Goal: Task Accomplishment & Management: Use online tool/utility

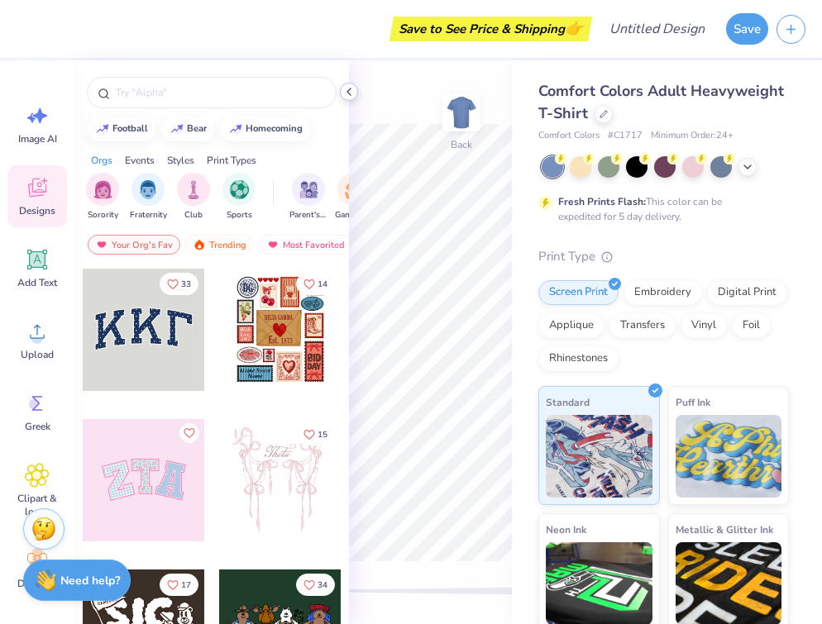
click at [349, 93] on polyline at bounding box center [348, 91] width 3 height 7
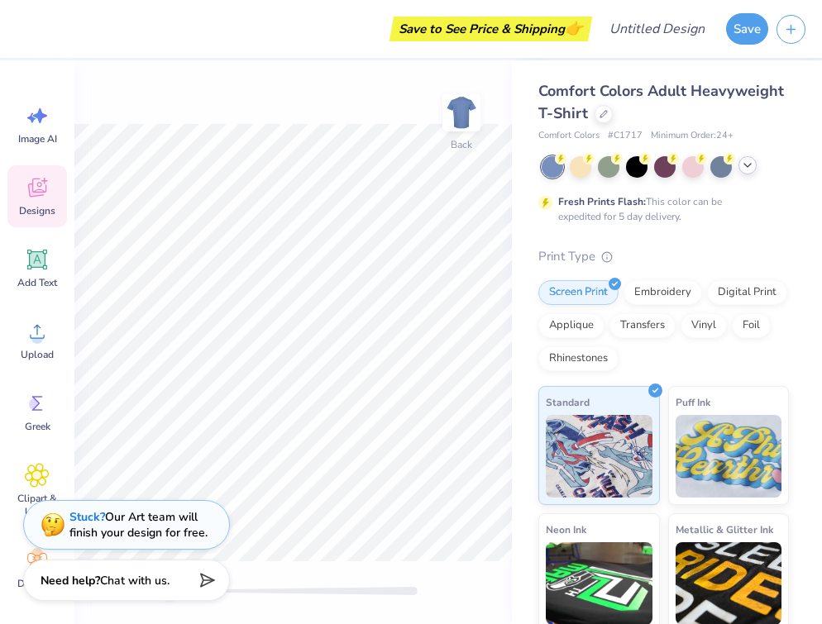
click at [749, 165] on icon at bounding box center [747, 165] width 13 height 13
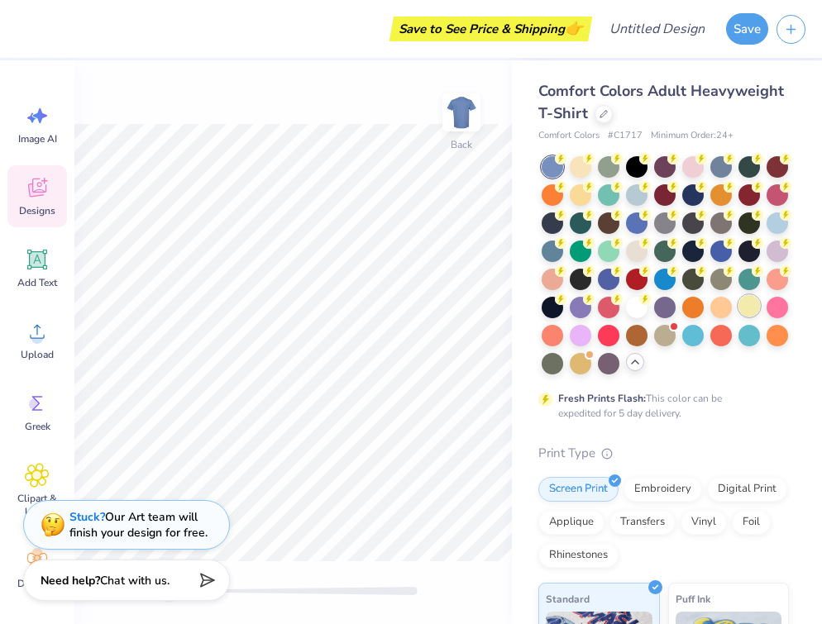
click at [755, 300] on div at bounding box center [748, 305] width 21 height 21
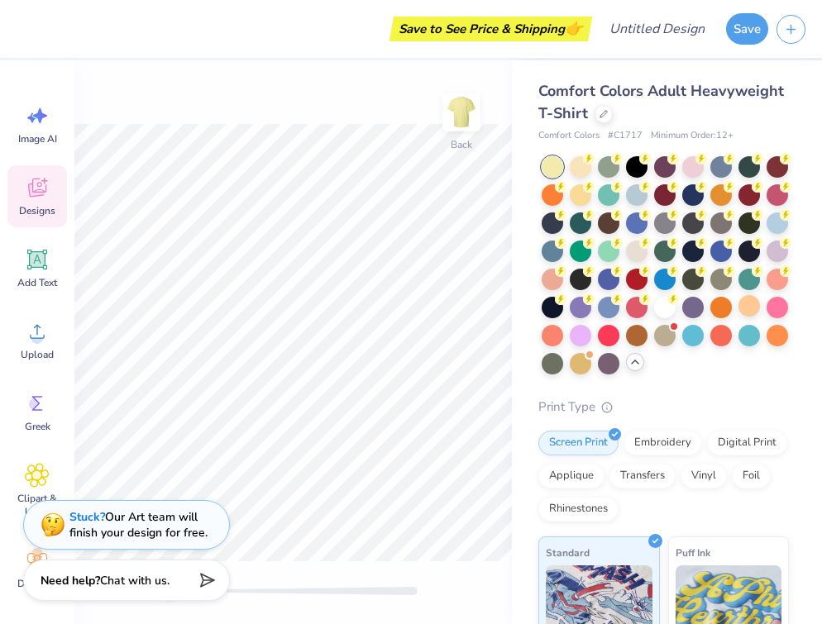
click at [583, 116] on span "Comfort Colors Adult Heavyweight T-Shirt" at bounding box center [661, 102] width 246 height 42
click at [594, 116] on div at bounding box center [603, 112] width 18 height 18
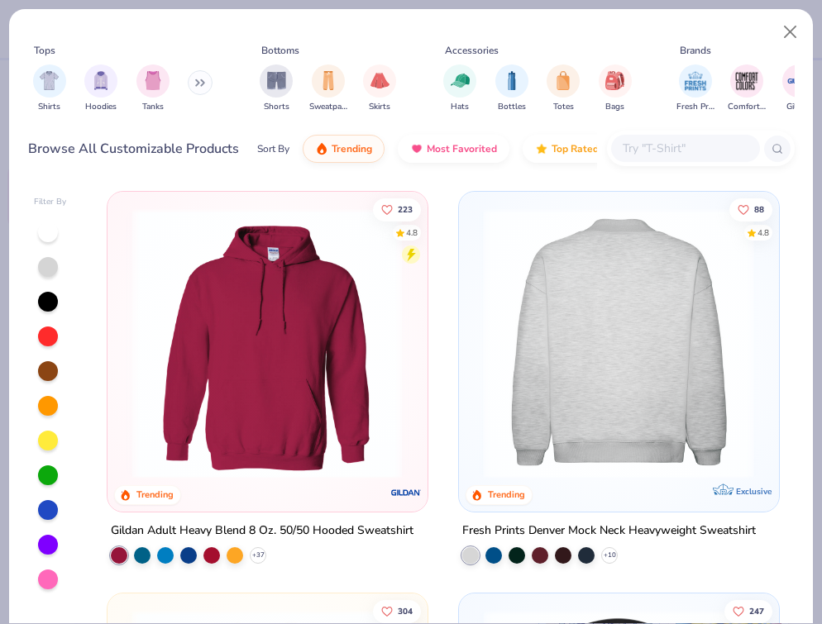
click at [610, 347] on img at bounding box center [618, 343] width 286 height 270
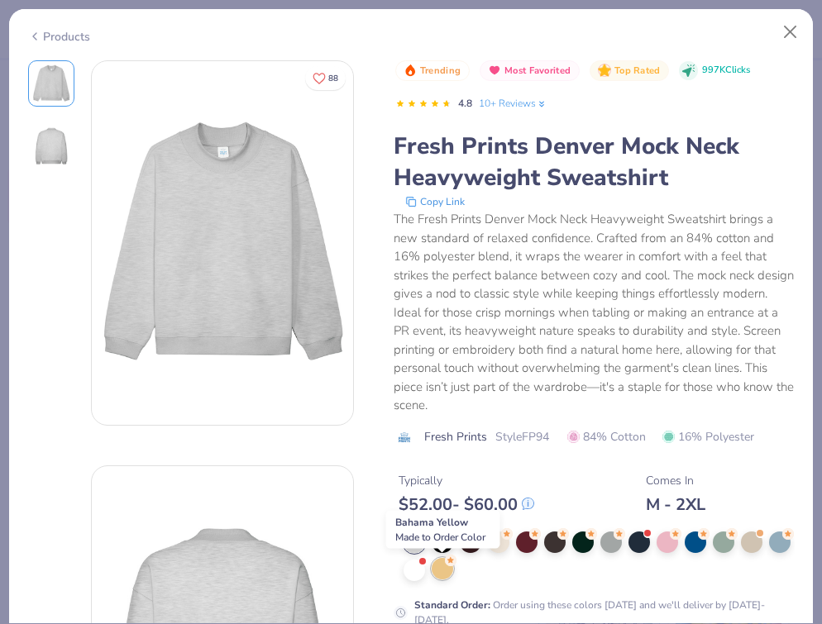
click at [438, 570] on div at bounding box center [442, 568] width 21 height 21
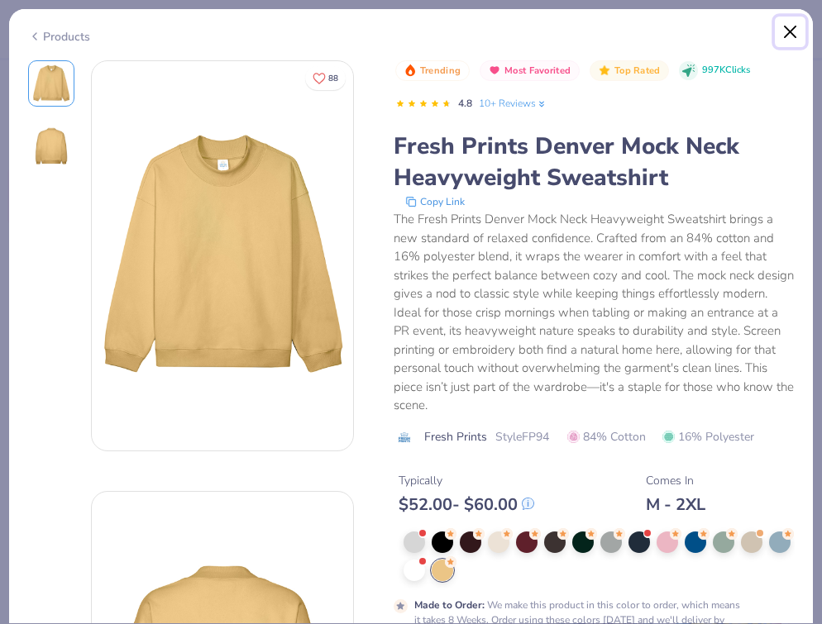
click at [782, 36] on button "Close" at bounding box center [790, 32] width 31 height 31
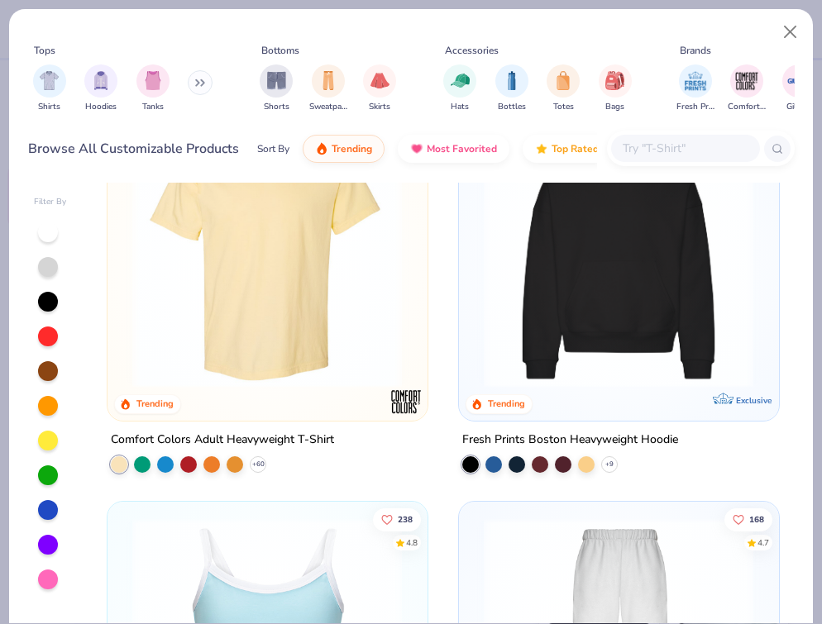
scroll to position [496, 0]
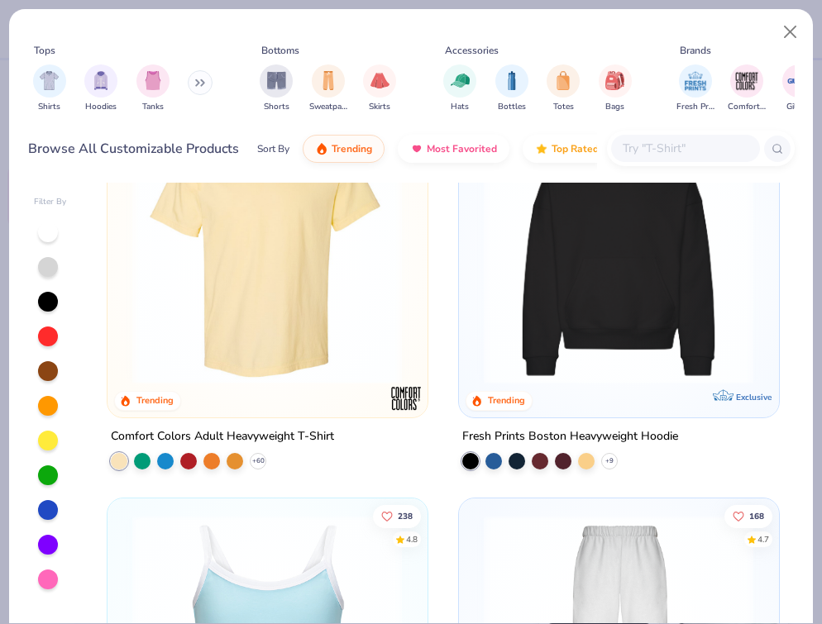
click at [46, 440] on div at bounding box center [48, 441] width 20 height 20
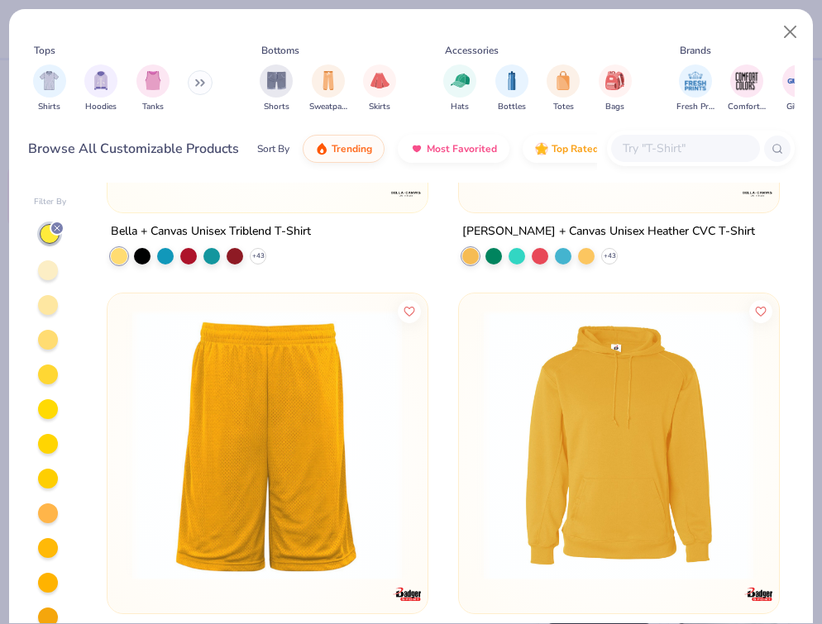
scroll to position [3122, 0]
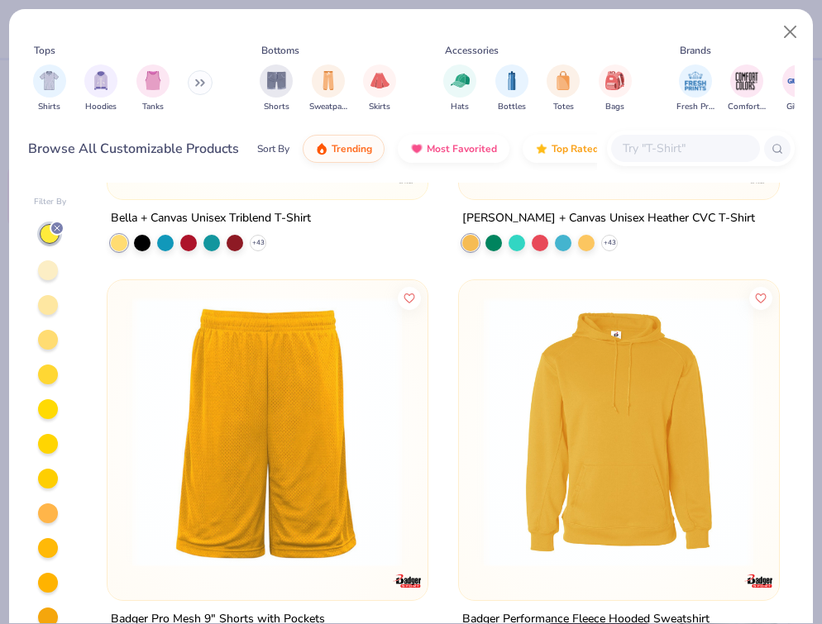
click at [55, 276] on div at bounding box center [48, 270] width 20 height 20
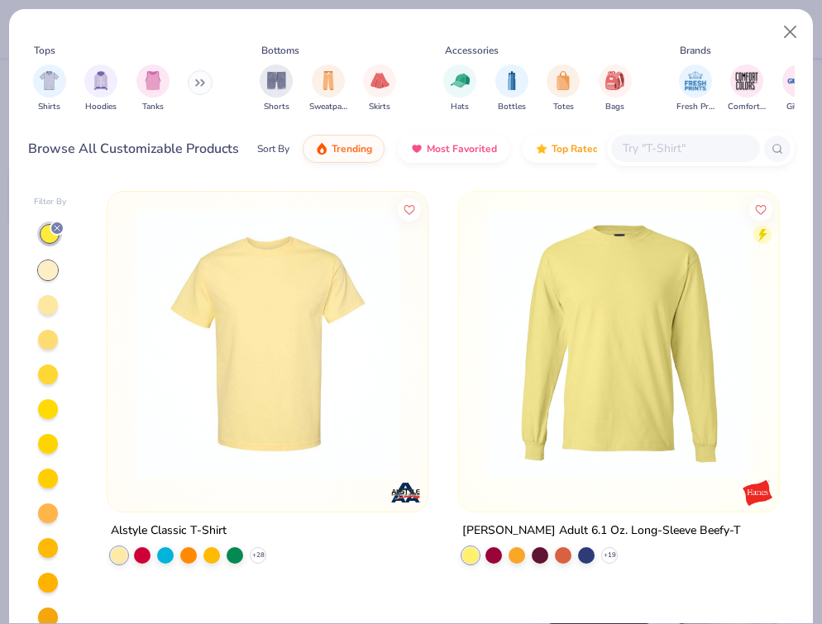
click at [55, 305] on div at bounding box center [48, 305] width 20 height 20
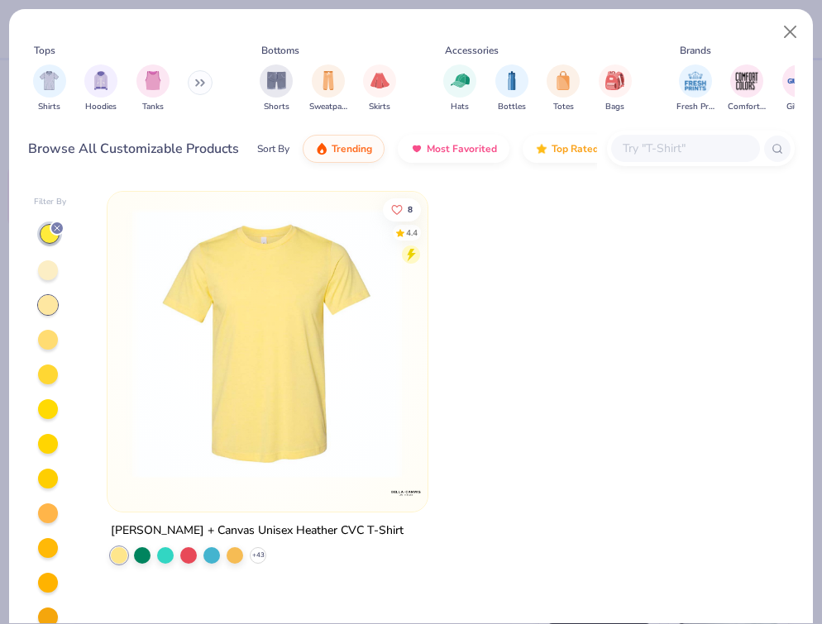
click at [189, 79] on div "Shirts Hoodies Tanks" at bounding box center [123, 88] width 190 height 61
click at [202, 84] on icon at bounding box center [200, 83] width 10 height 8
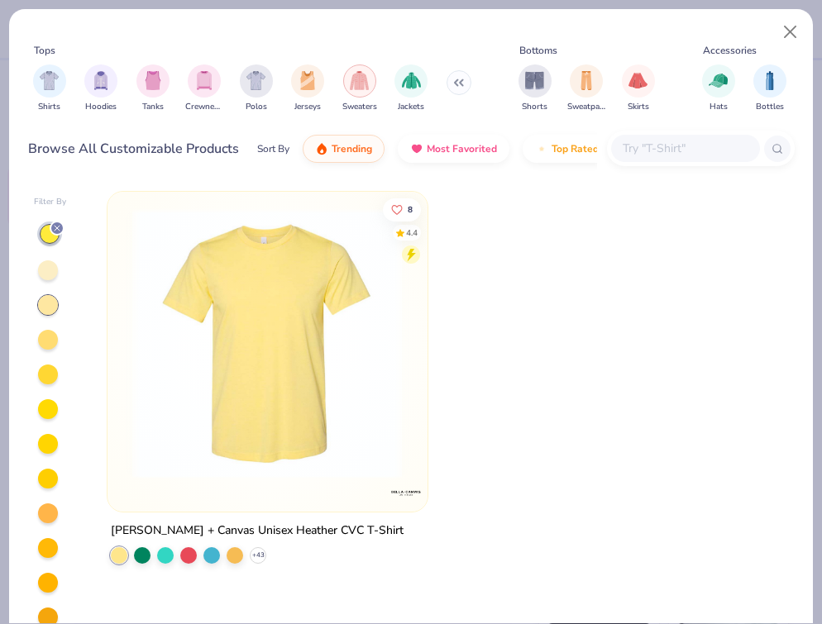
click at [354, 83] on img "filter for Sweaters" at bounding box center [359, 80] width 19 height 19
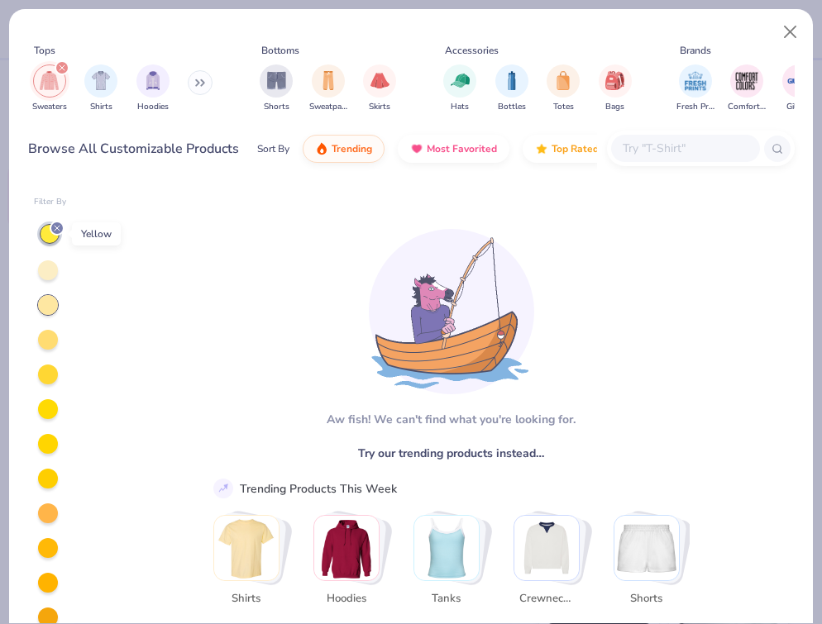
click at [55, 227] on line at bounding box center [57, 228] width 5 height 5
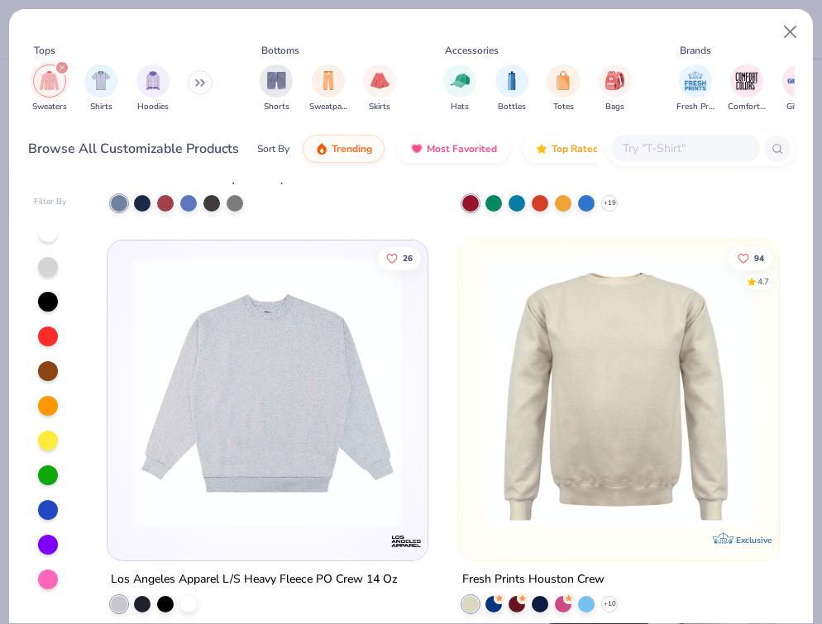
scroll to position [1561, 0]
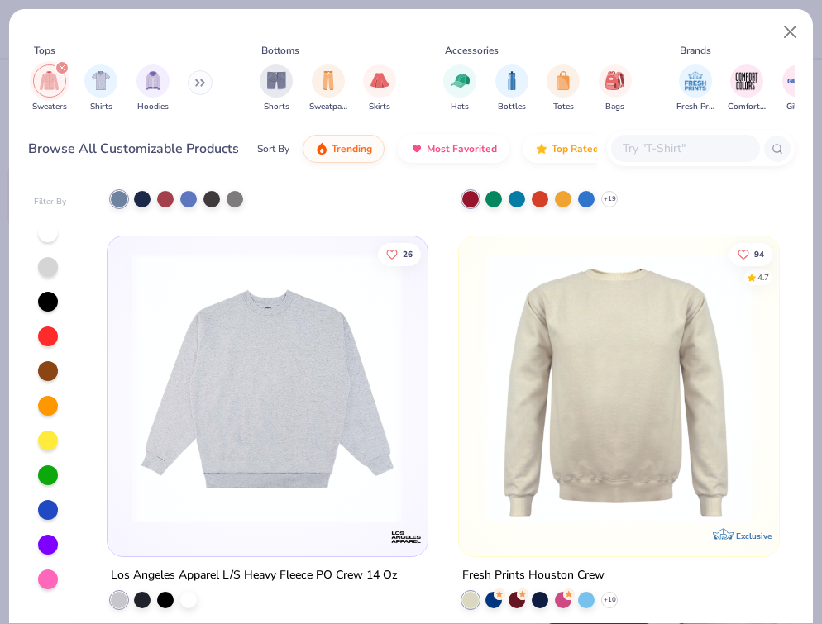
click at [620, 417] on img at bounding box center [618, 388] width 286 height 270
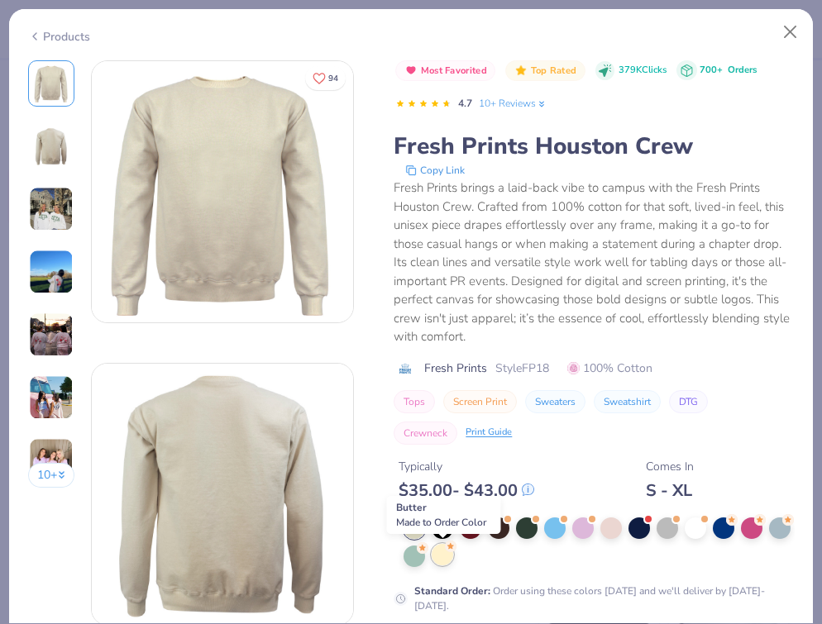
click at [439, 556] on div at bounding box center [442, 554] width 21 height 21
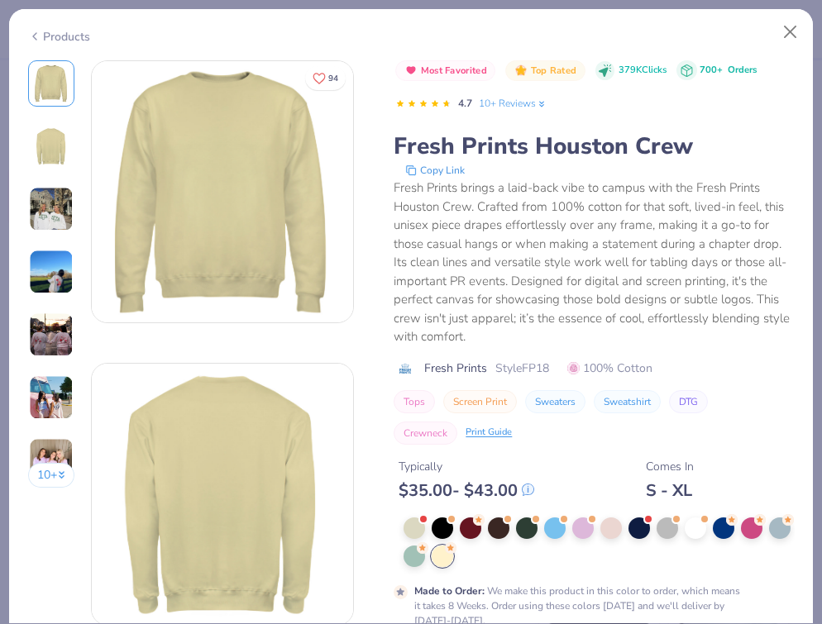
click at [62, 327] on img at bounding box center [51, 334] width 45 height 45
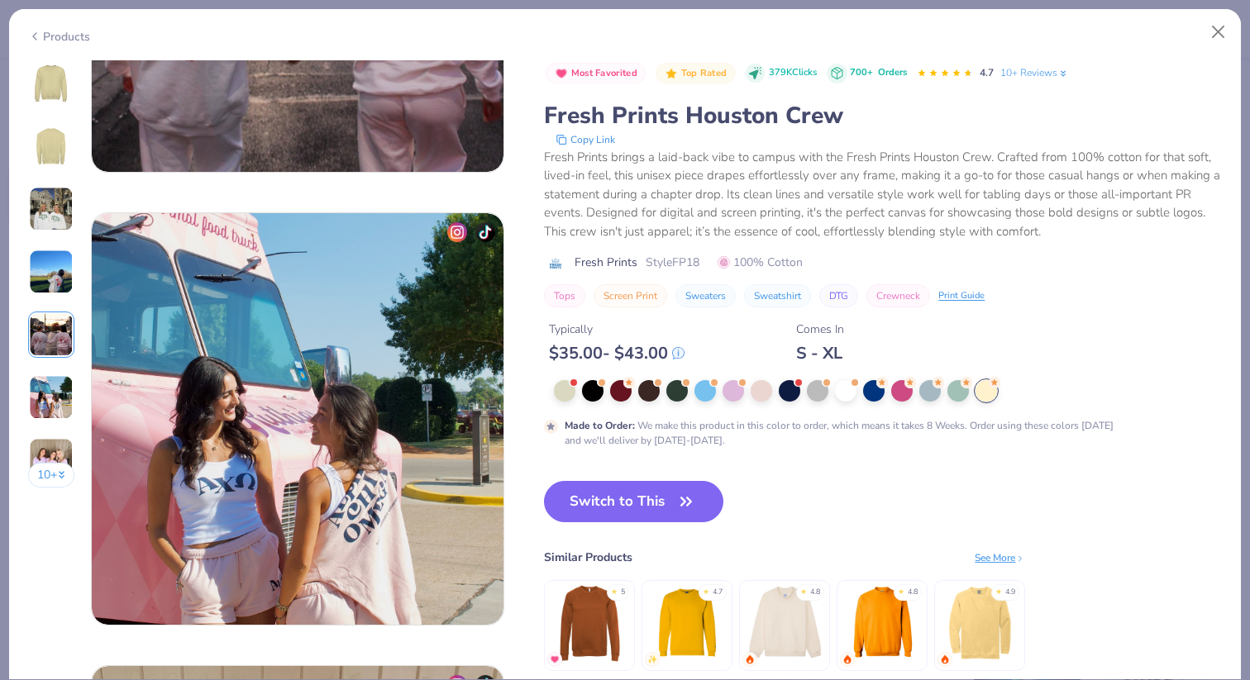
scroll to position [2157, 0]
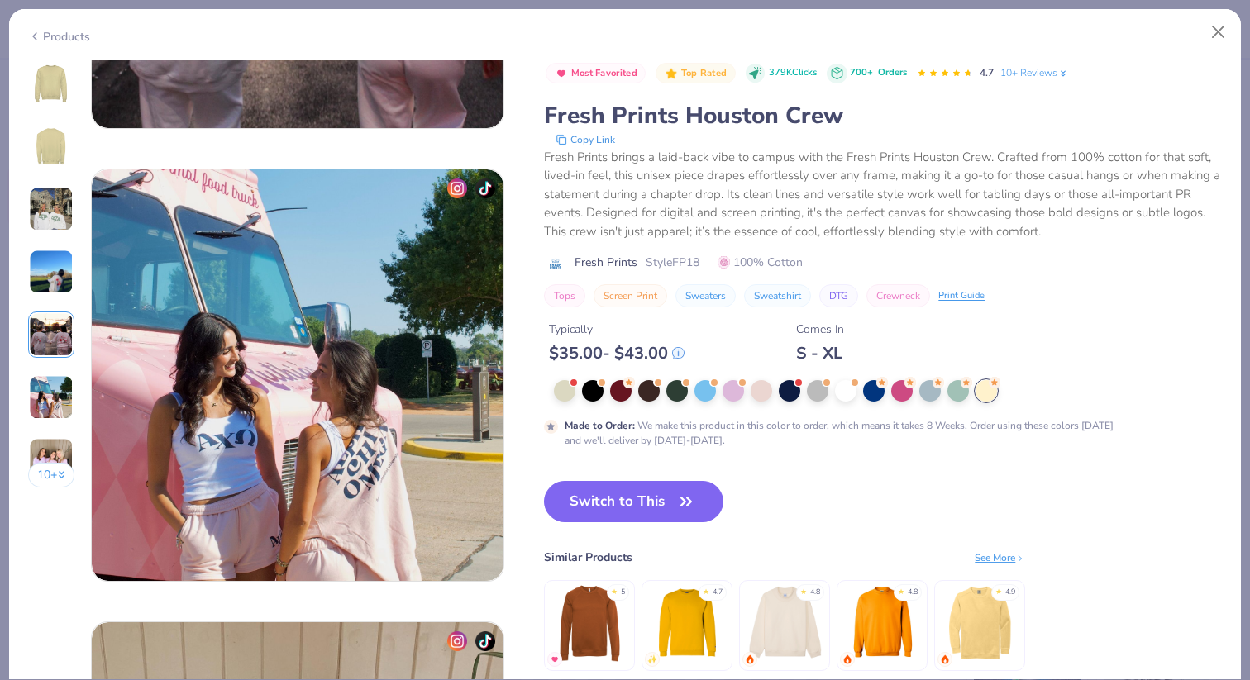
click at [83, 36] on div "Products" at bounding box center [59, 36] width 62 height 17
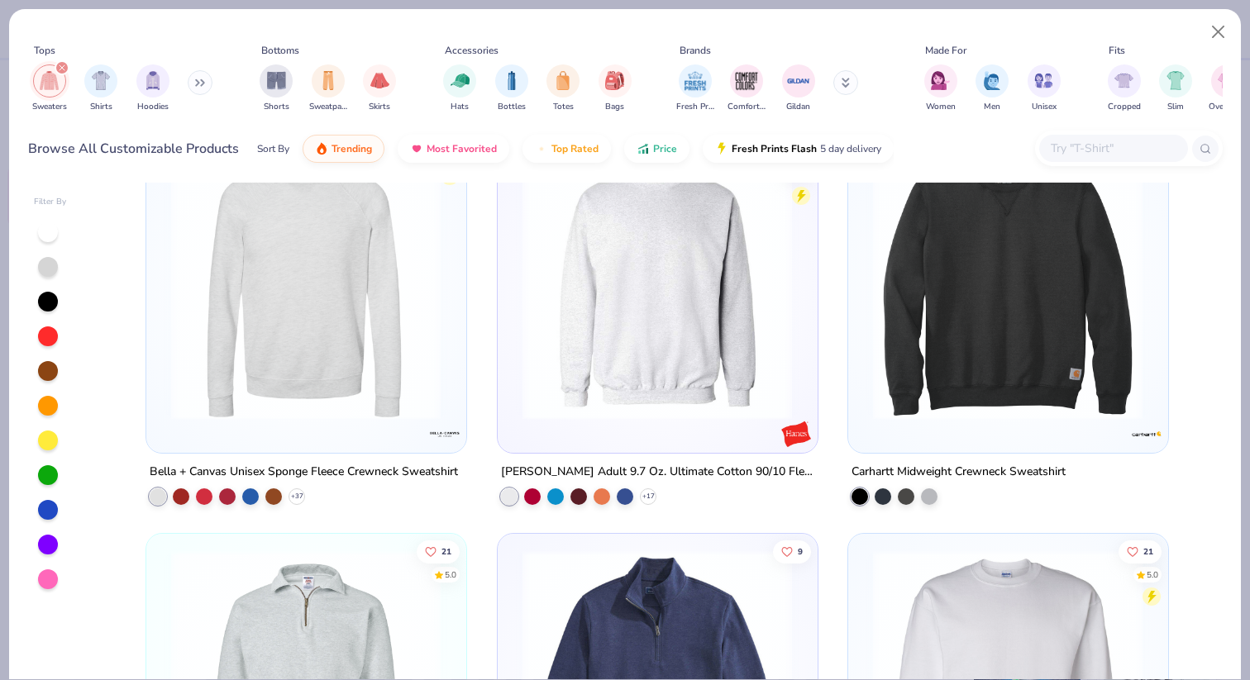
scroll to position [2069, 0]
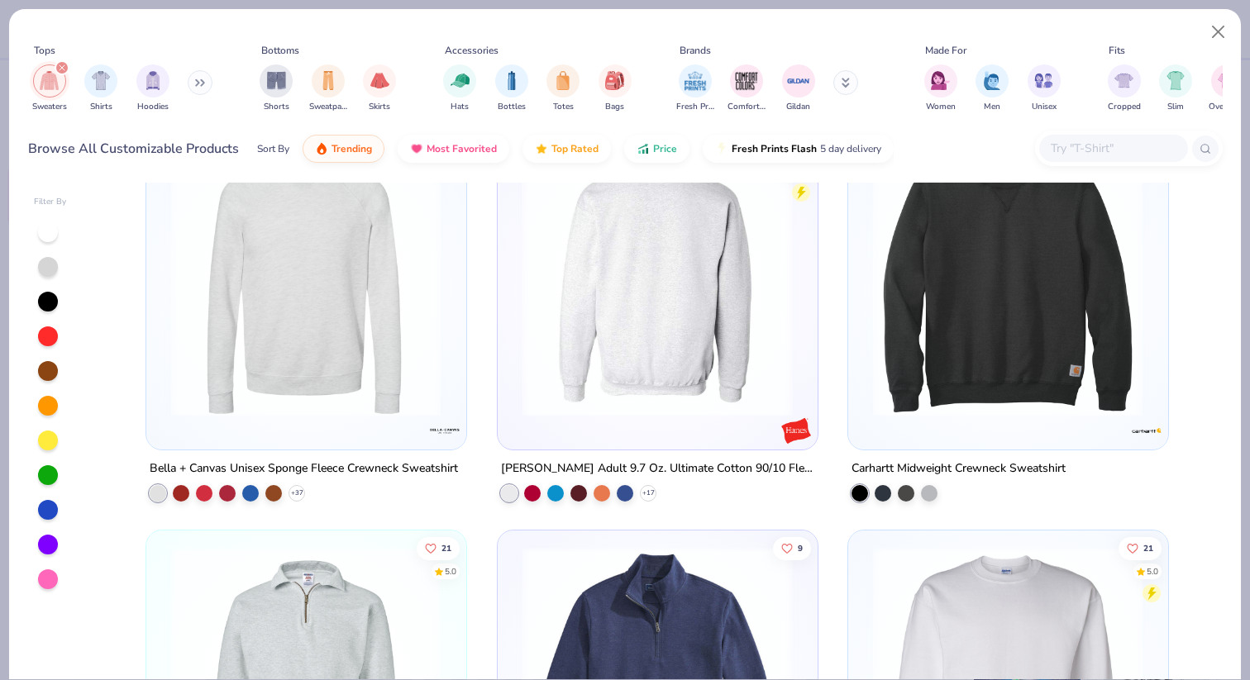
click at [568, 293] on img at bounding box center [656, 280] width 286 height 270
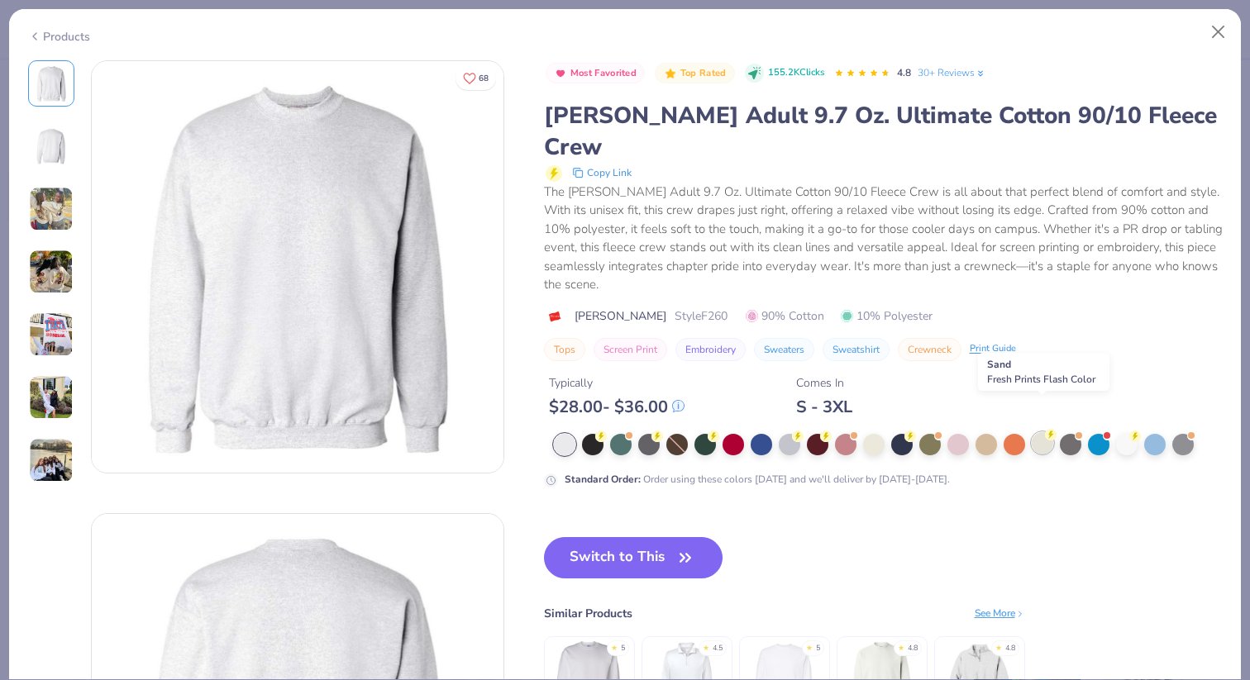
click at [821, 432] on div at bounding box center [1042, 442] width 21 height 21
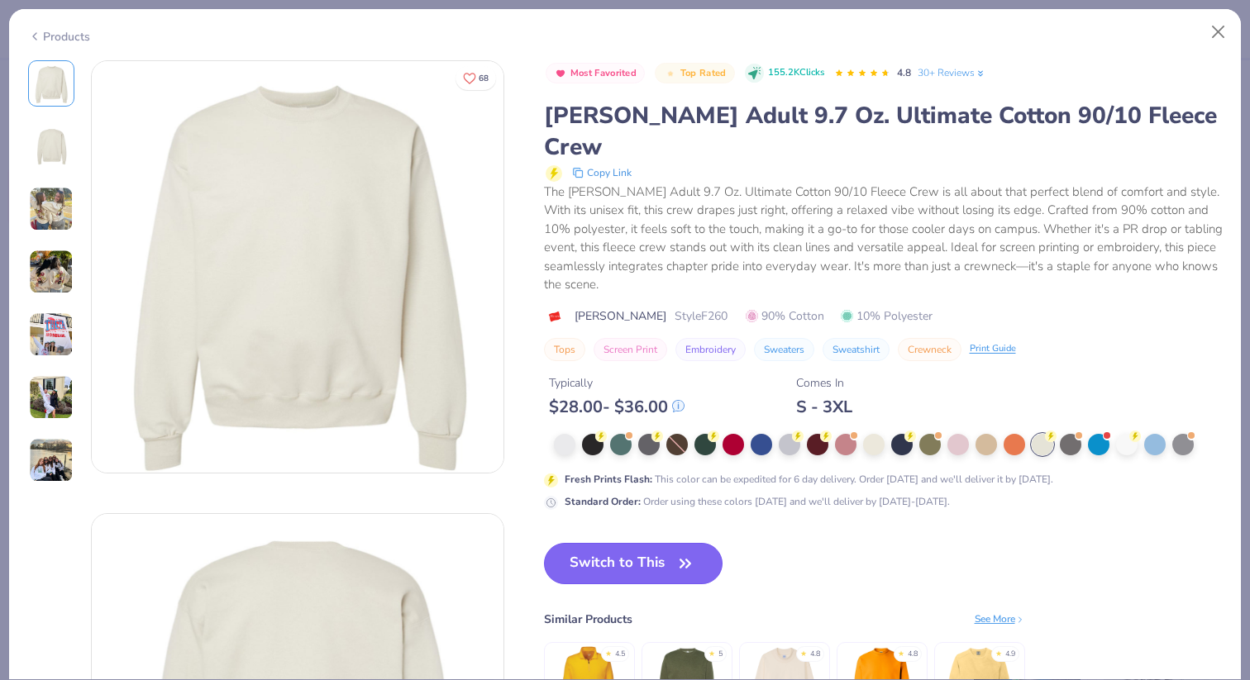
click at [661, 543] on button "Switch to This" at bounding box center [633, 563] width 179 height 41
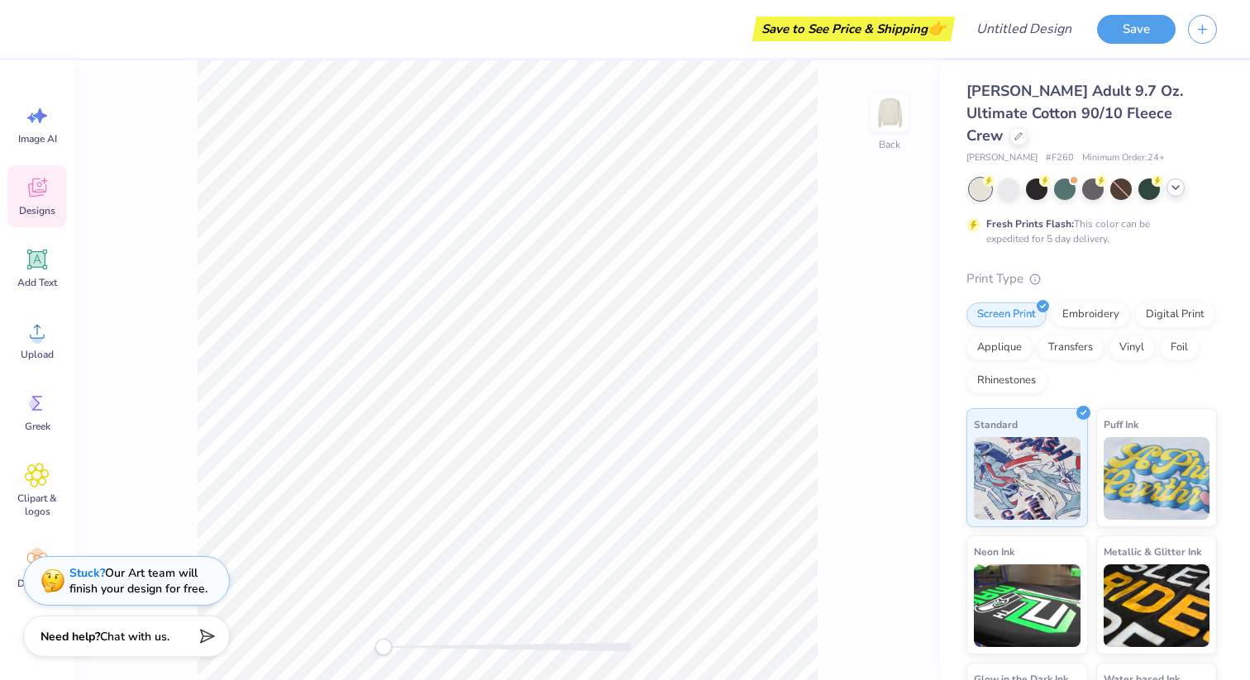
click at [55, 202] on div "Designs" at bounding box center [37, 196] width 60 height 62
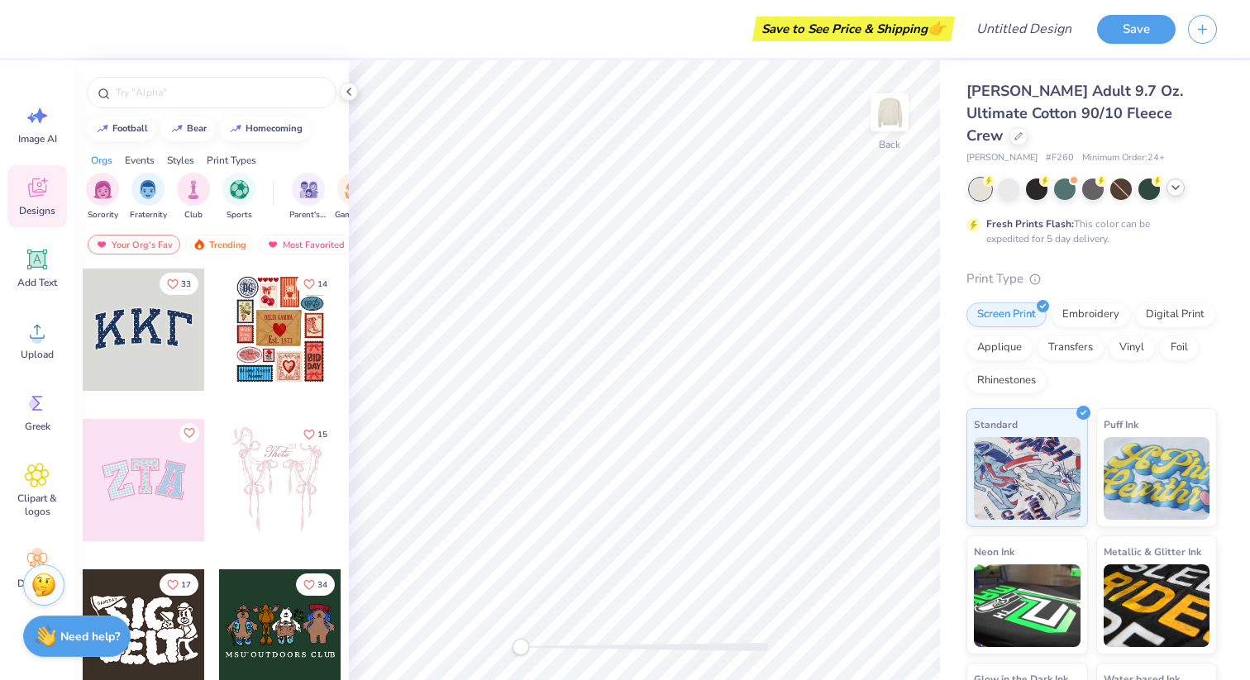
click at [55, 202] on div "Designs" at bounding box center [37, 196] width 60 height 62
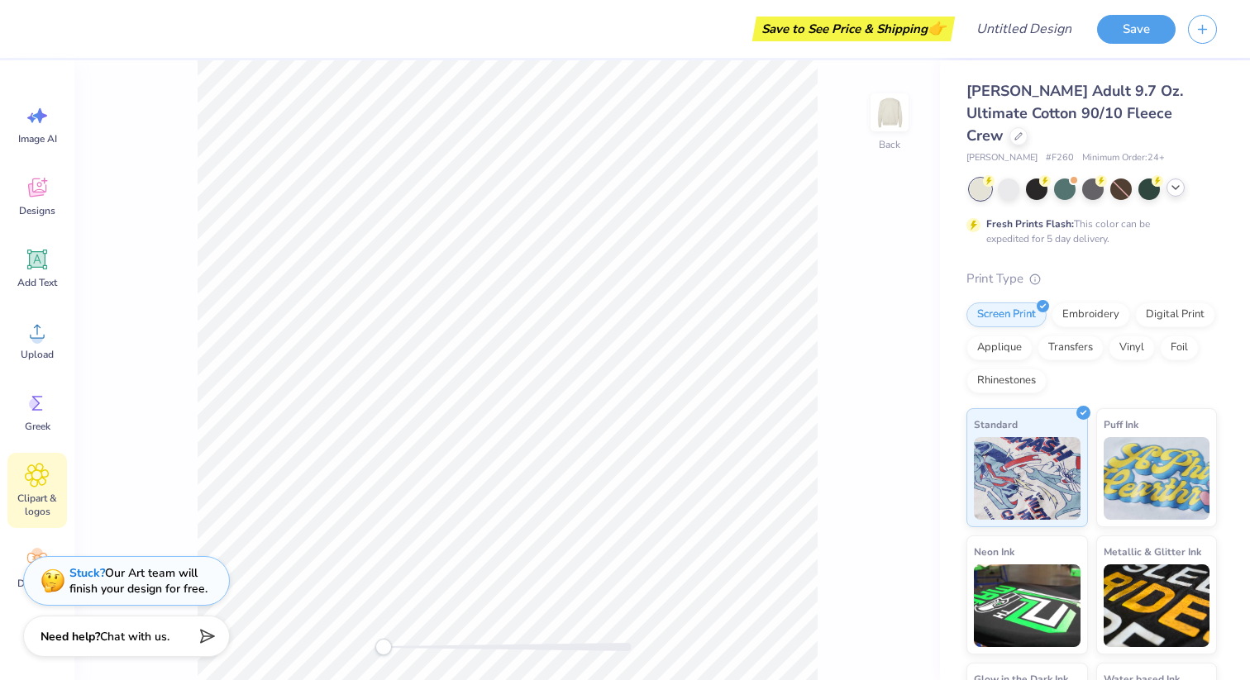
click at [45, 468] on icon at bounding box center [37, 475] width 24 height 25
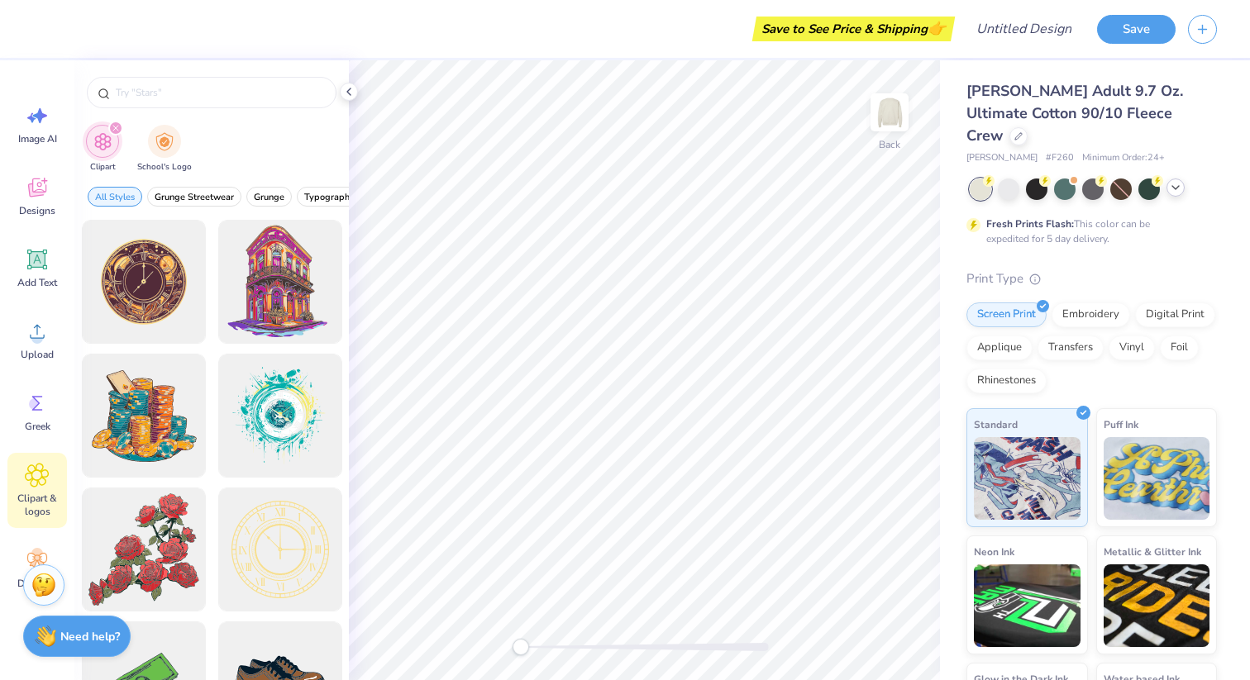
click at [45, 468] on icon at bounding box center [37, 475] width 24 height 25
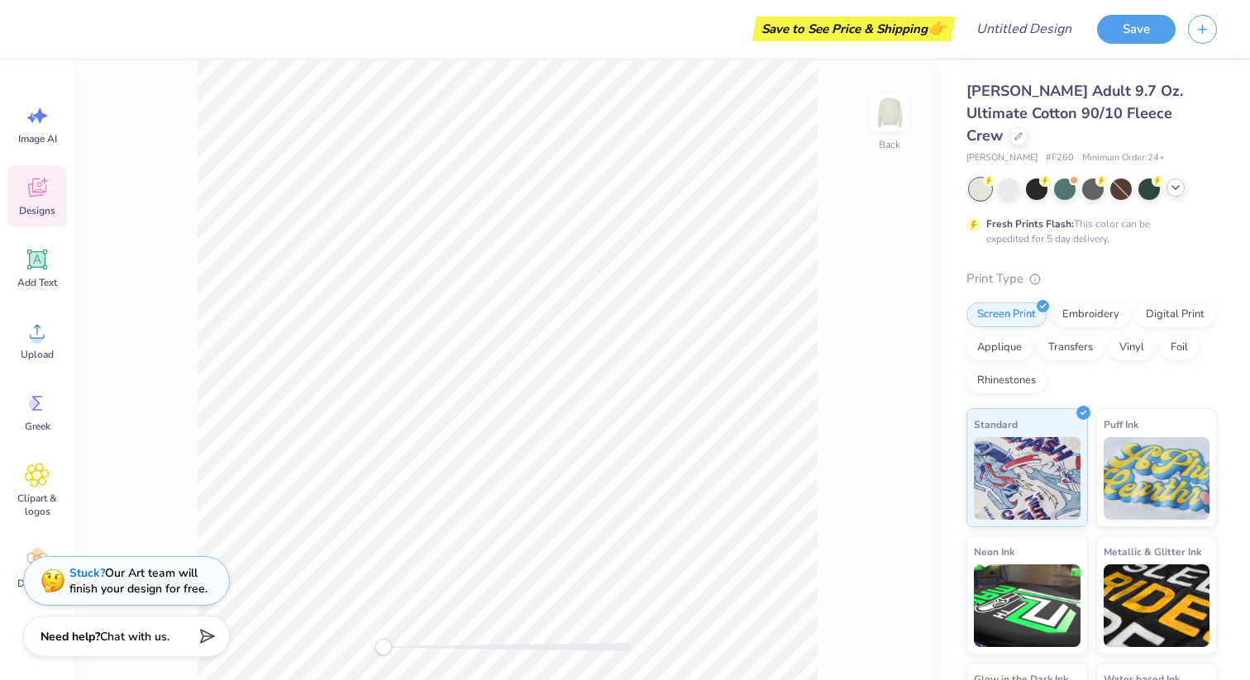
click at [40, 203] on div "Designs" at bounding box center [37, 196] width 60 height 62
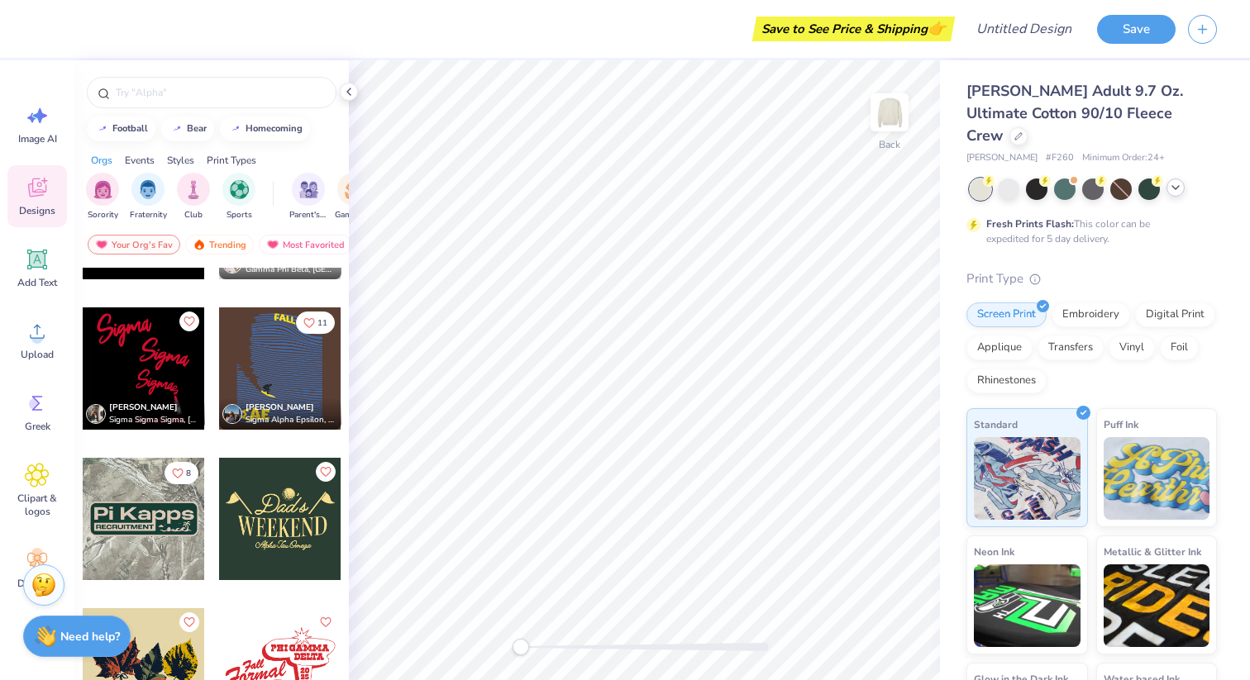
scroll to position [7334, 0]
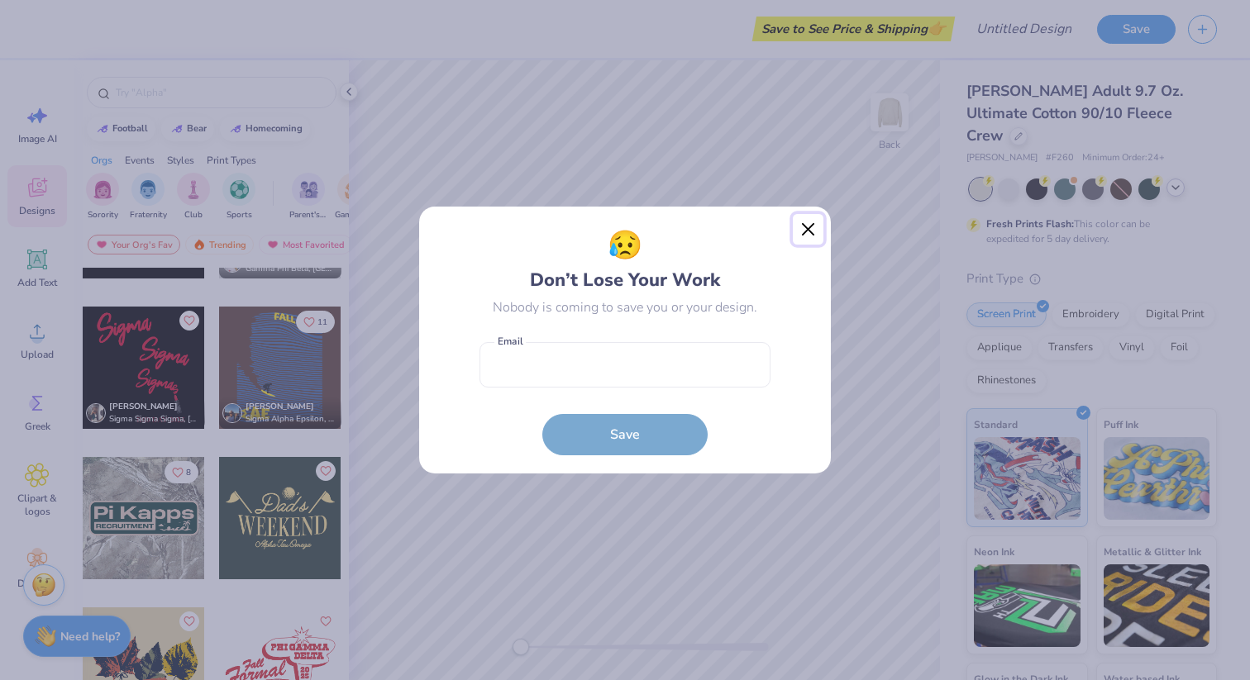
click at [809, 225] on button "Close" at bounding box center [808, 229] width 31 height 31
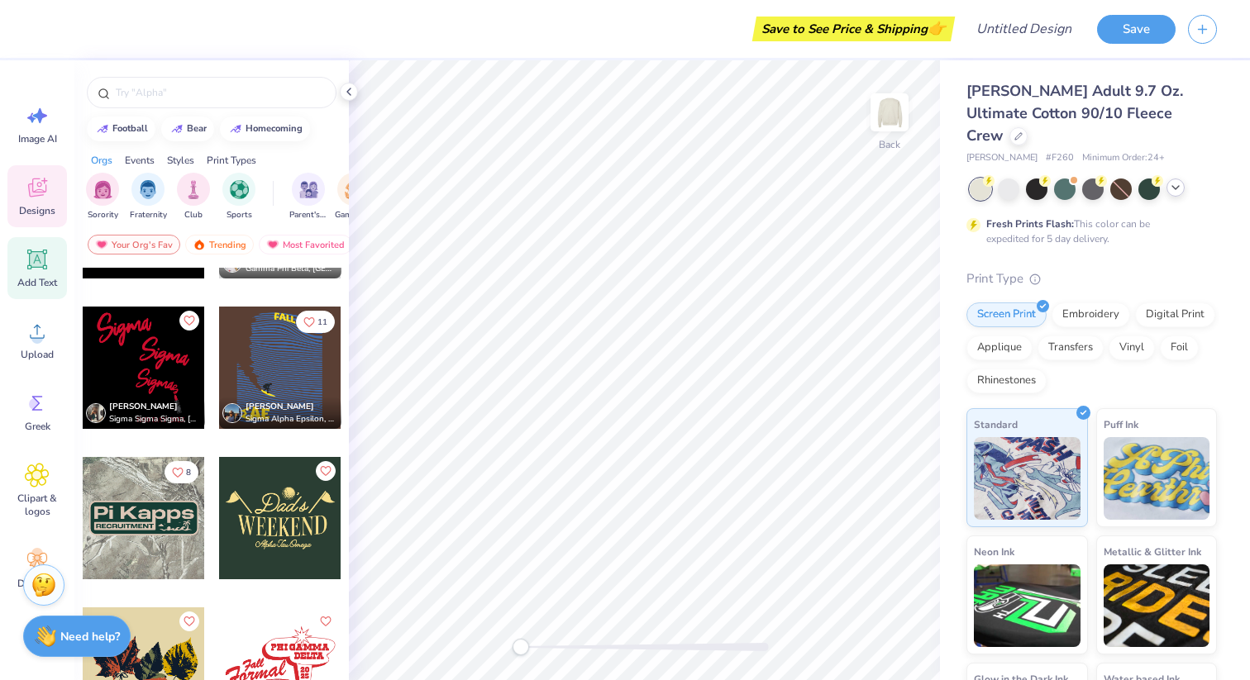
click at [40, 261] on icon at bounding box center [37, 260] width 20 height 20
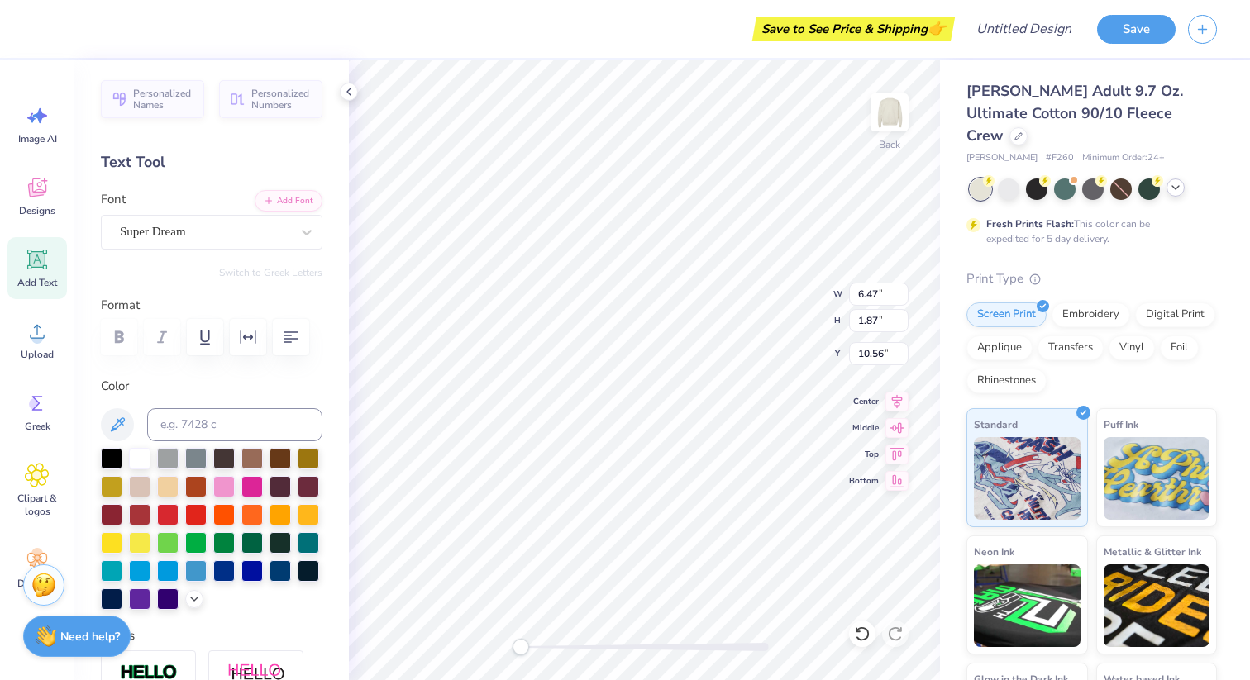
scroll to position [0, 4]
type textarea "Sigma Delta Tau"
click at [211, 238] on div "Super Dream" at bounding box center [205, 232] width 174 height 26
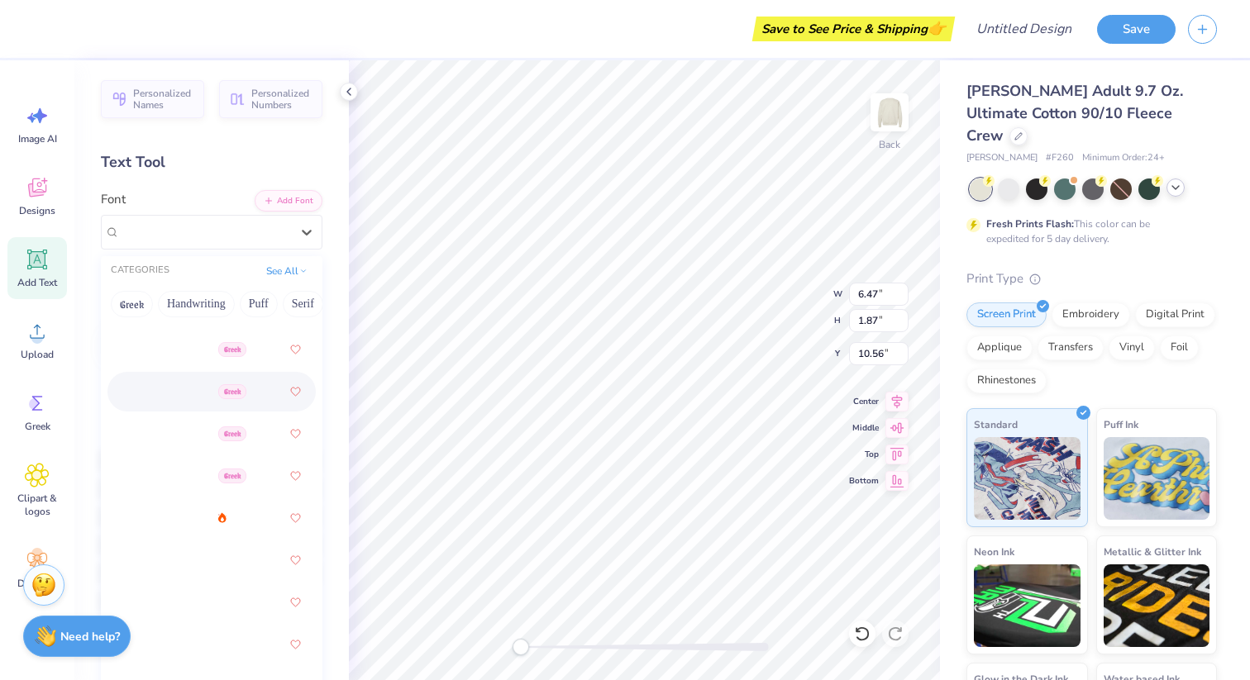
scroll to position [403, 0]
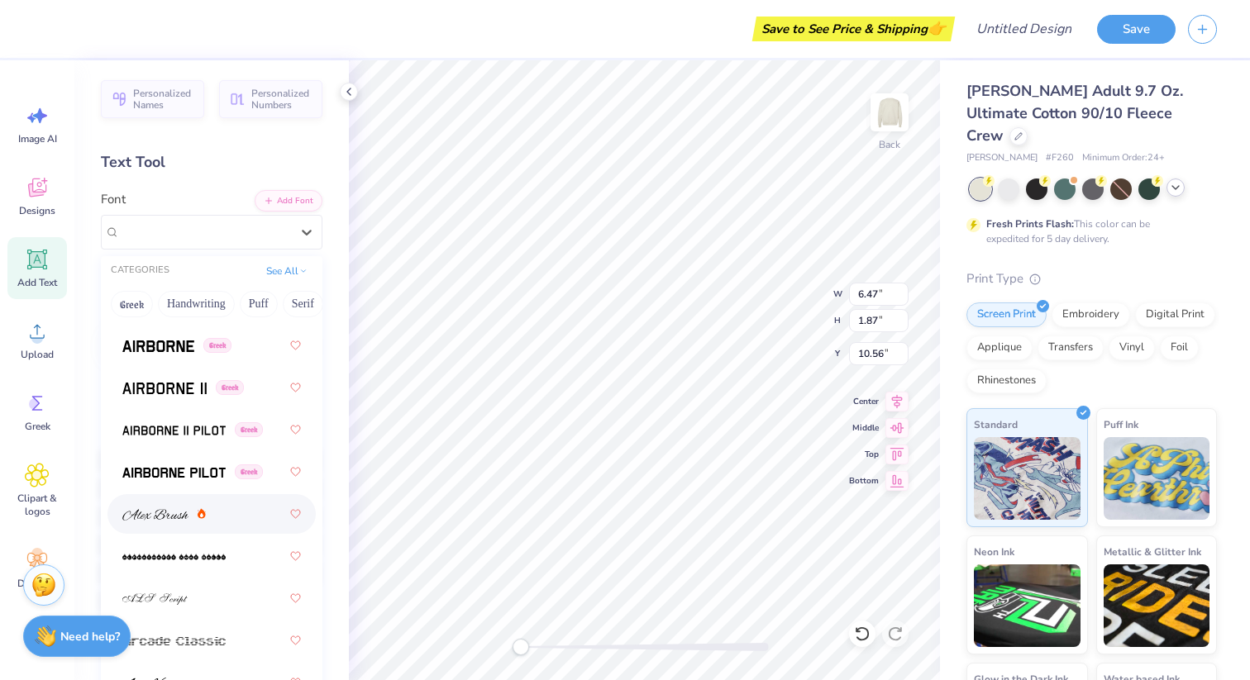
click at [165, 505] on div at bounding box center [211, 514] width 179 height 30
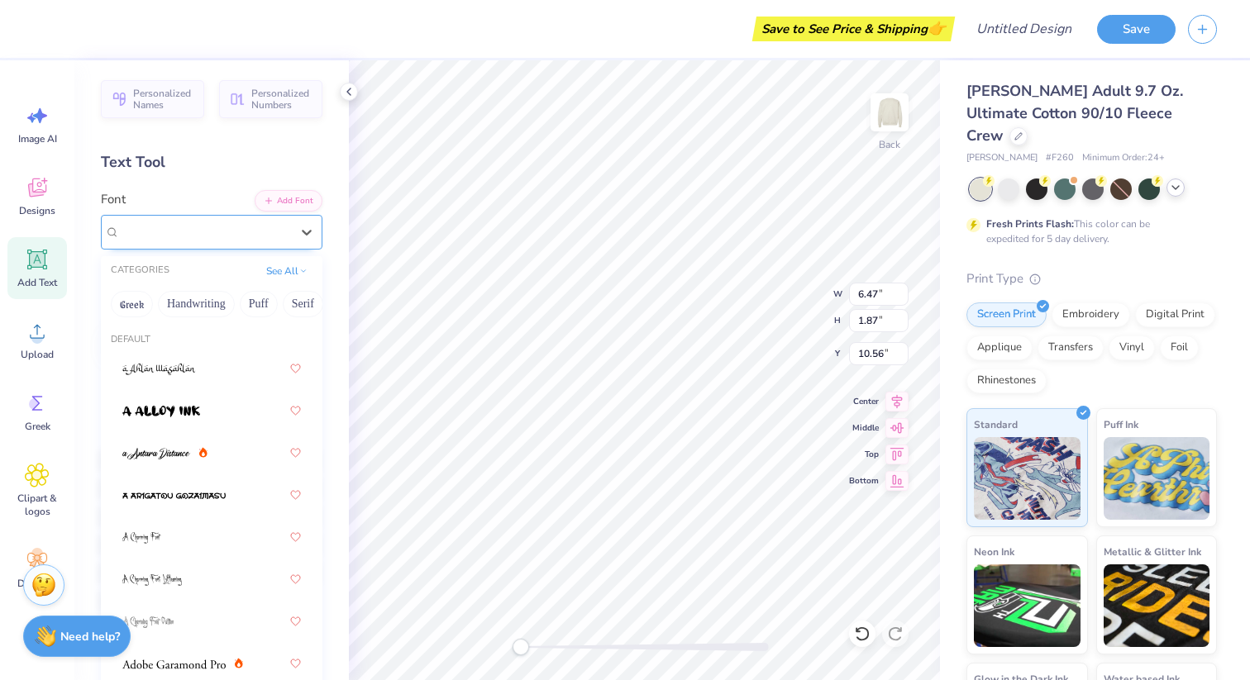
click at [207, 243] on div "[PERSON_NAME]" at bounding box center [205, 232] width 174 height 26
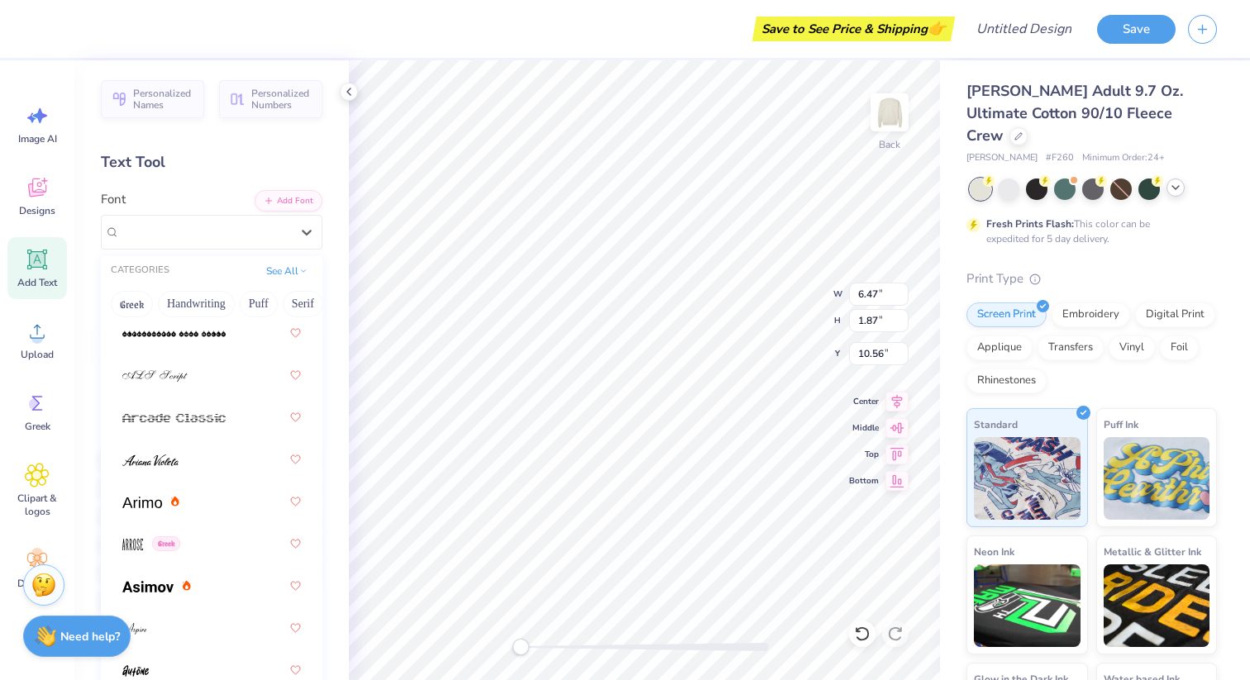
scroll to position [628, 0]
click at [187, 372] on img at bounding box center [154, 374] width 65 height 12
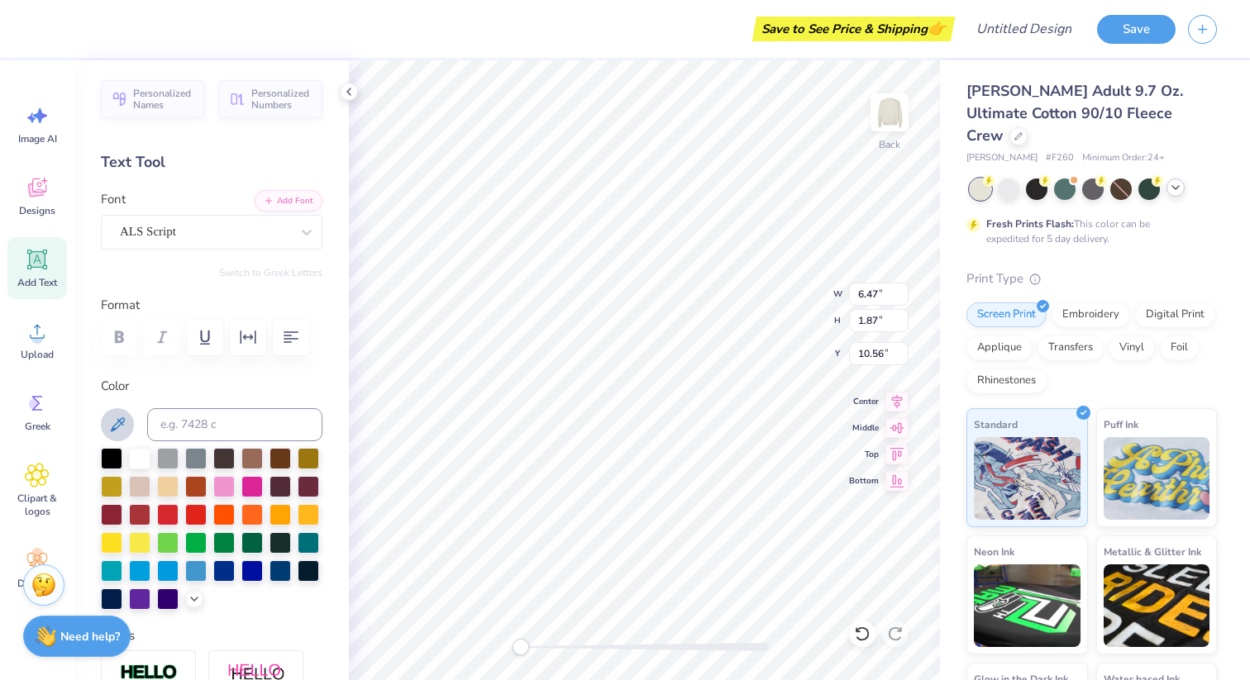
click at [122, 422] on icon at bounding box center [118, 424] width 14 height 14
click at [125, 422] on icon at bounding box center [117, 425] width 20 height 20
click at [228, 481] on div at bounding box center [223, 485] width 21 height 21
click at [246, 428] on input at bounding box center [234, 424] width 175 height 33
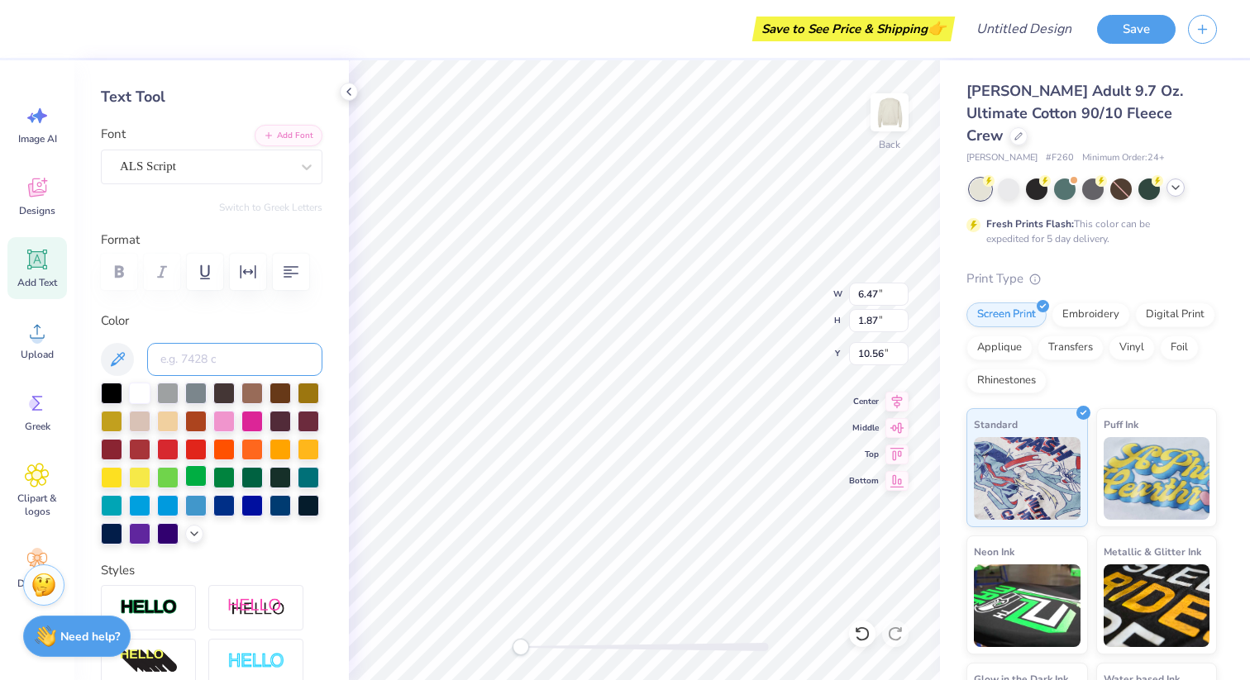
scroll to position [77, 0]
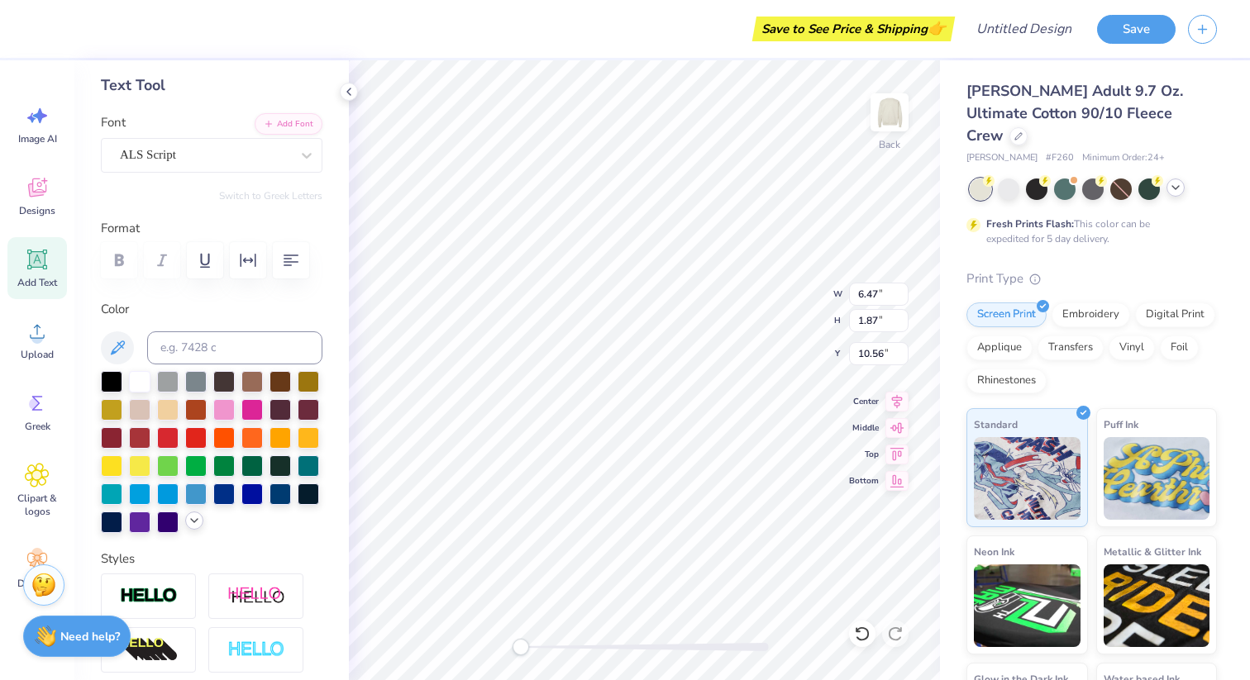
click at [193, 525] on icon at bounding box center [194, 520] width 13 height 13
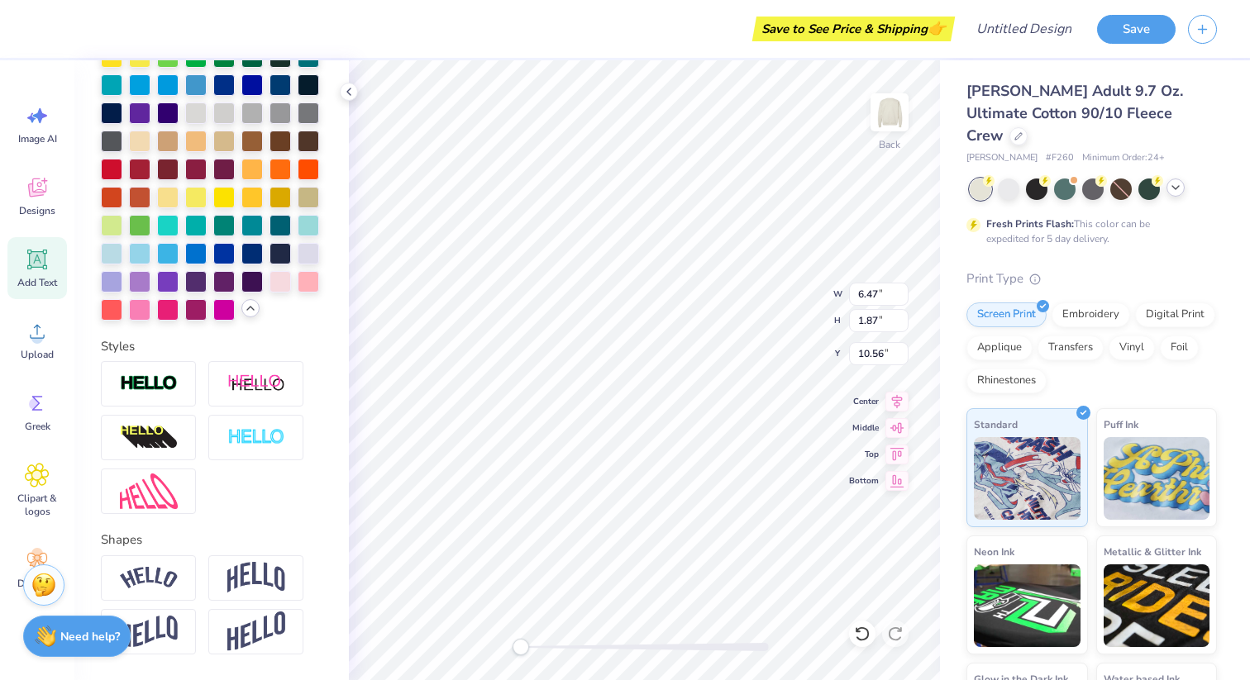
scroll to position [477, 0]
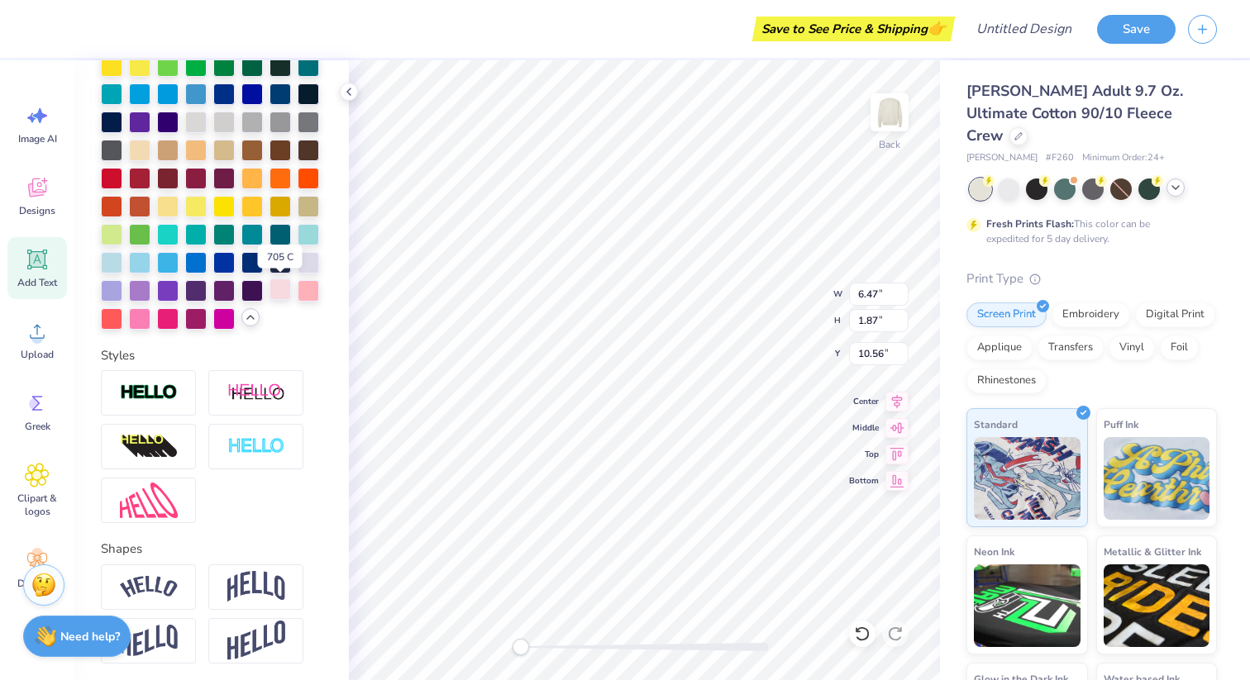
click at [277, 298] on div at bounding box center [279, 289] width 21 height 21
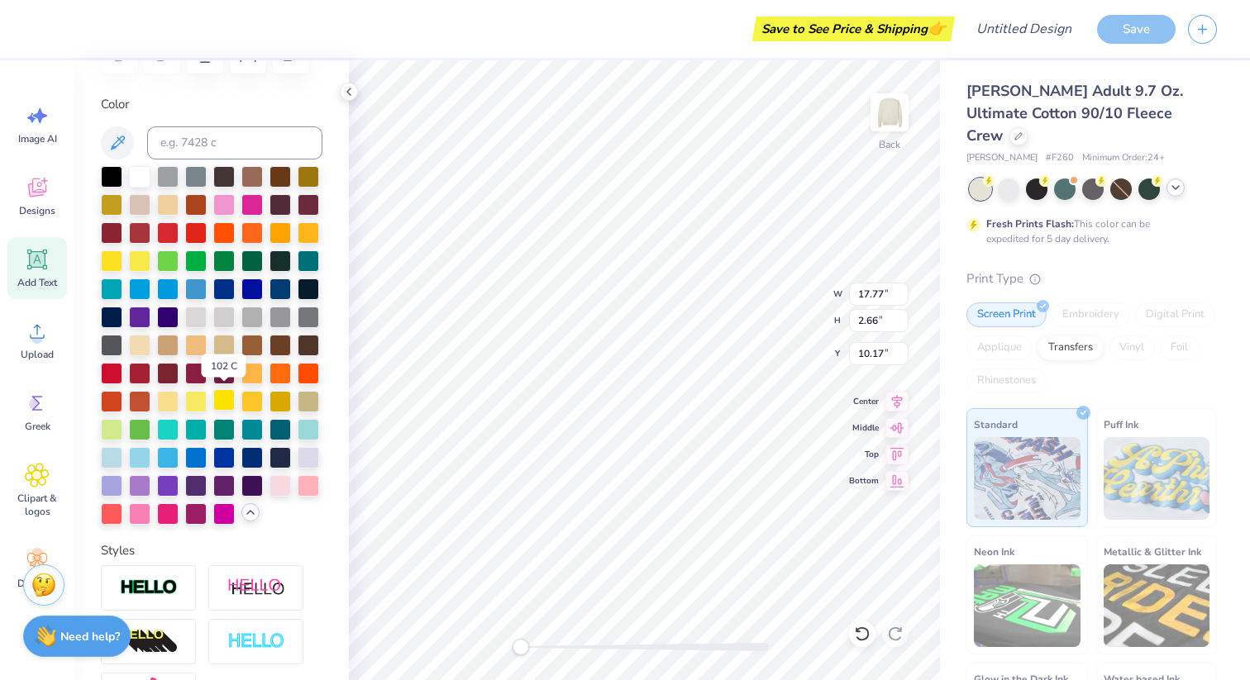
scroll to position [281, 0]
click at [231, 206] on div at bounding box center [223, 205] width 21 height 21
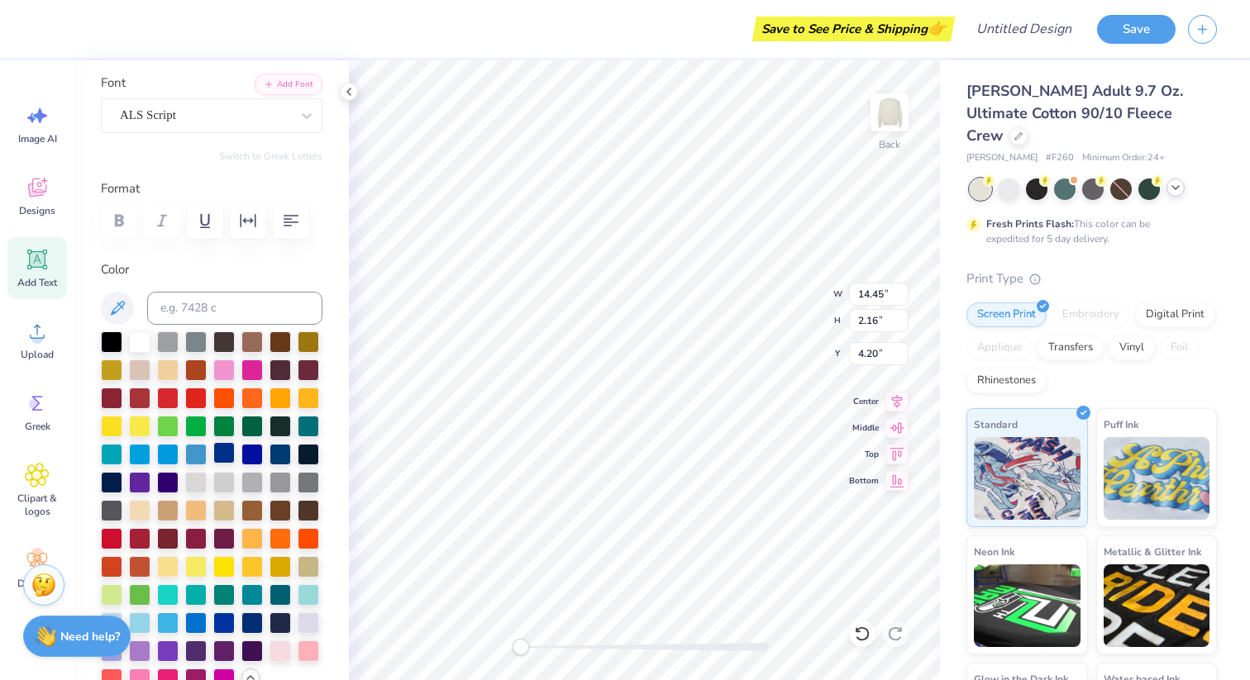
scroll to position [116, 0]
click at [264, 122] on div "ALS Script" at bounding box center [205, 116] width 174 height 26
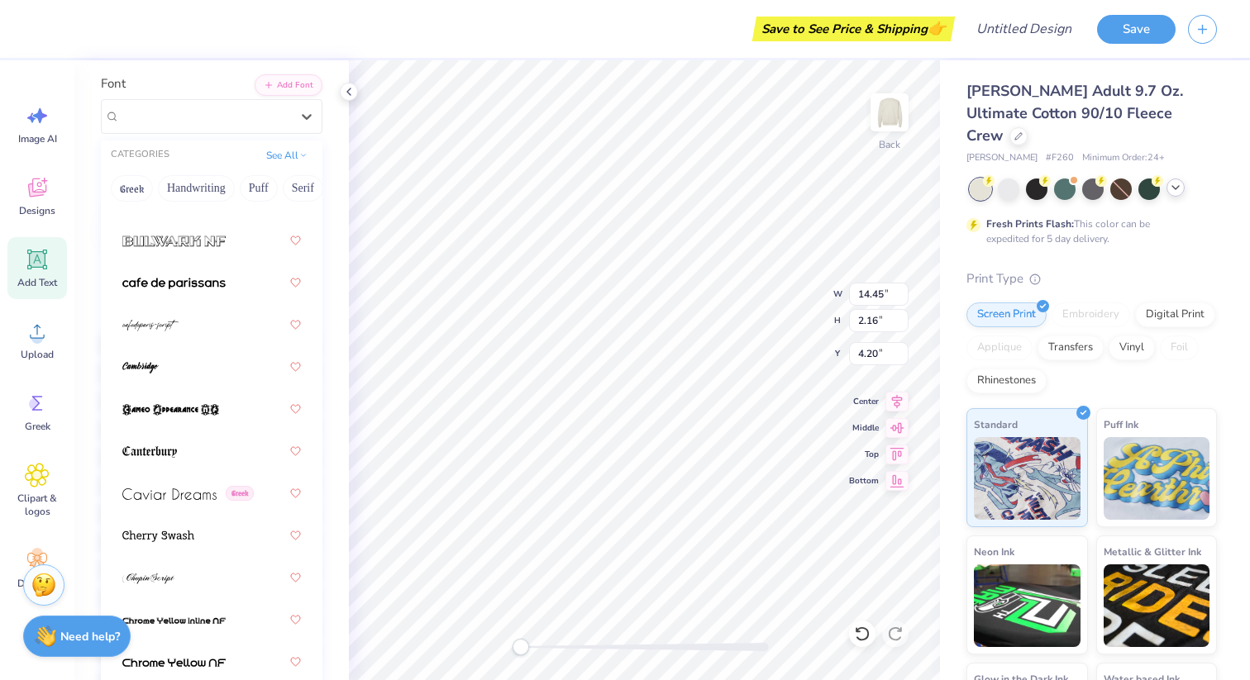
scroll to position [2291, 0]
click at [166, 582] on img at bounding box center [148, 577] width 52 height 12
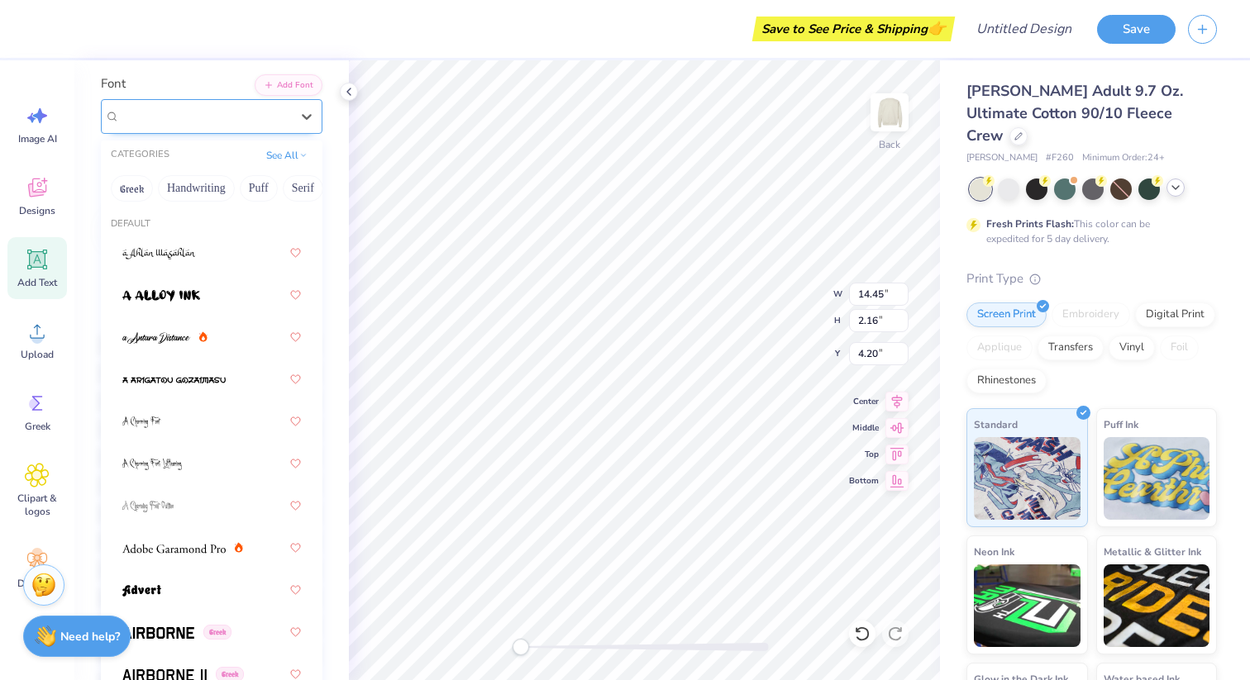
click at [289, 117] on div "ChopinScript" at bounding box center [205, 116] width 174 height 26
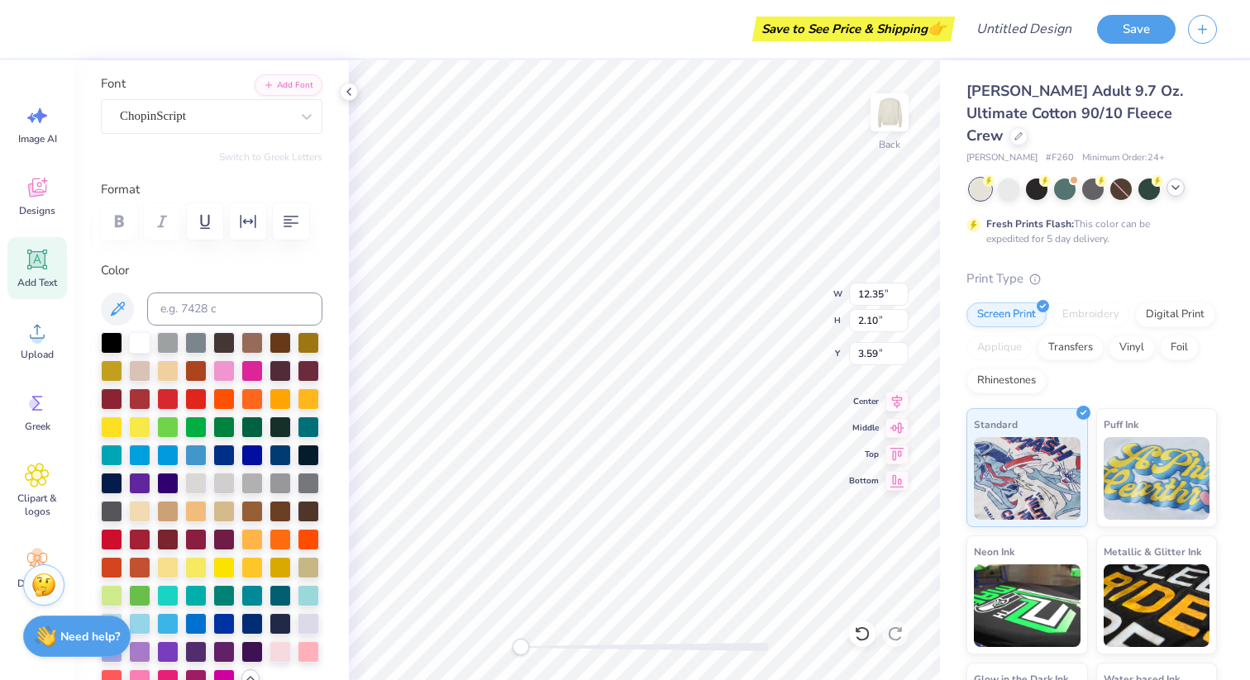
scroll to position [2, 1]
type textarea "Sigma Delta Tau"
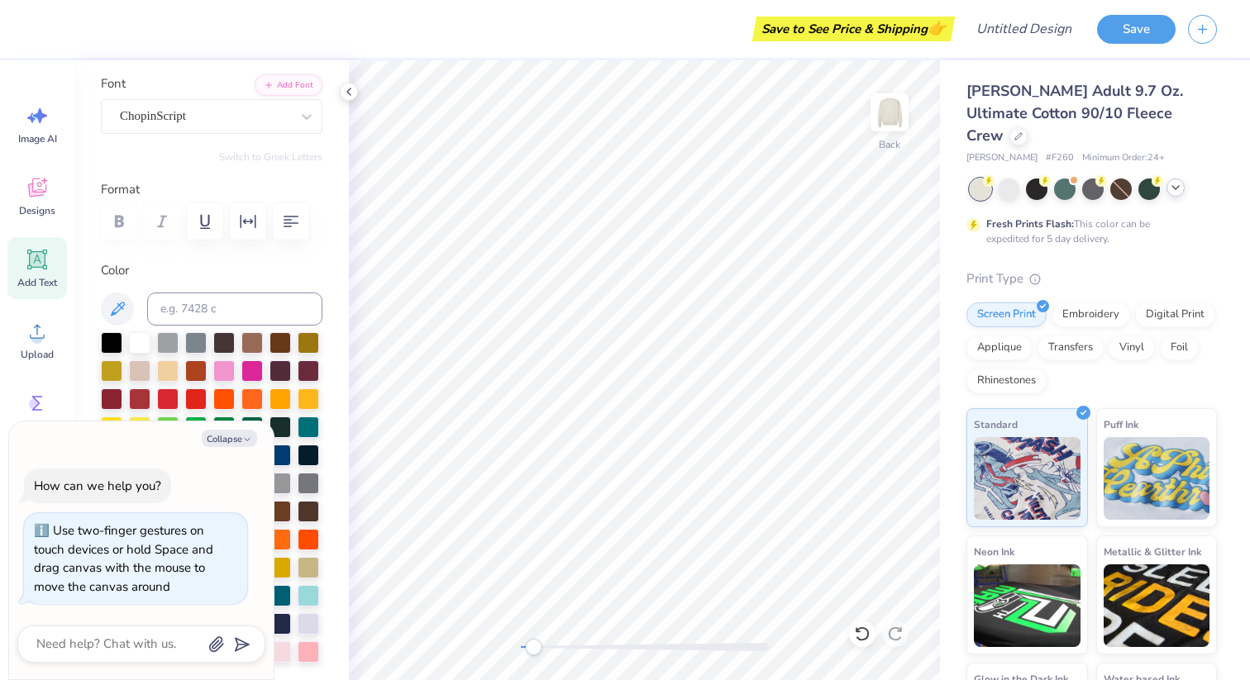
drag, startPoint x: 520, startPoint y: 645, endPoint x: 528, endPoint y: 638, distance: 10.6
click at [531, 623] on div "Accessibility label" at bounding box center [533, 647] width 17 height 17
click at [296, 277] on label "Color" at bounding box center [212, 270] width 222 height 19
click at [230, 435] on button "Collapse" at bounding box center [229, 438] width 55 height 17
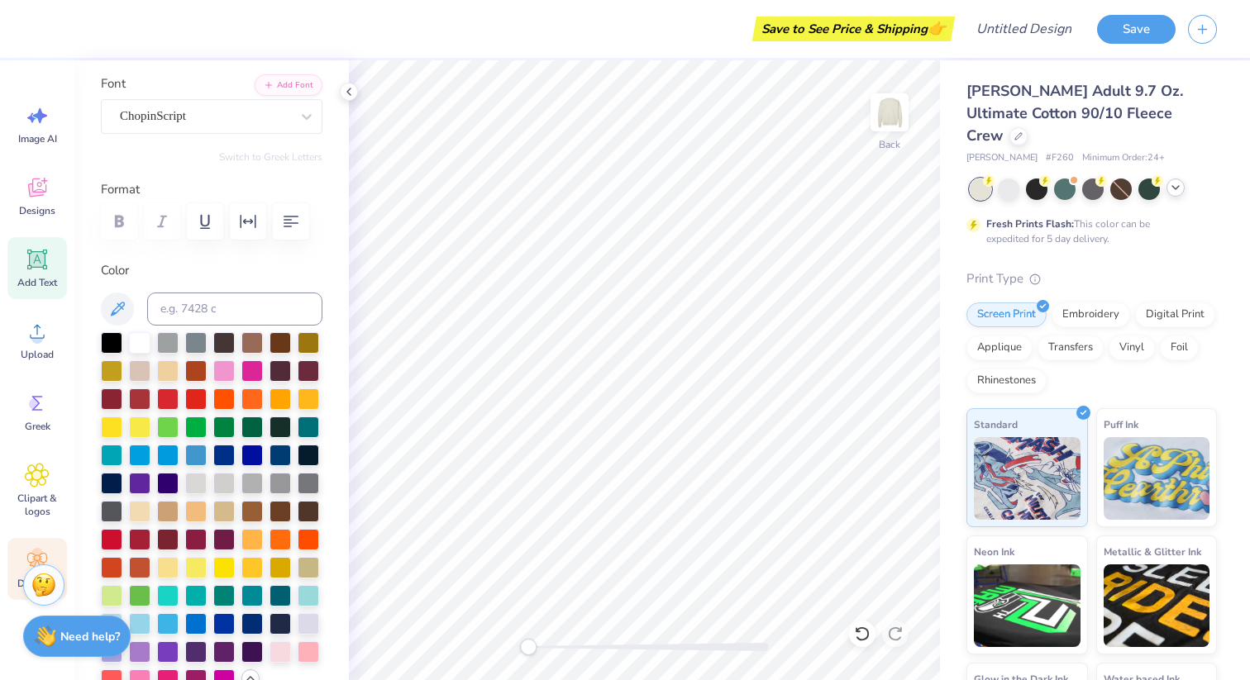
click at [33, 551] on circle at bounding box center [37, 554] width 12 height 12
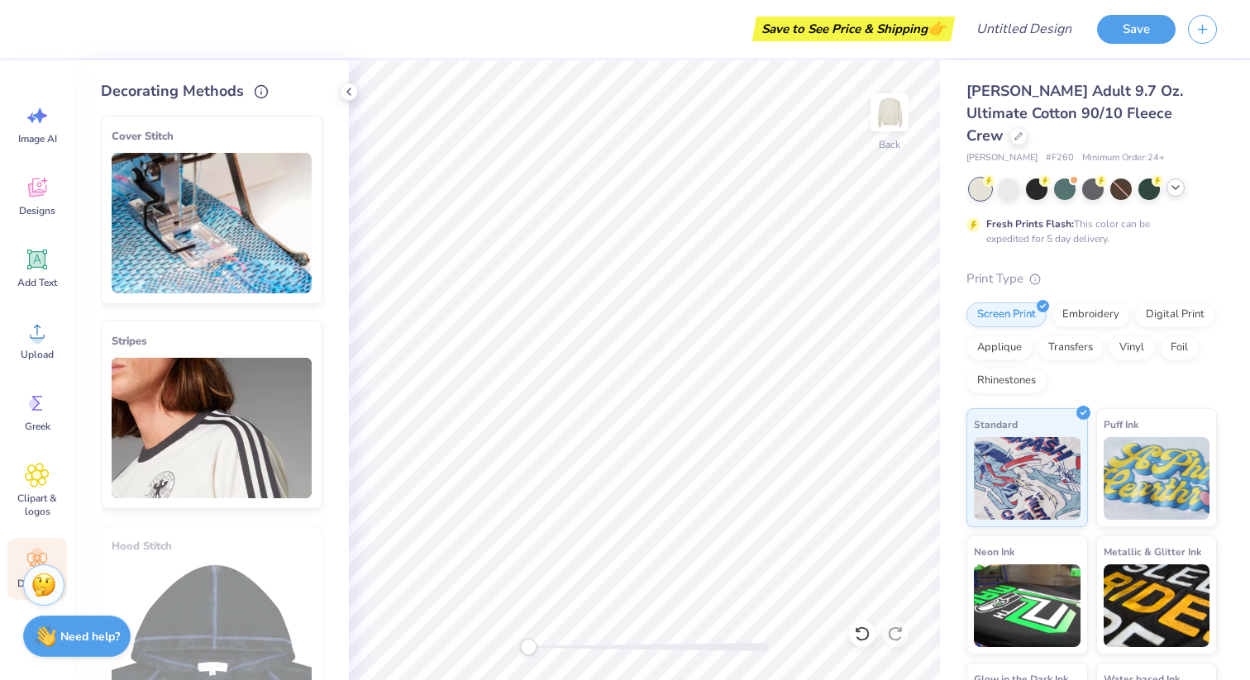
click at [218, 224] on img at bounding box center [212, 223] width 200 height 141
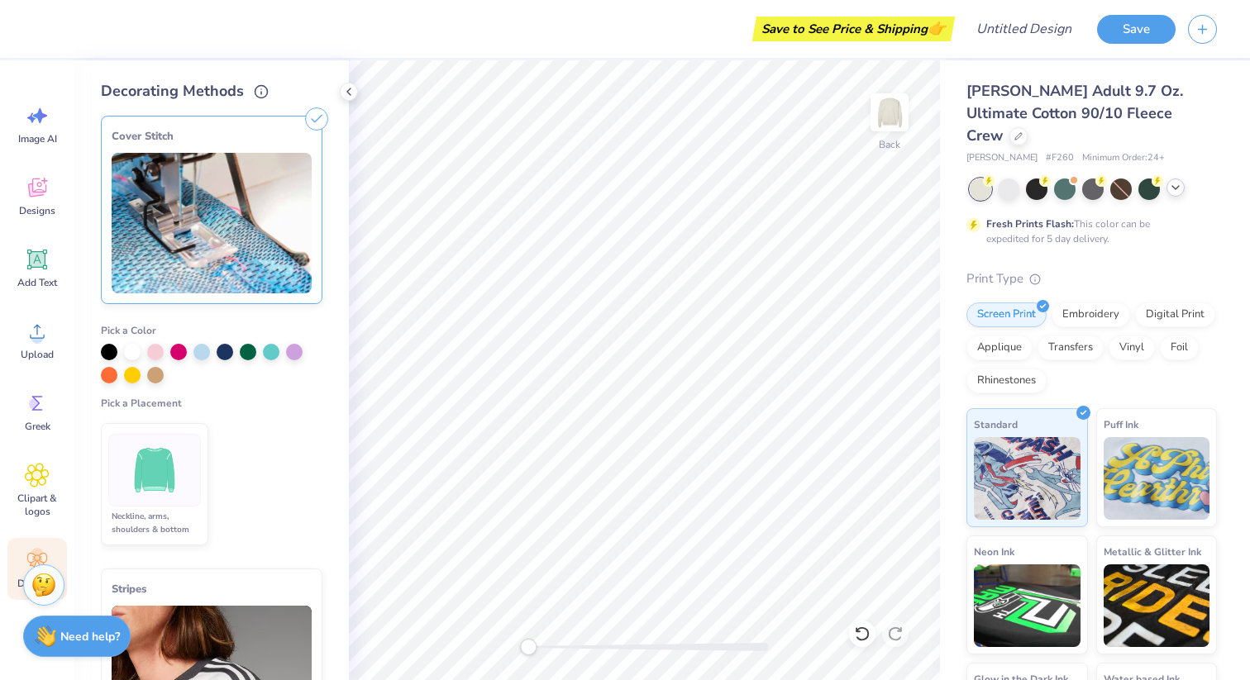
click at [171, 436] on div at bounding box center [154, 470] width 93 height 73
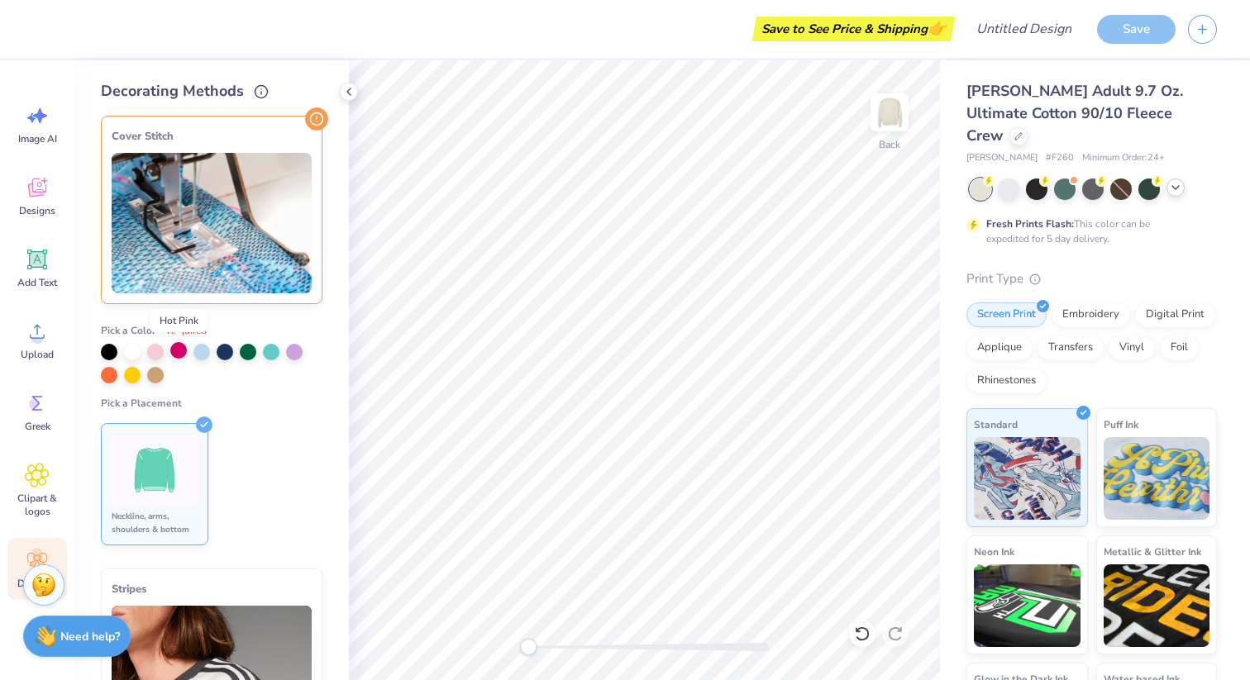
click at [176, 352] on div at bounding box center [178, 350] width 17 height 17
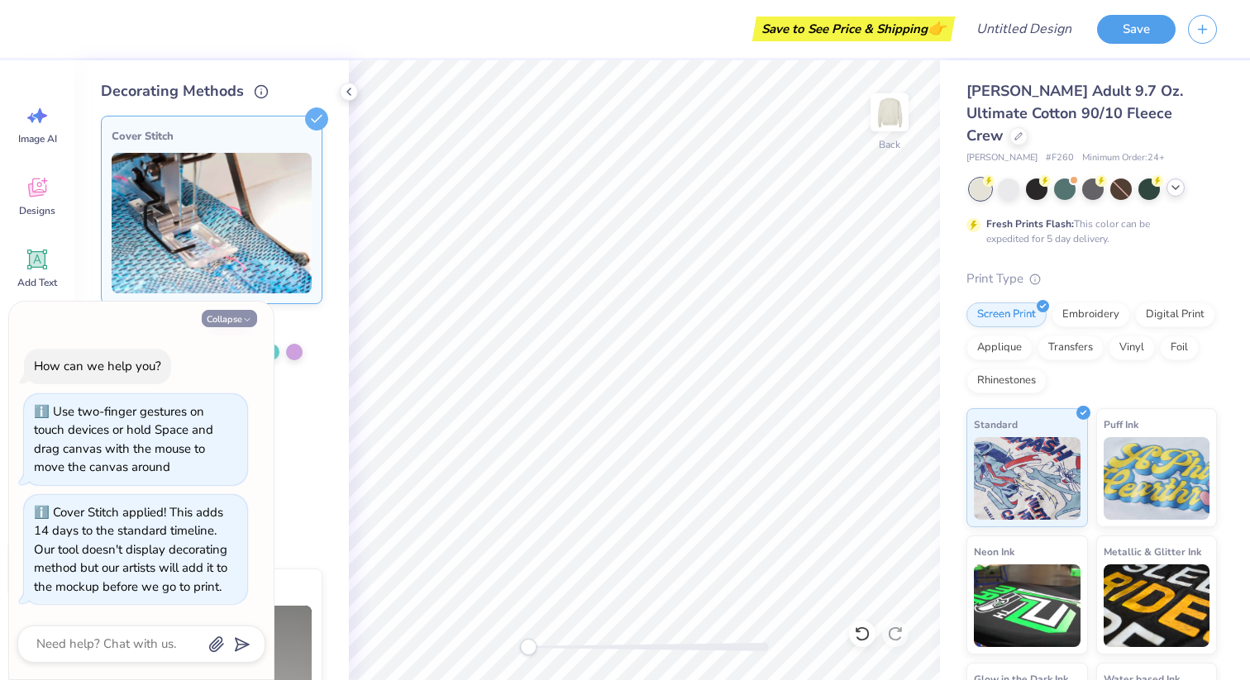
click at [242, 317] on icon "button" at bounding box center [247, 320] width 10 height 10
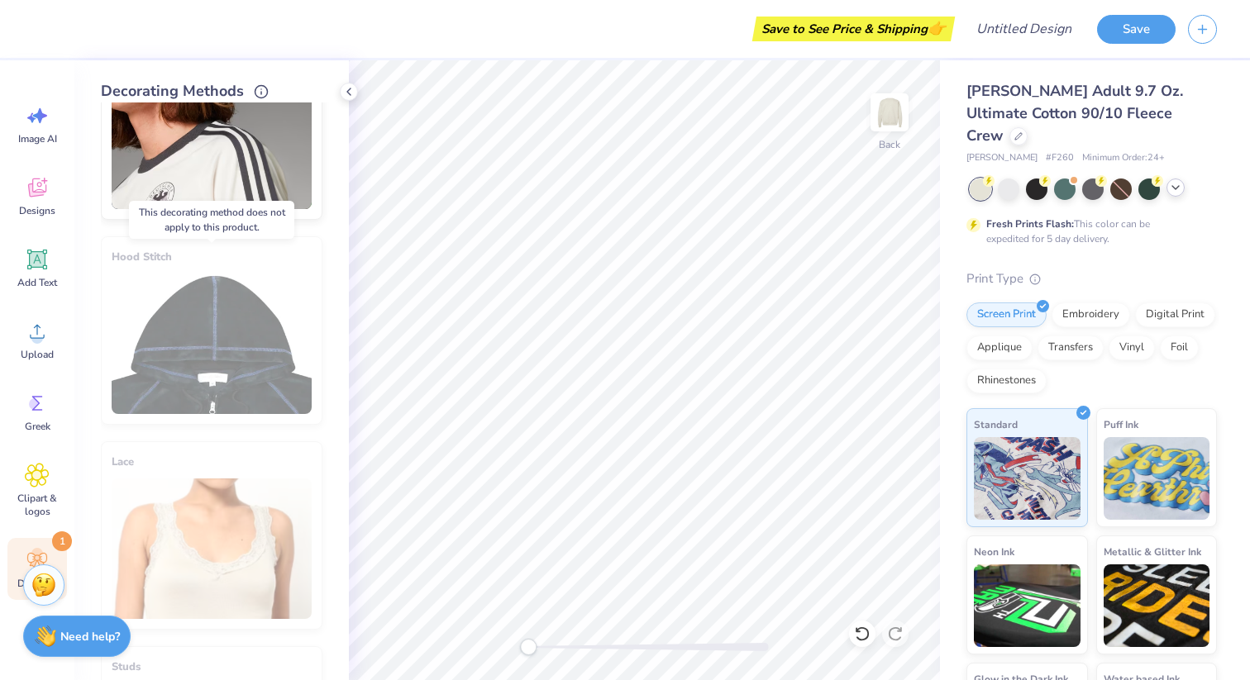
scroll to position [596, 0]
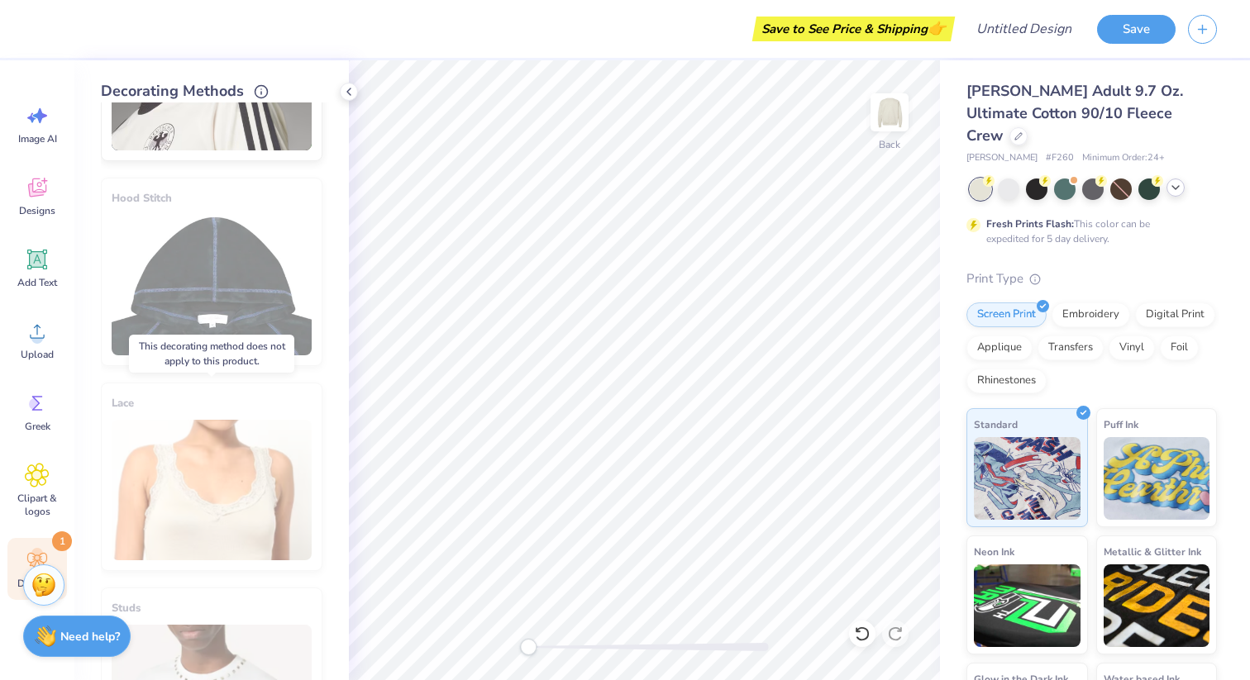
click at [186, 476] on div "Lace" at bounding box center [212, 477] width 222 height 188
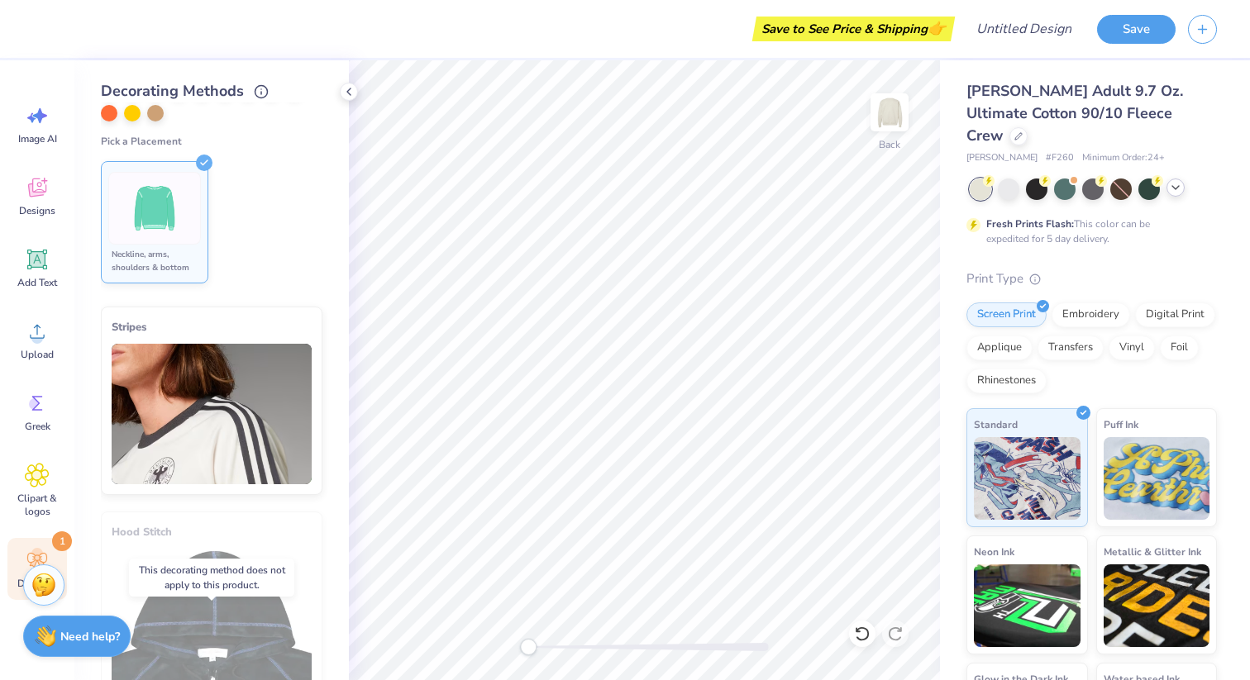
scroll to position [0, 0]
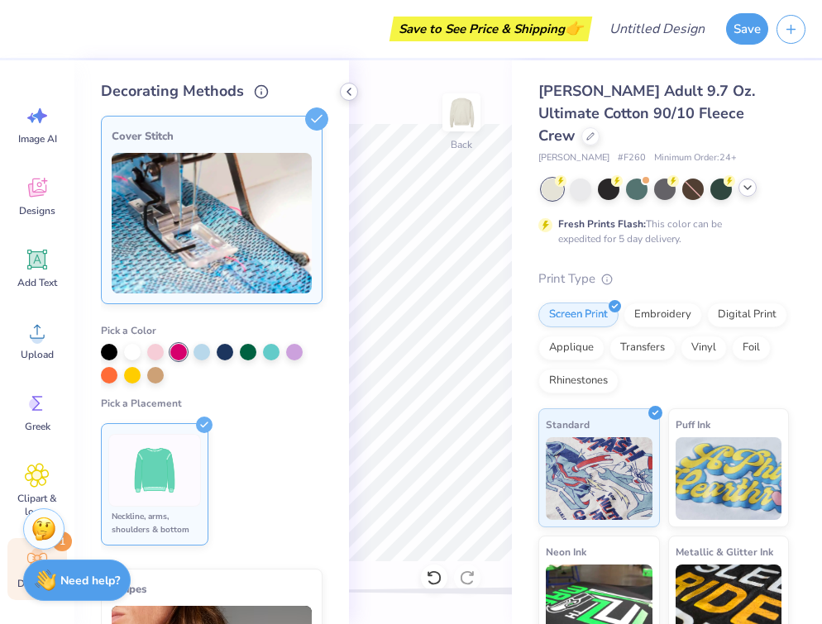
click at [350, 94] on polyline at bounding box center [348, 91] width 3 height 7
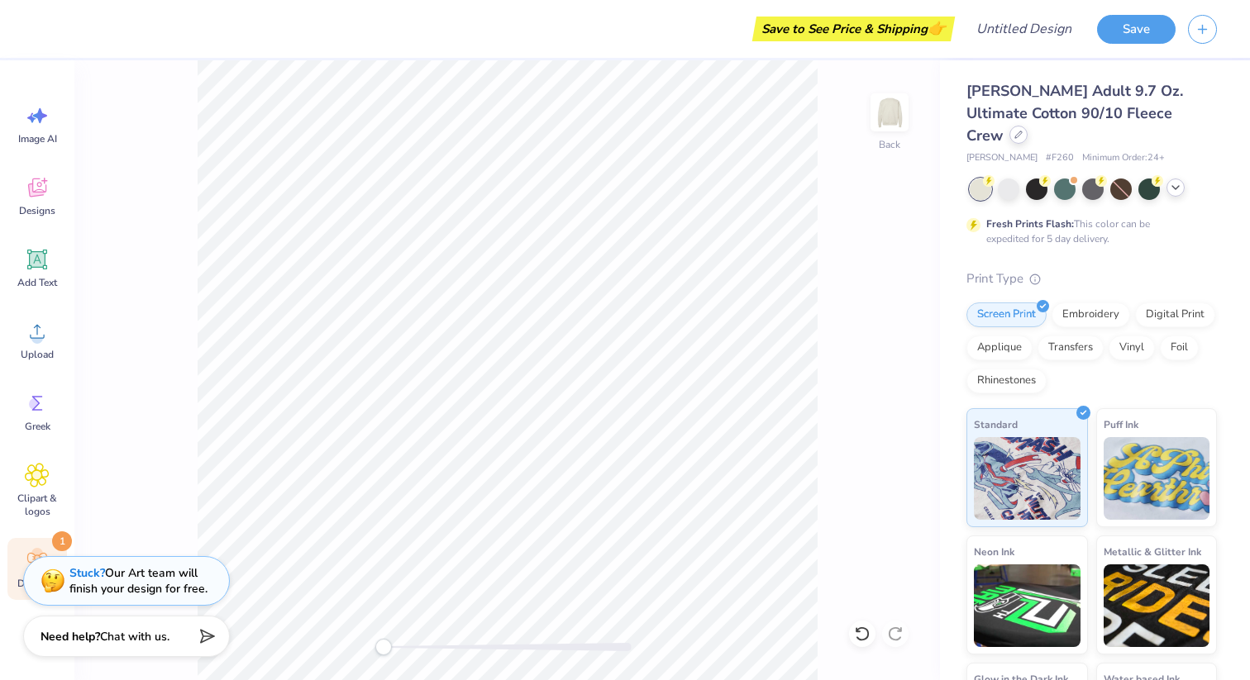
click at [821, 131] on icon at bounding box center [1018, 135] width 8 height 8
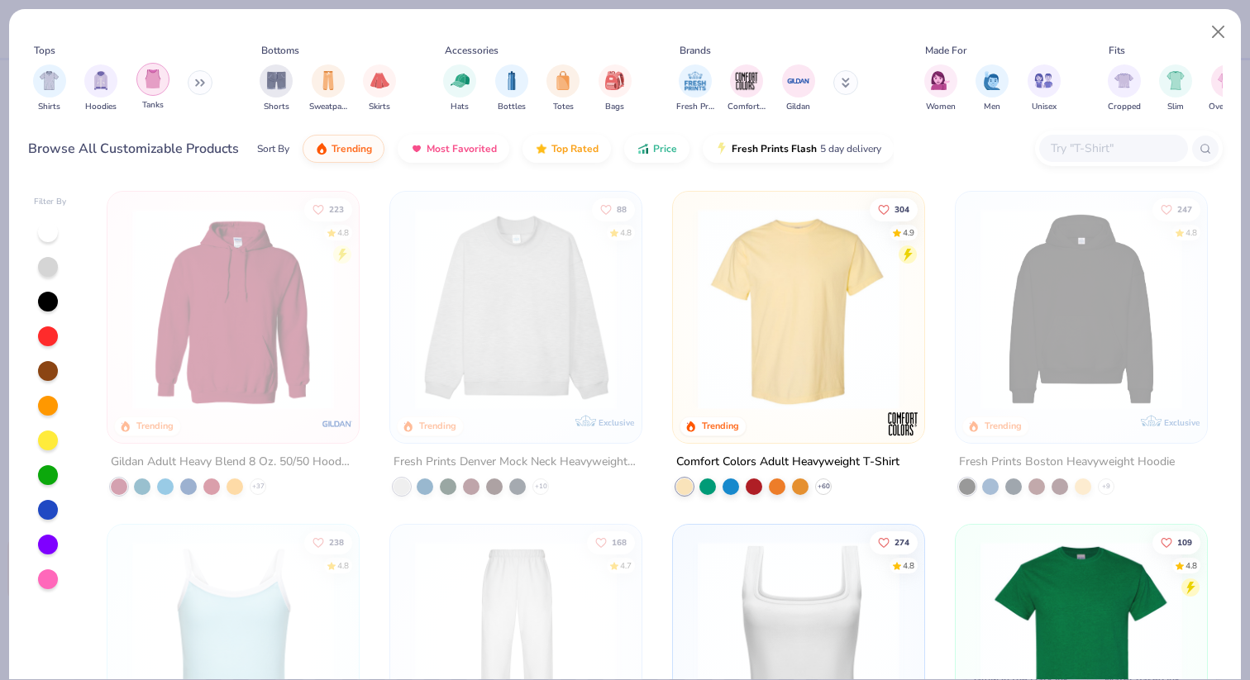
click at [160, 92] on div "filter for Tanks" at bounding box center [152, 79] width 33 height 33
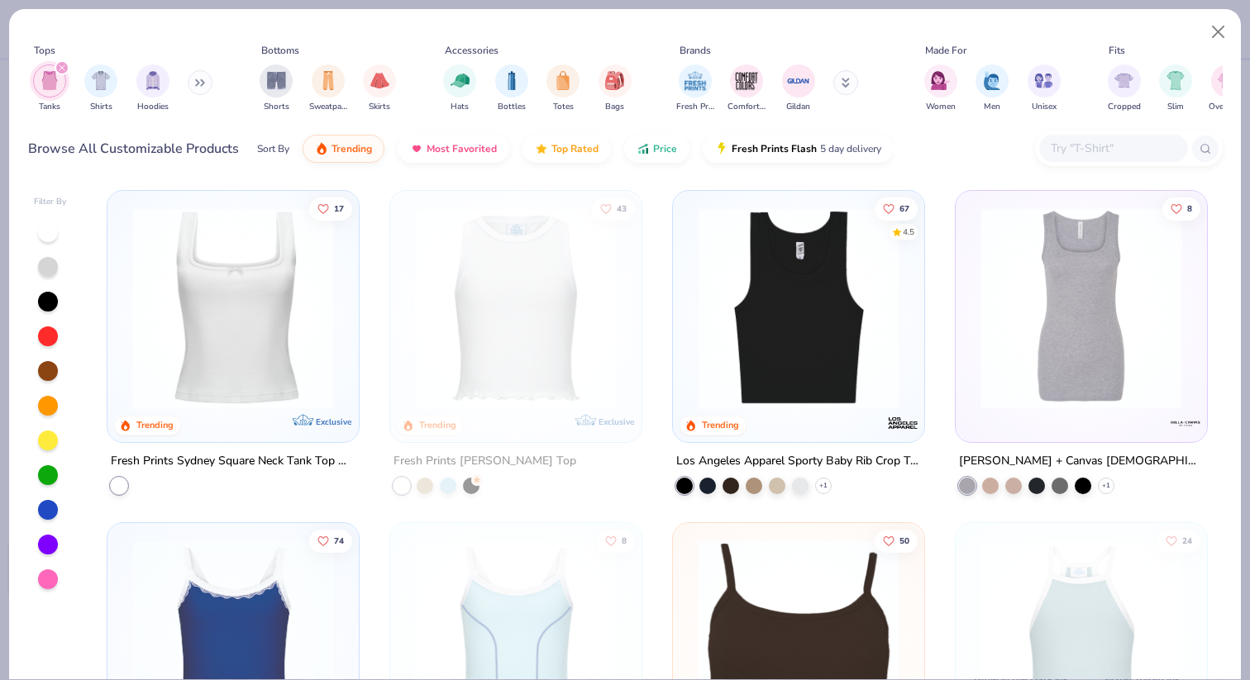
scroll to position [654, 0]
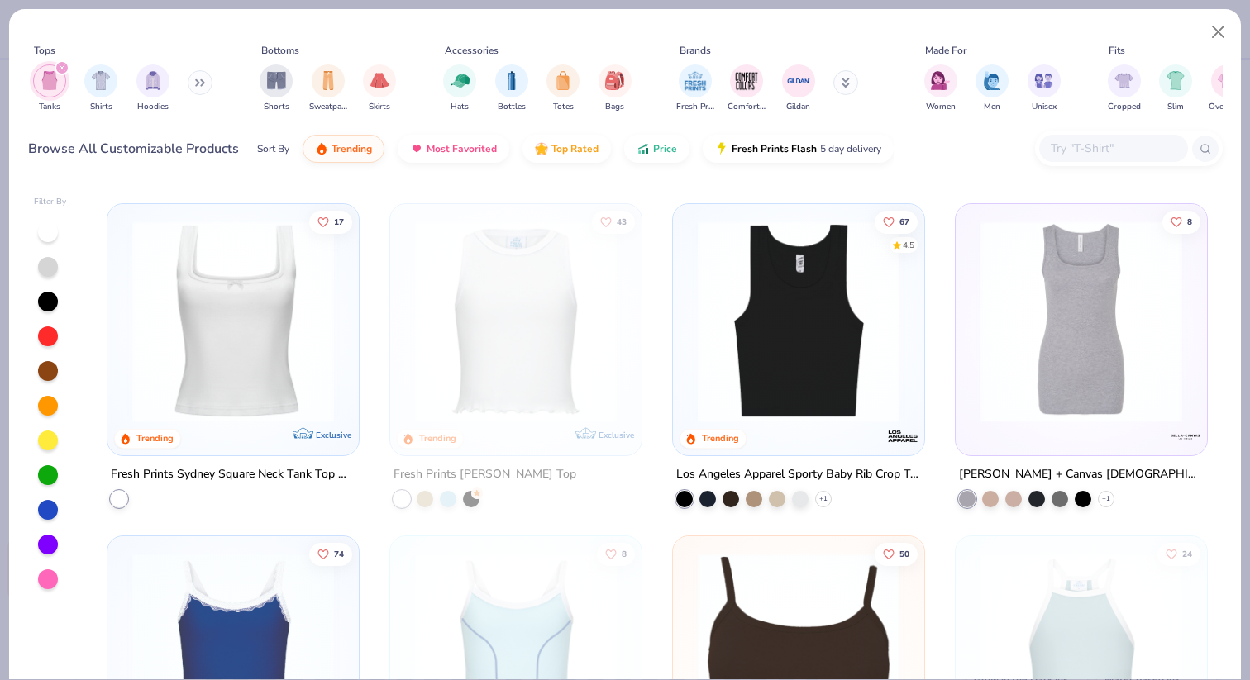
click at [277, 334] on img at bounding box center [233, 321] width 218 height 202
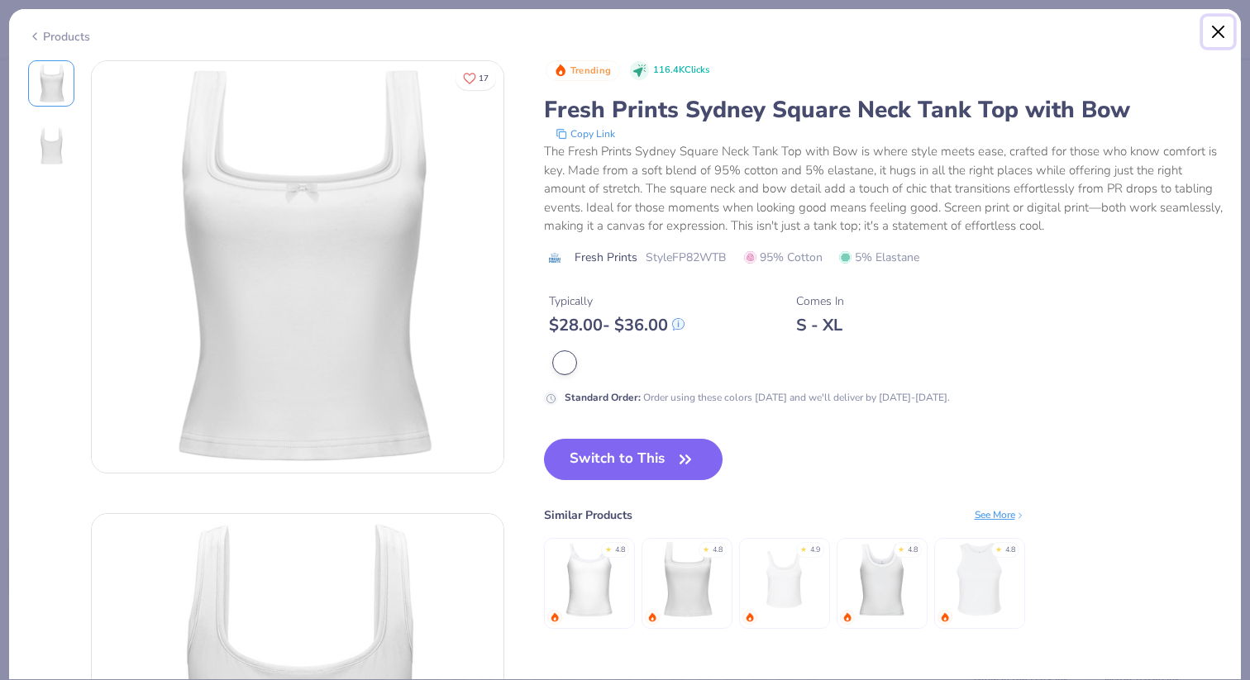
click at [821, 26] on button "Close" at bounding box center [1218, 32] width 31 height 31
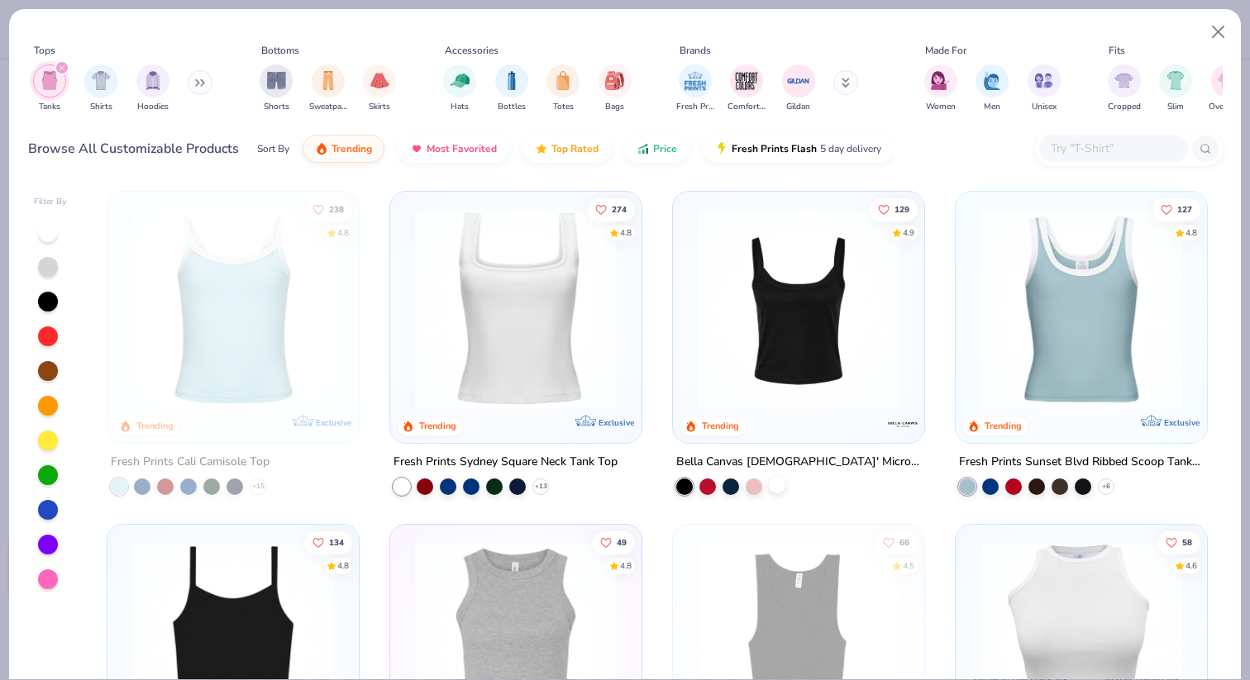
click at [774, 485] on div at bounding box center [777, 485] width 17 height 17
click at [781, 389] on img at bounding box center [798, 309] width 218 height 202
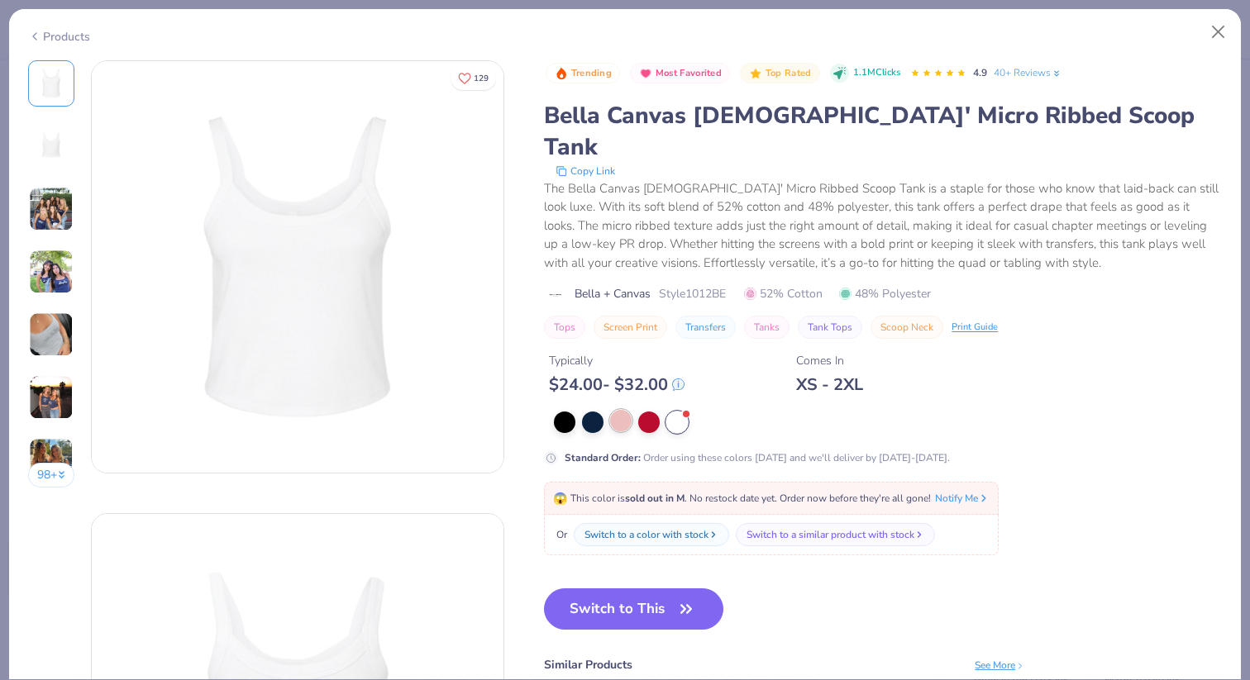
click at [627, 410] on div at bounding box center [620, 420] width 21 height 21
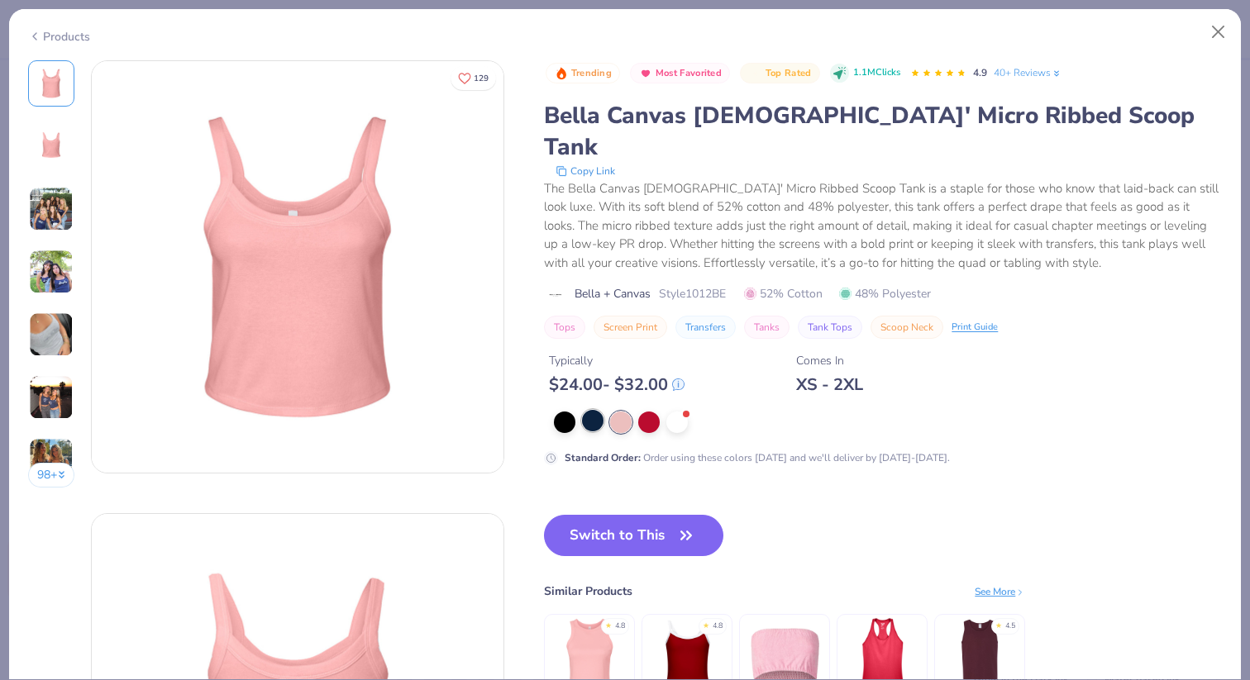
click at [599, 410] on div at bounding box center [592, 420] width 21 height 21
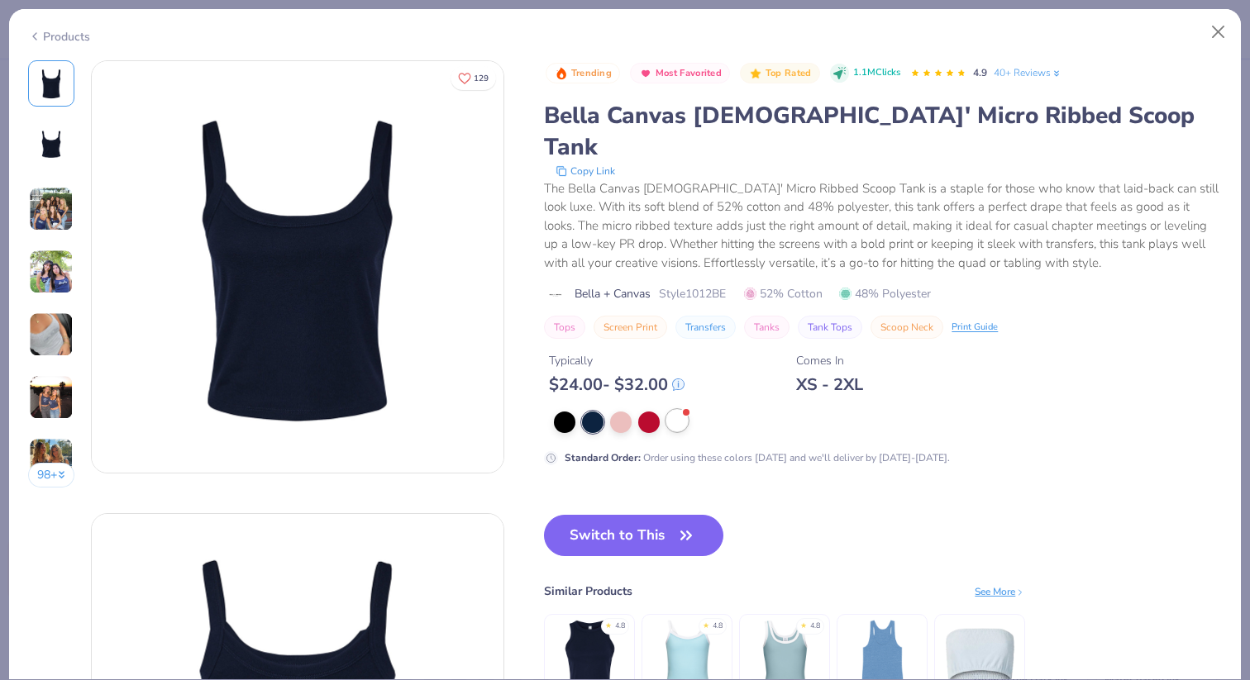
click at [683, 410] on div at bounding box center [676, 420] width 21 height 21
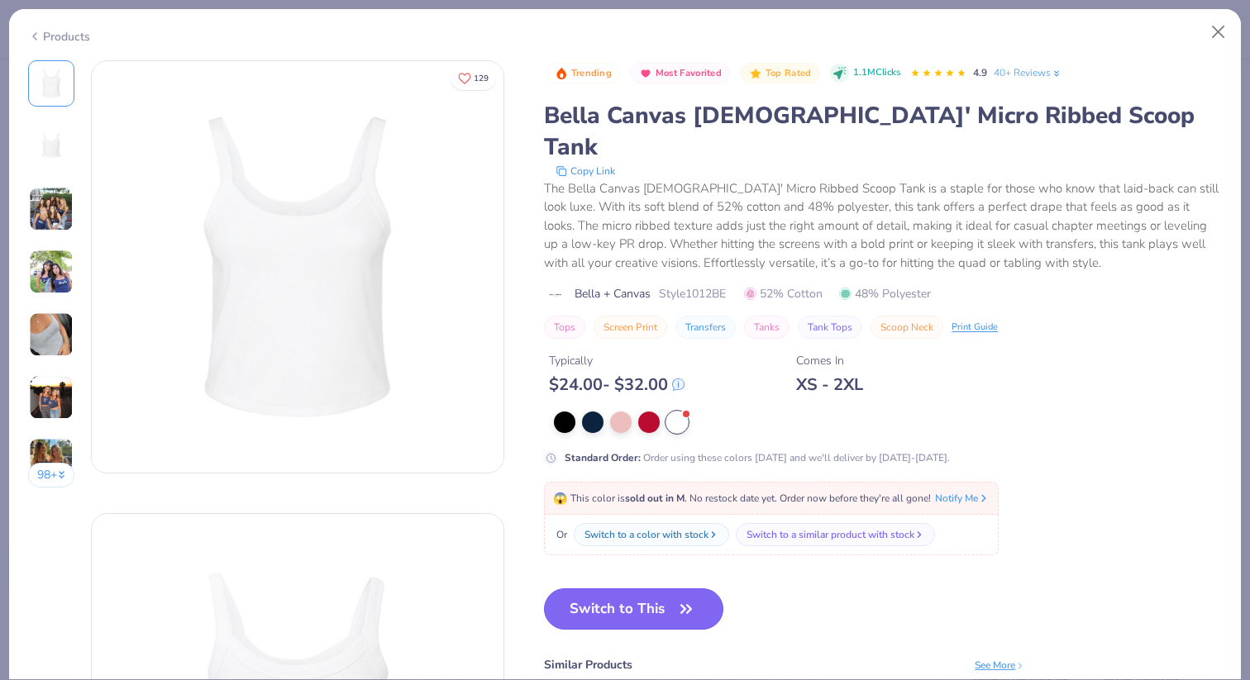
click at [623, 589] on button "Switch to This" at bounding box center [633, 609] width 179 height 41
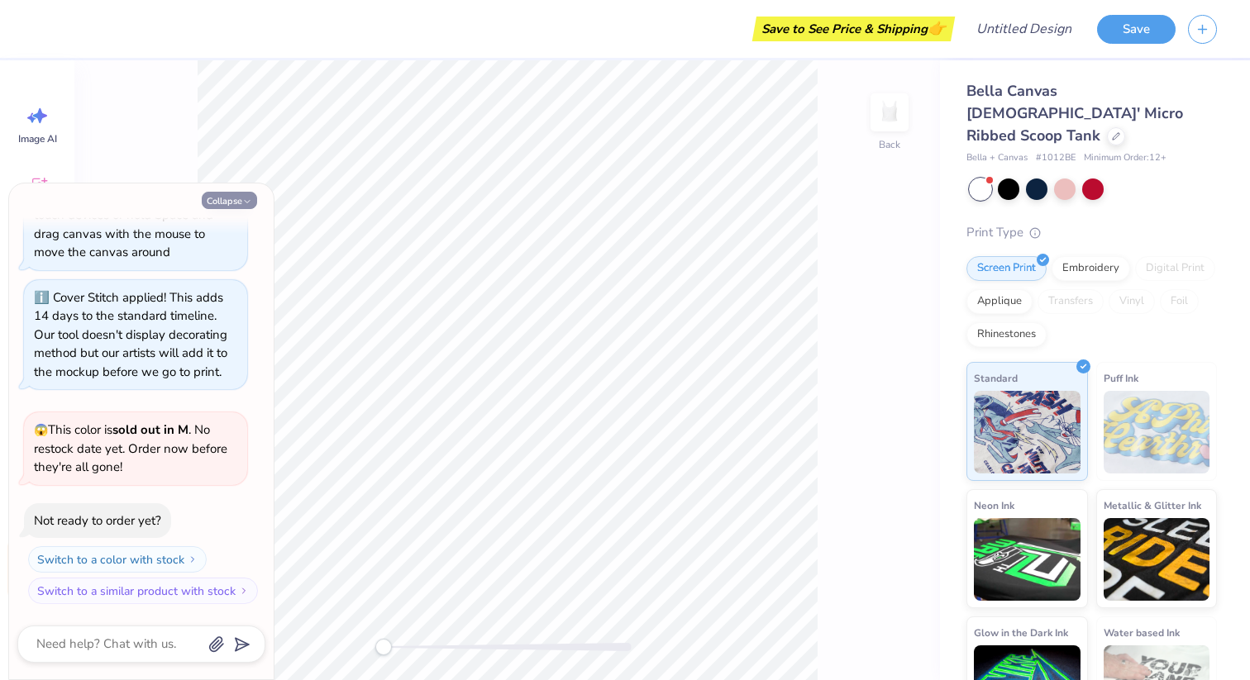
click at [233, 192] on button "Collapse" at bounding box center [229, 200] width 55 height 17
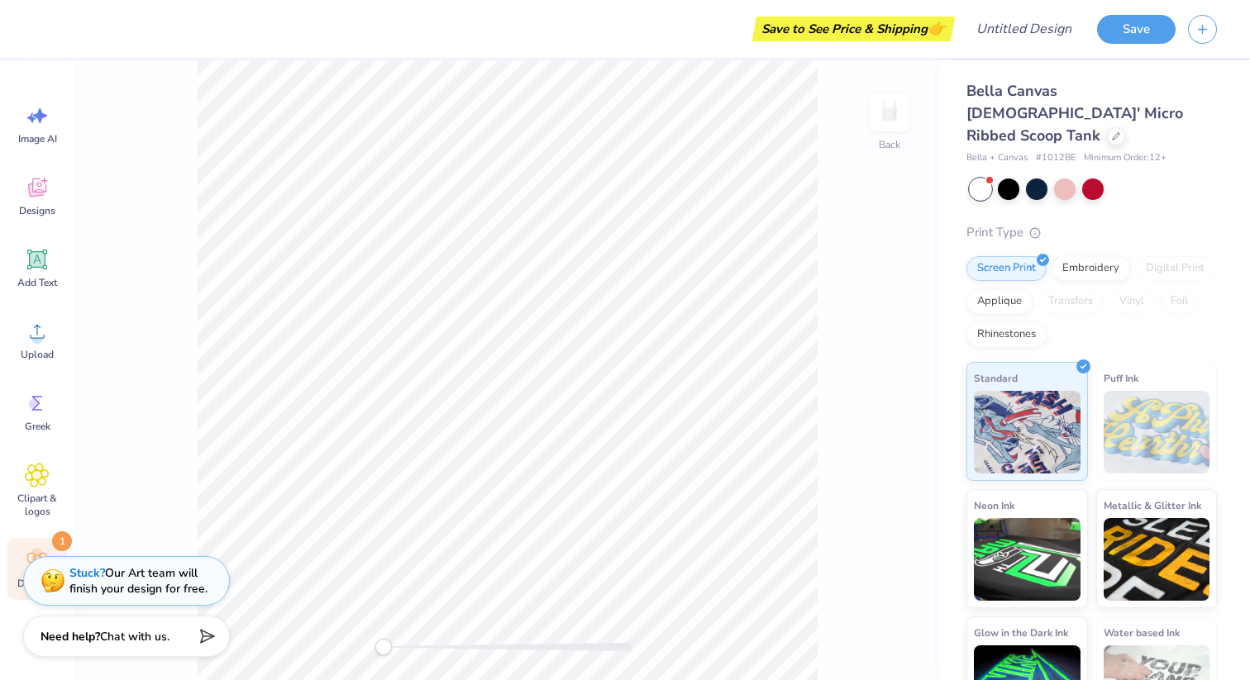
click at [48, 546] on div "Decorate 1" at bounding box center [37, 569] width 60 height 62
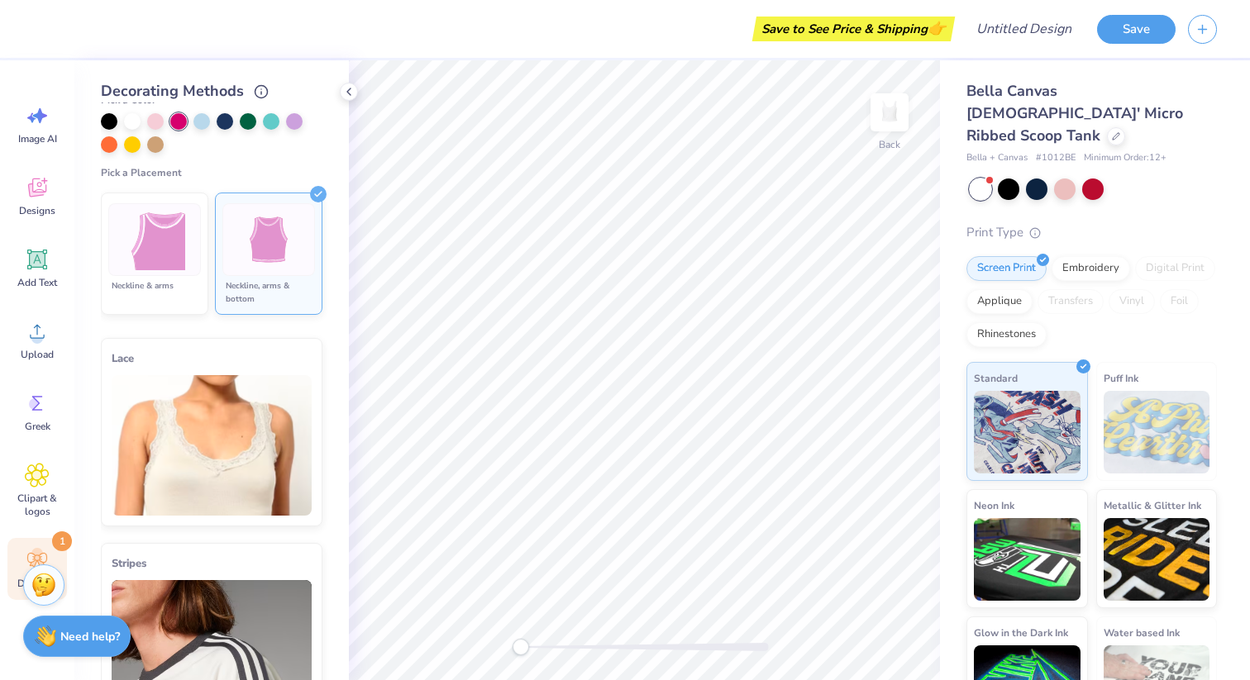
click at [225, 481] on img at bounding box center [212, 445] width 200 height 141
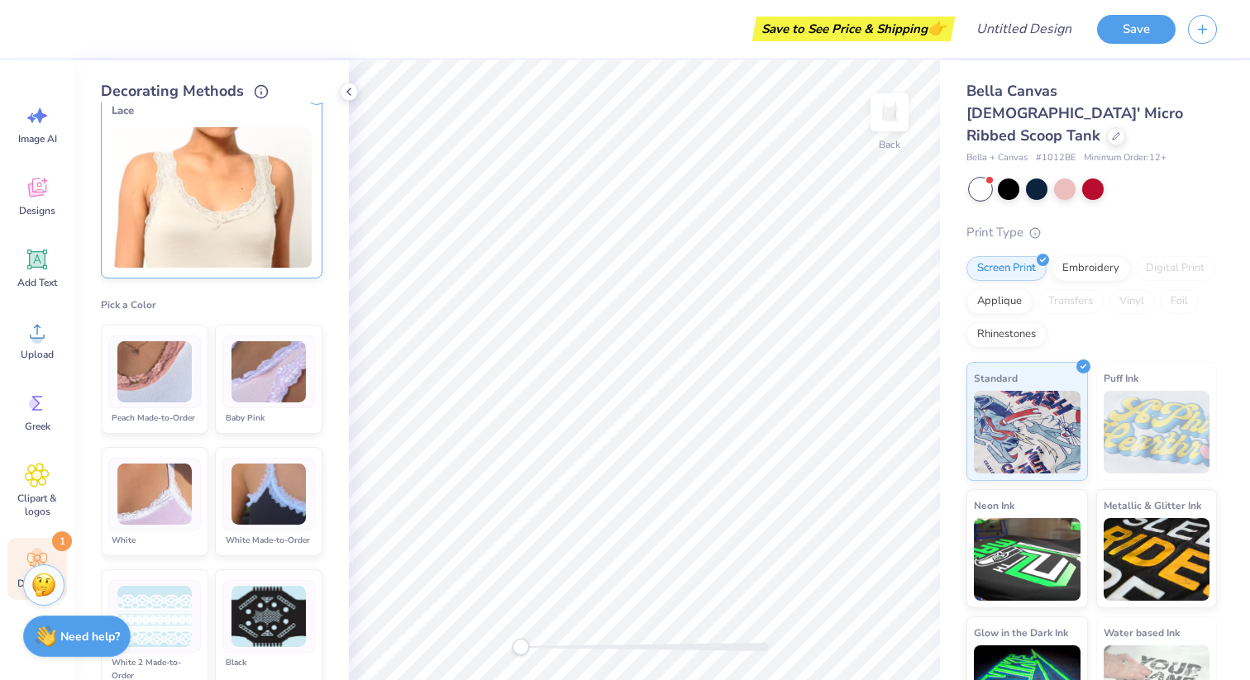
scroll to position [224, 0]
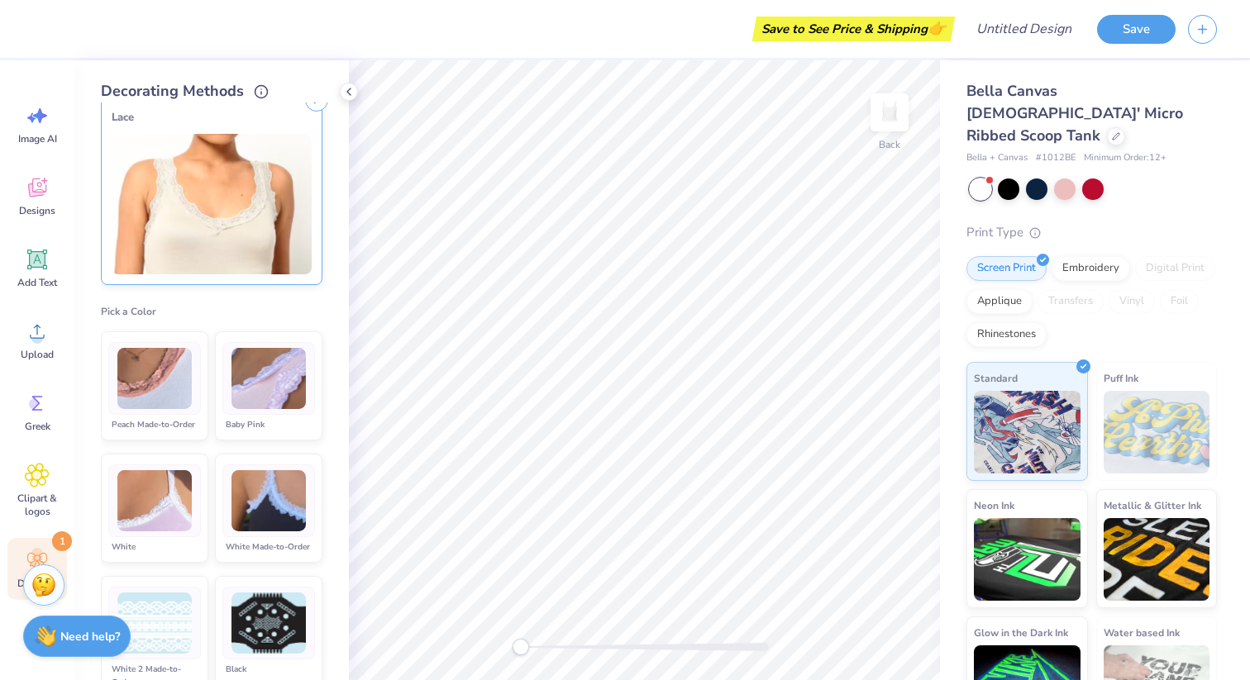
click at [260, 413] on li "Baby Pink" at bounding box center [268, 385] width 107 height 109
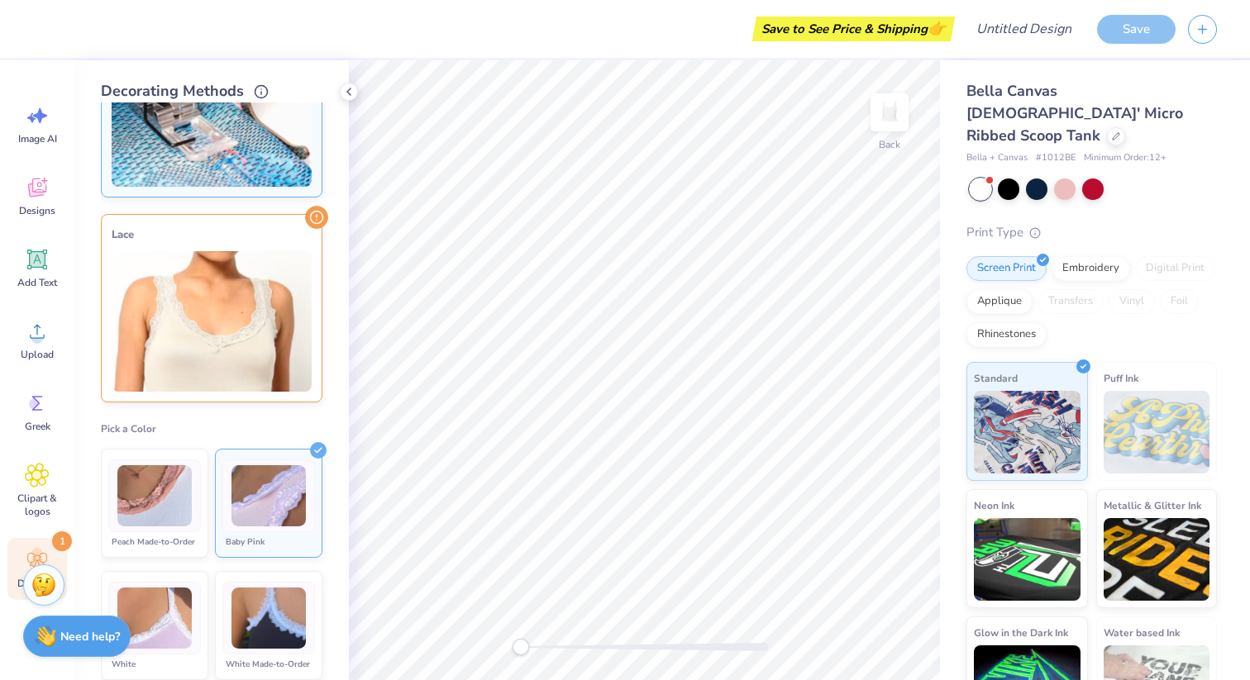
scroll to position [100, 0]
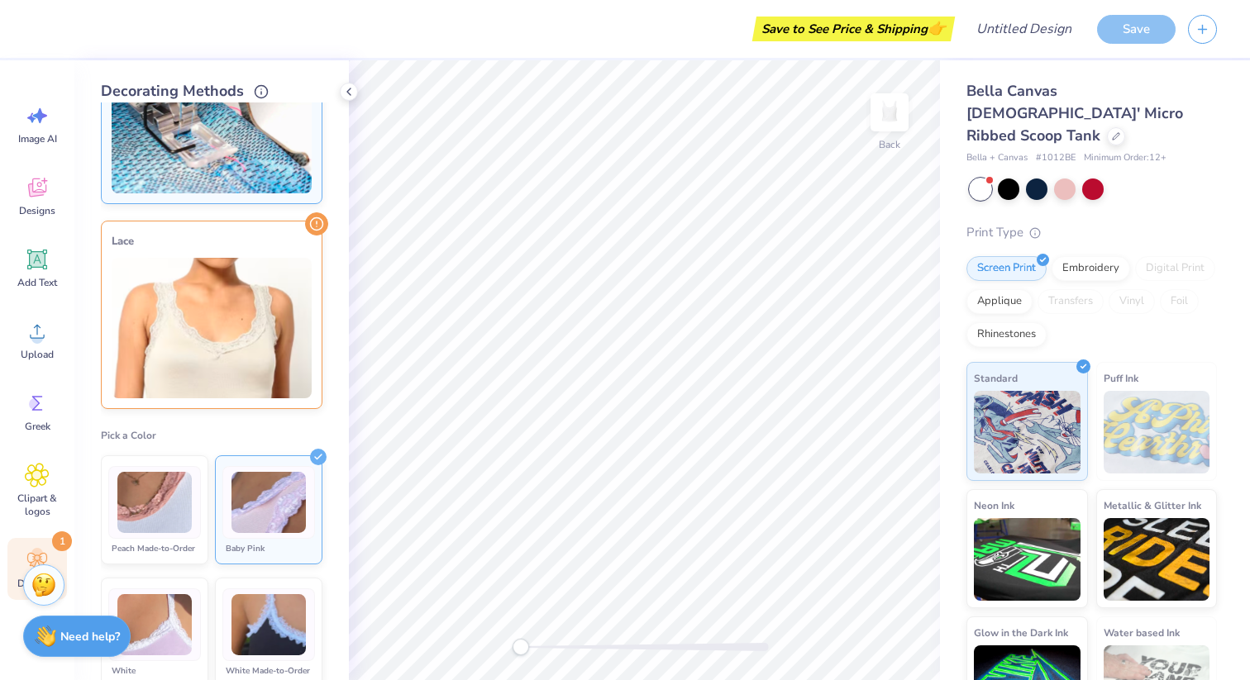
click at [236, 525] on img at bounding box center [268, 503] width 74 height 62
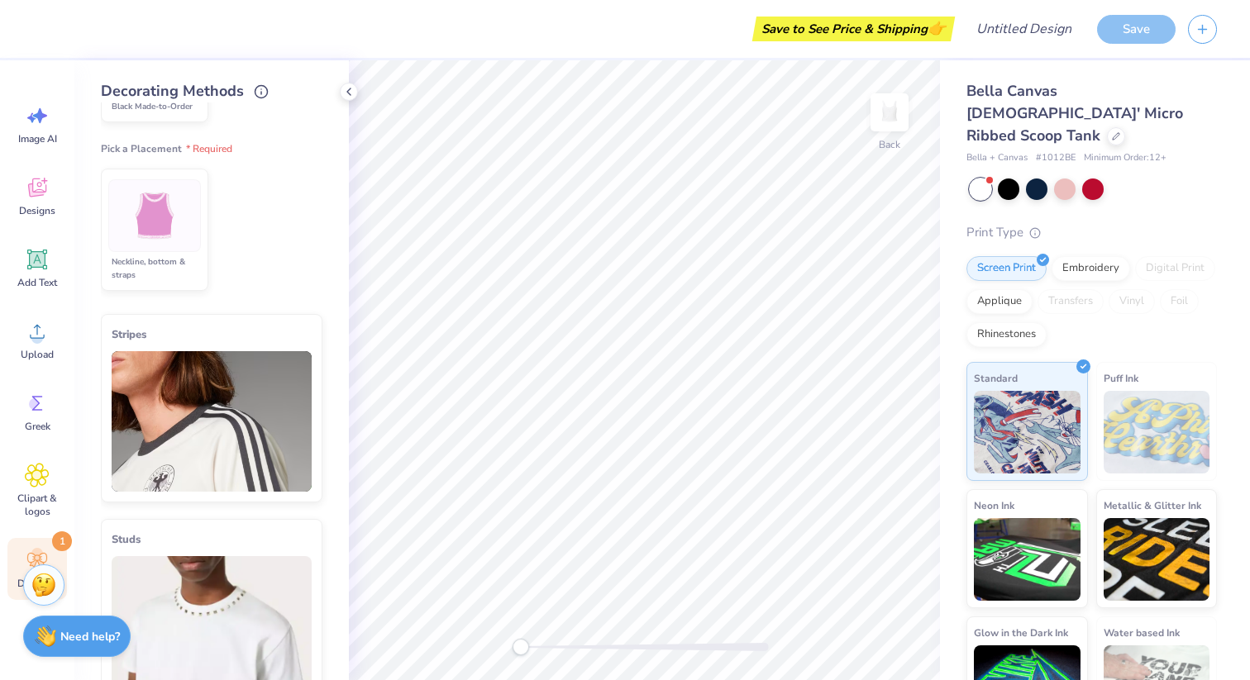
scroll to position [908, 0]
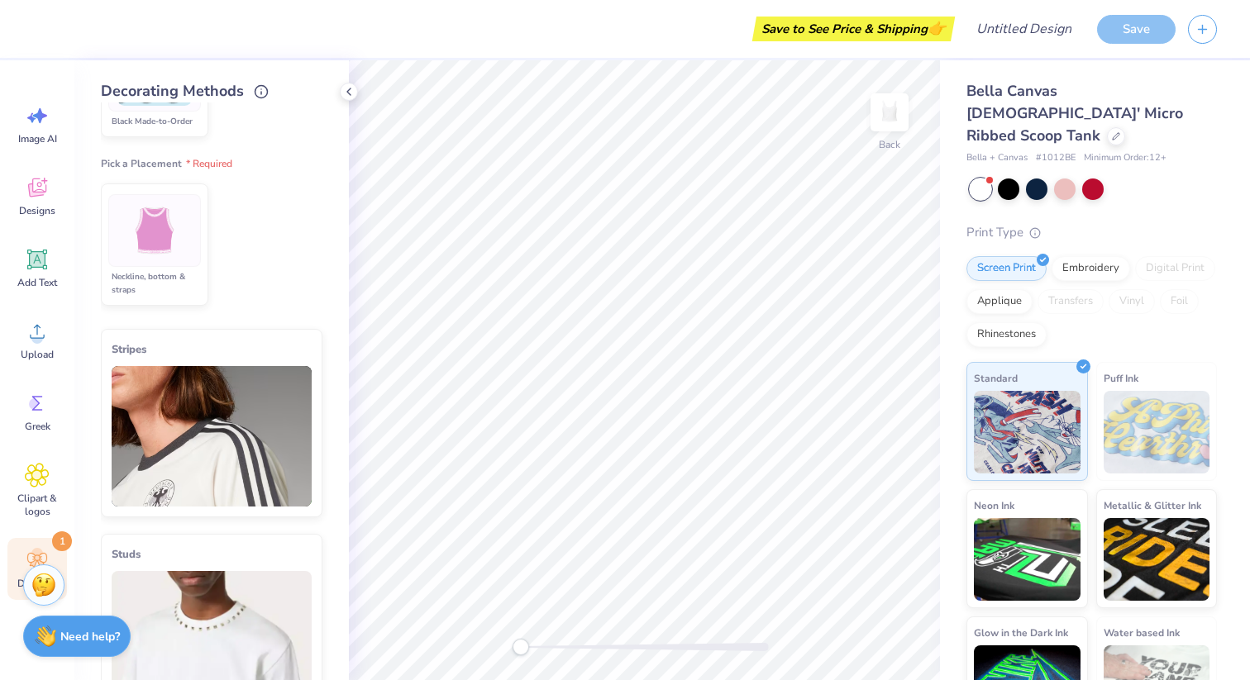
click at [147, 286] on div "Neckline, bottom & straps" at bounding box center [154, 283] width 93 height 26
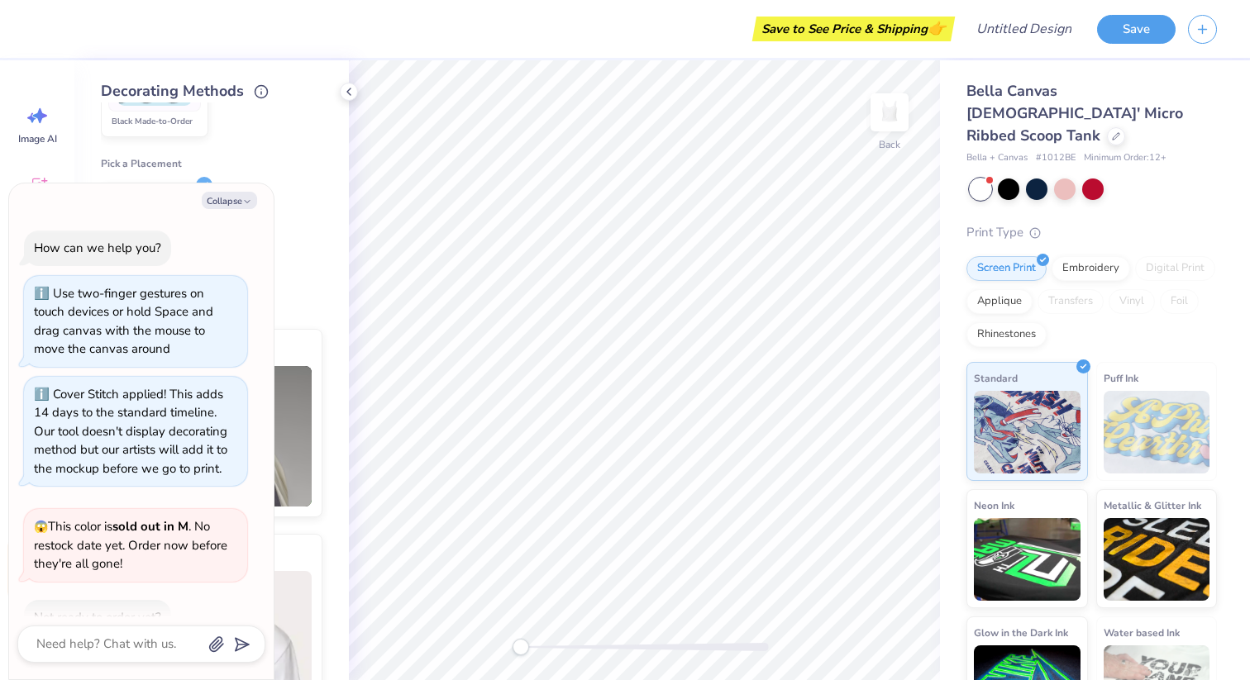
scroll to position [216, 0]
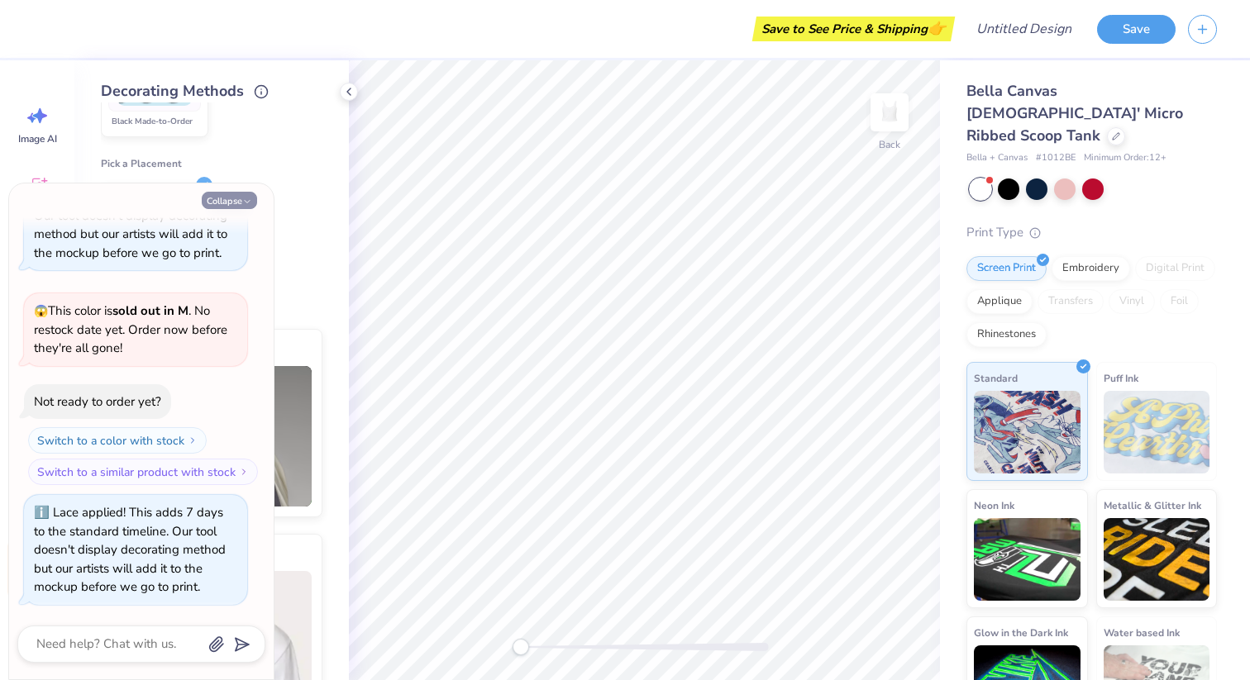
click at [230, 198] on button "Collapse" at bounding box center [229, 200] width 55 height 17
type textarea "x"
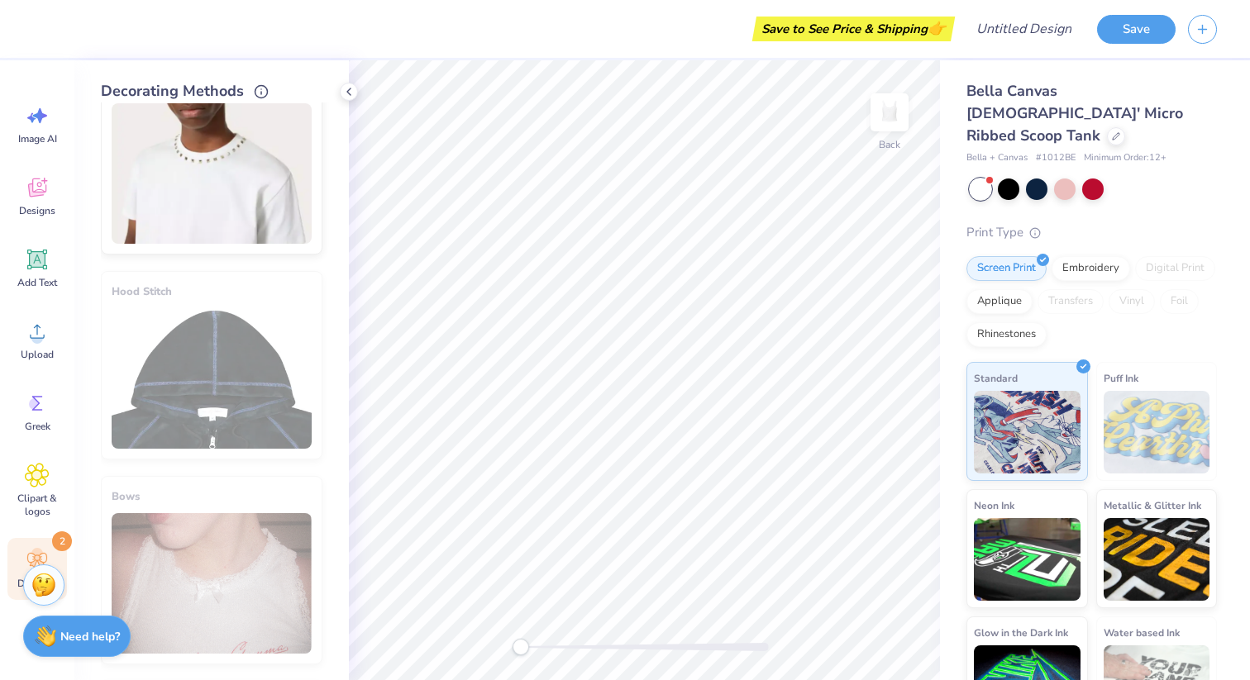
scroll to position [1581, 0]
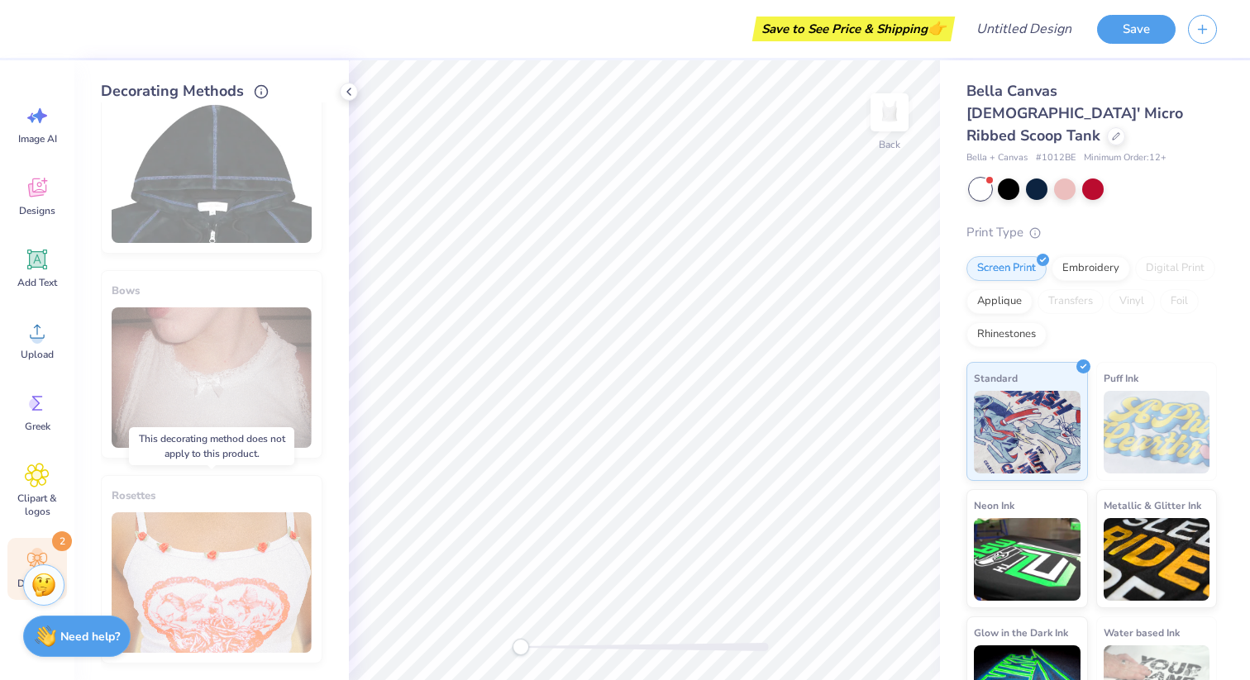
click at [280, 562] on div "Rosettes" at bounding box center [212, 569] width 222 height 188
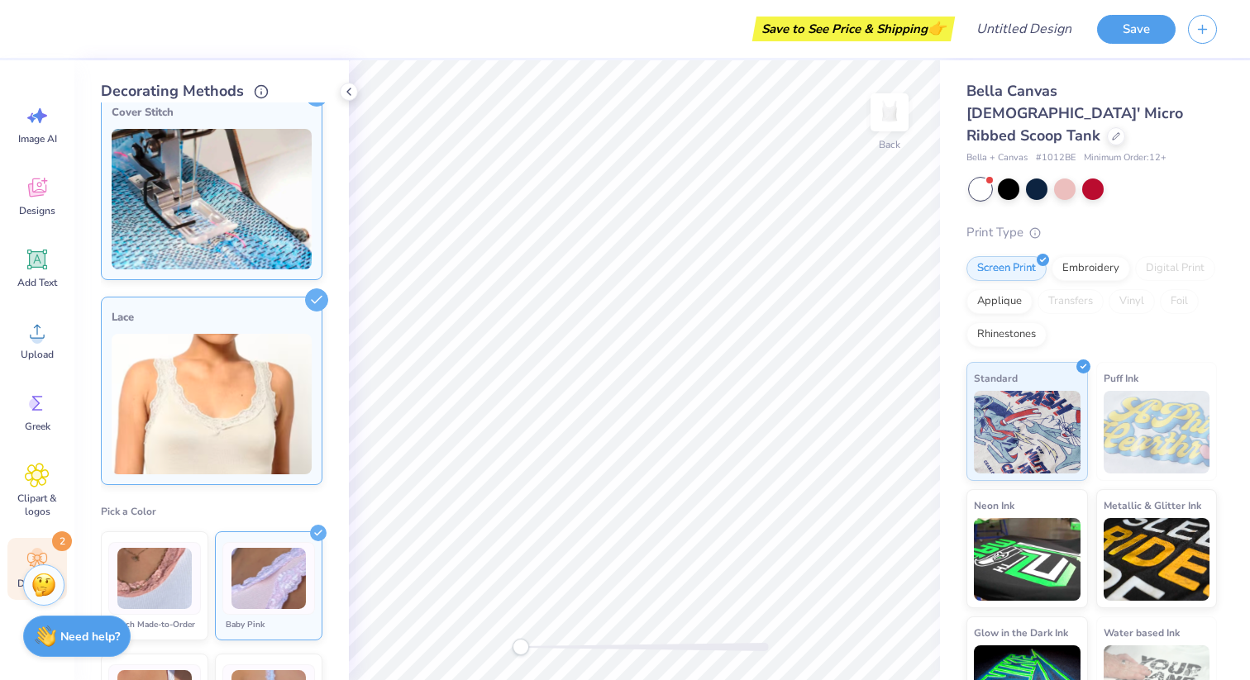
scroll to position [0, 0]
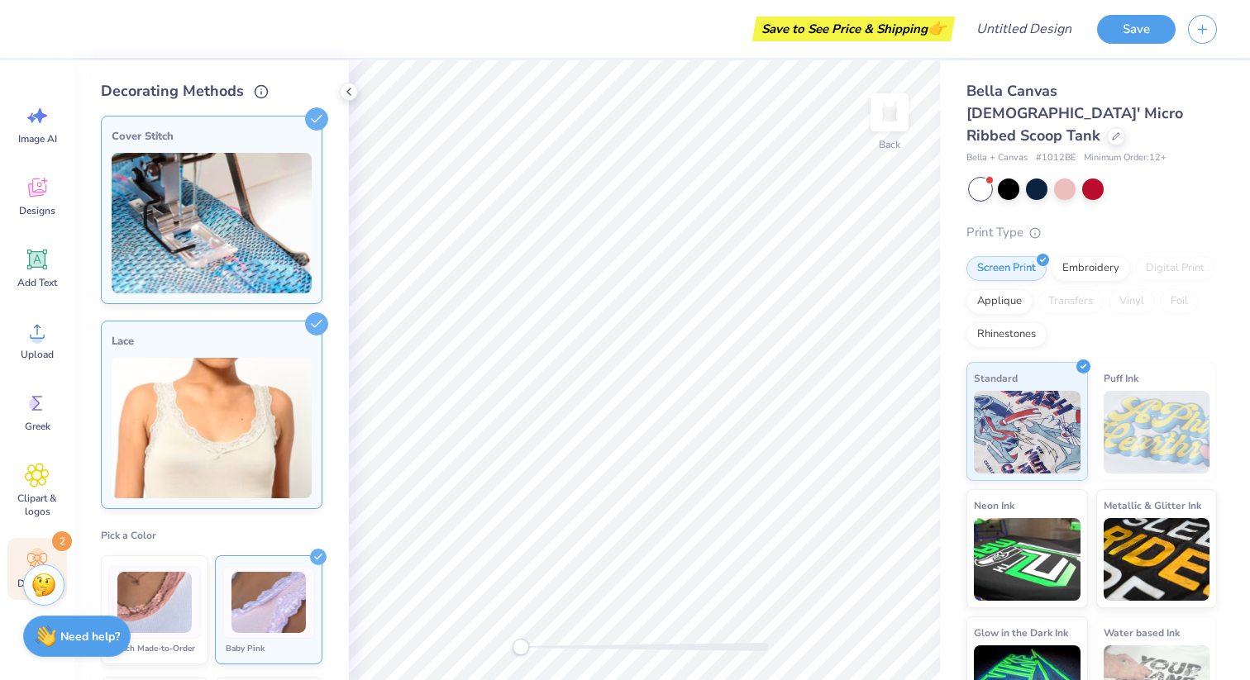
click at [291, 213] on img at bounding box center [212, 223] width 200 height 141
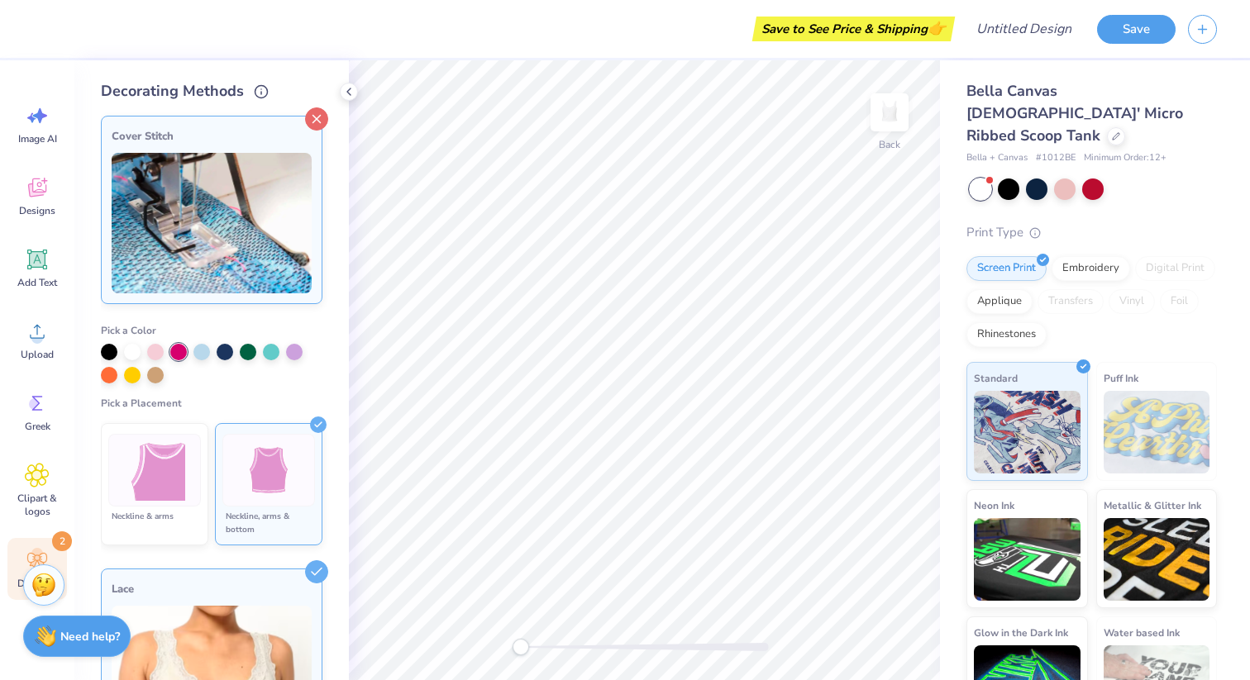
click at [322, 116] on icon at bounding box center [316, 118] width 23 height 23
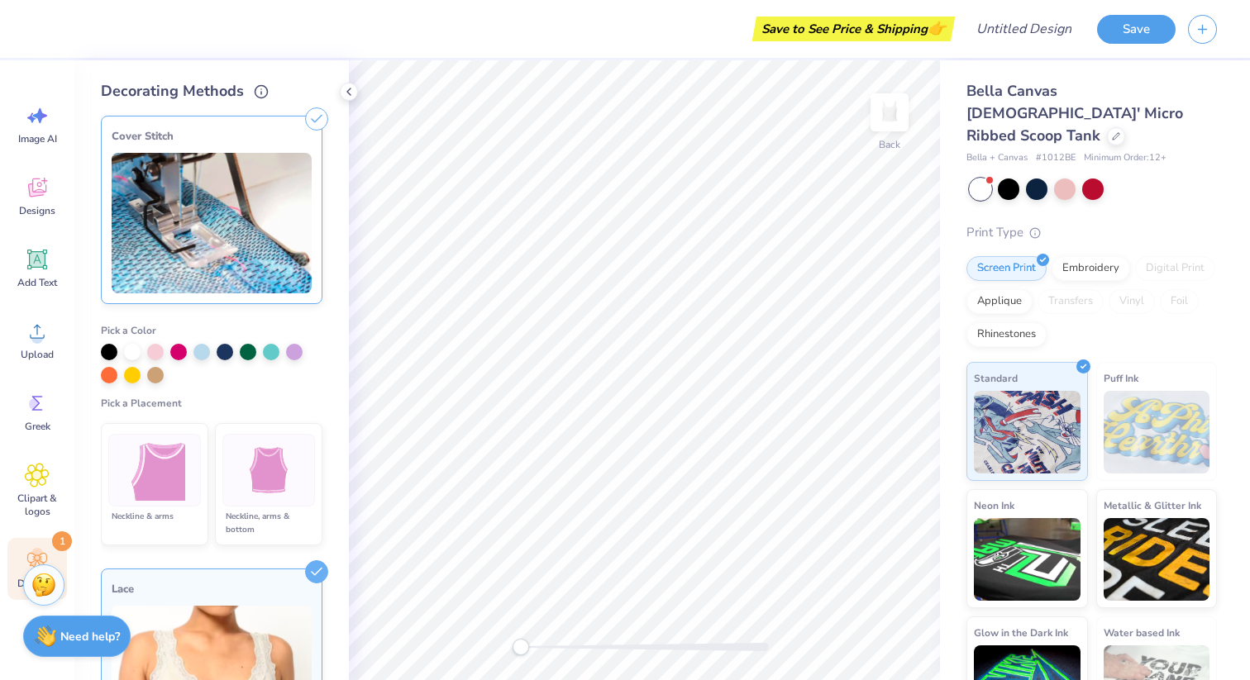
click at [316, 122] on icon at bounding box center [316, 118] width 23 height 23
click at [312, 118] on icon at bounding box center [316, 118] width 23 height 23
click at [351, 92] on icon at bounding box center [348, 91] width 13 height 13
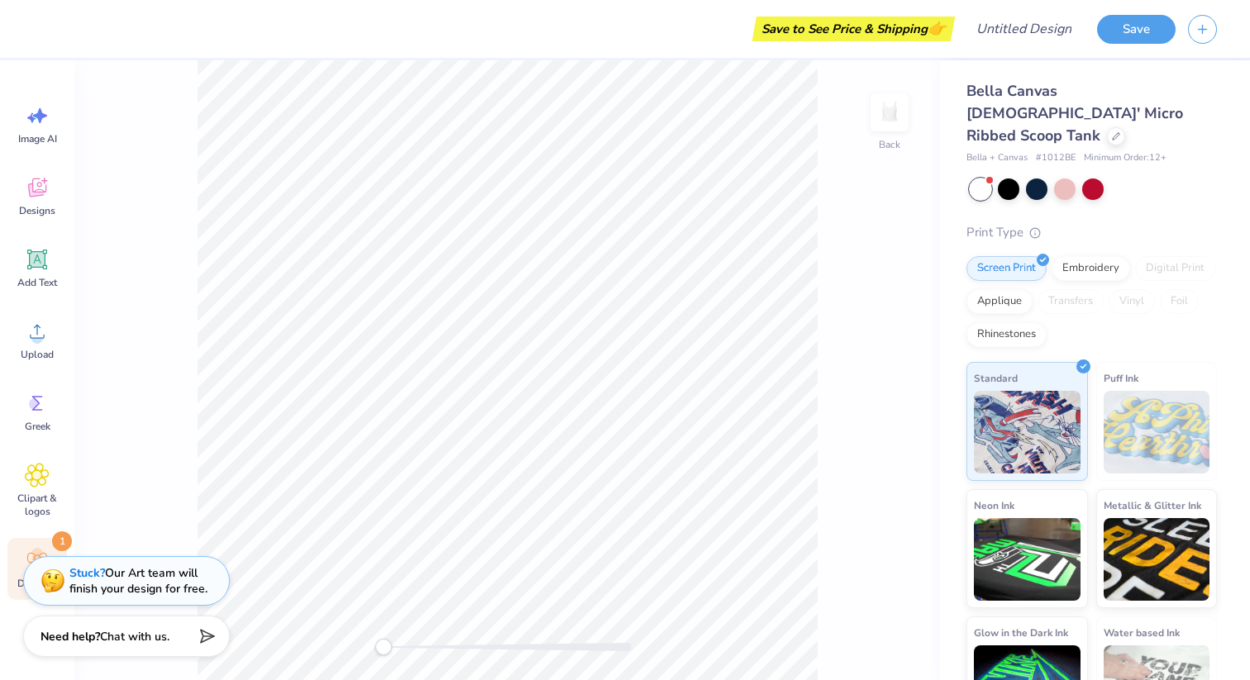
click at [49, 536] on div "Image AI Designs Add Text Upload Greek Clipart & logos Decorate 1" at bounding box center [37, 346] width 60 height 507
click at [50, 543] on div "Decorate 1" at bounding box center [37, 569] width 60 height 62
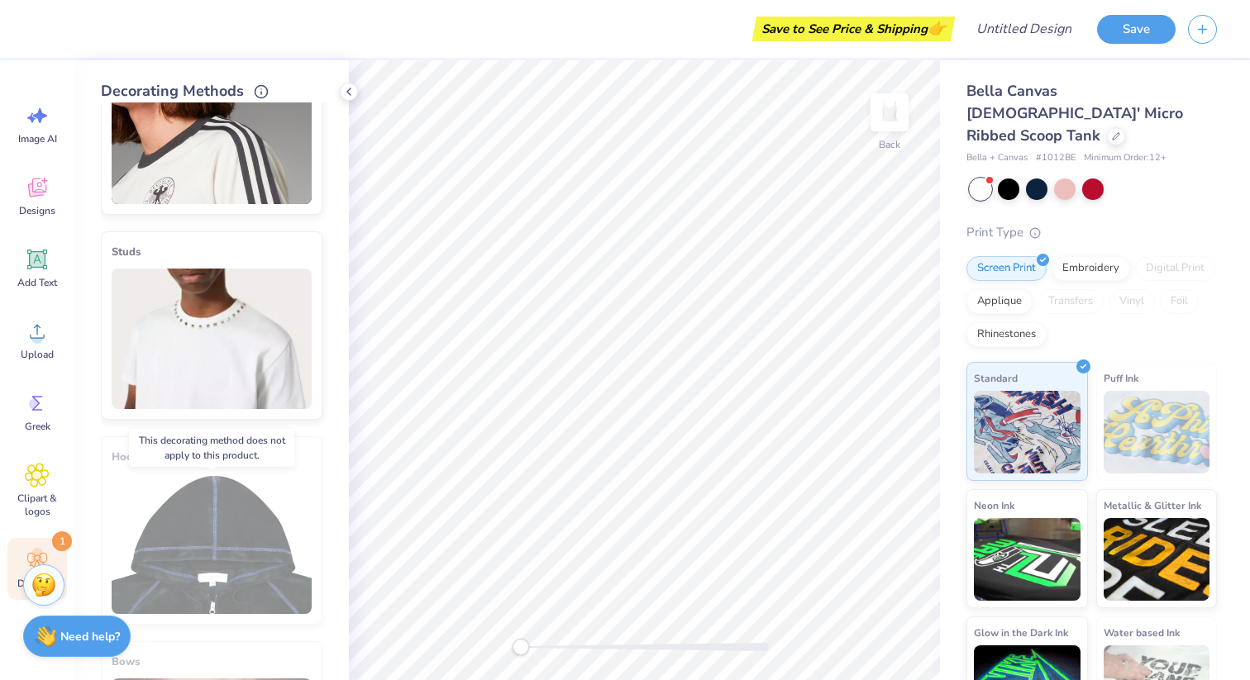
scroll to position [751, 0]
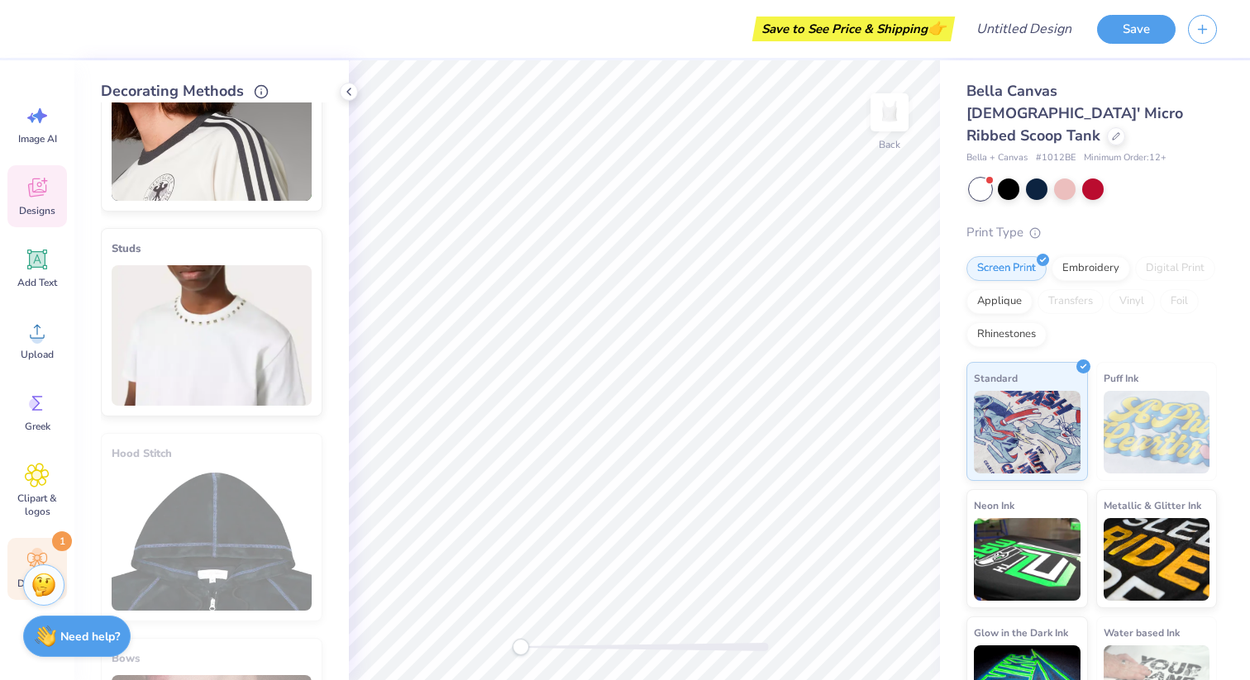
click at [36, 211] on span "Designs" at bounding box center [37, 210] width 36 height 13
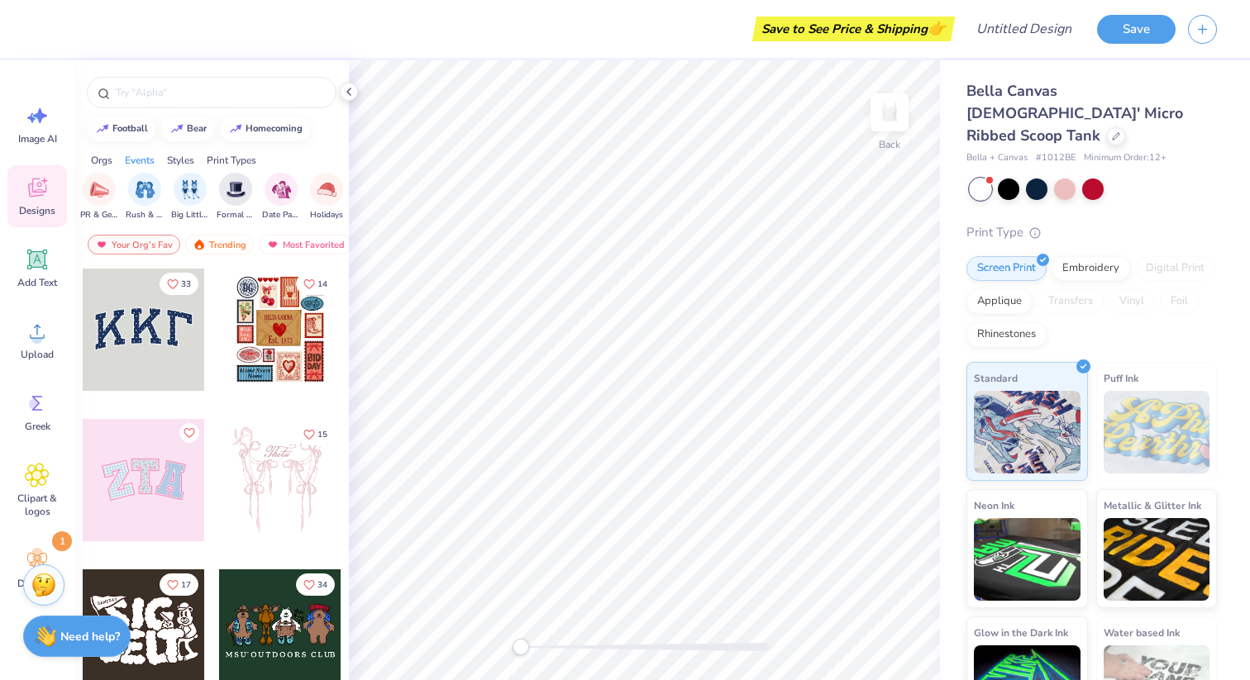
scroll to position [0, 349]
click at [149, 188] on img "filter for Rush & Bid" at bounding box center [141, 188] width 19 height 19
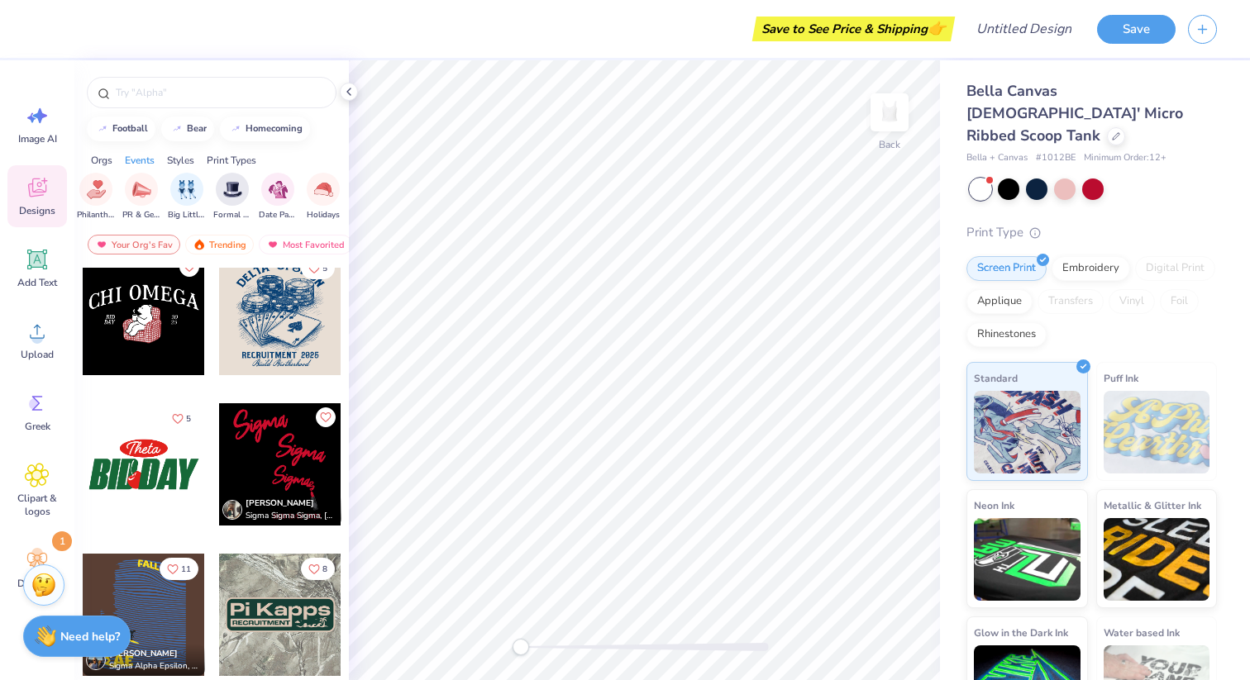
scroll to position [769, 0]
click at [36, 552] on circle at bounding box center [37, 554] width 12 height 12
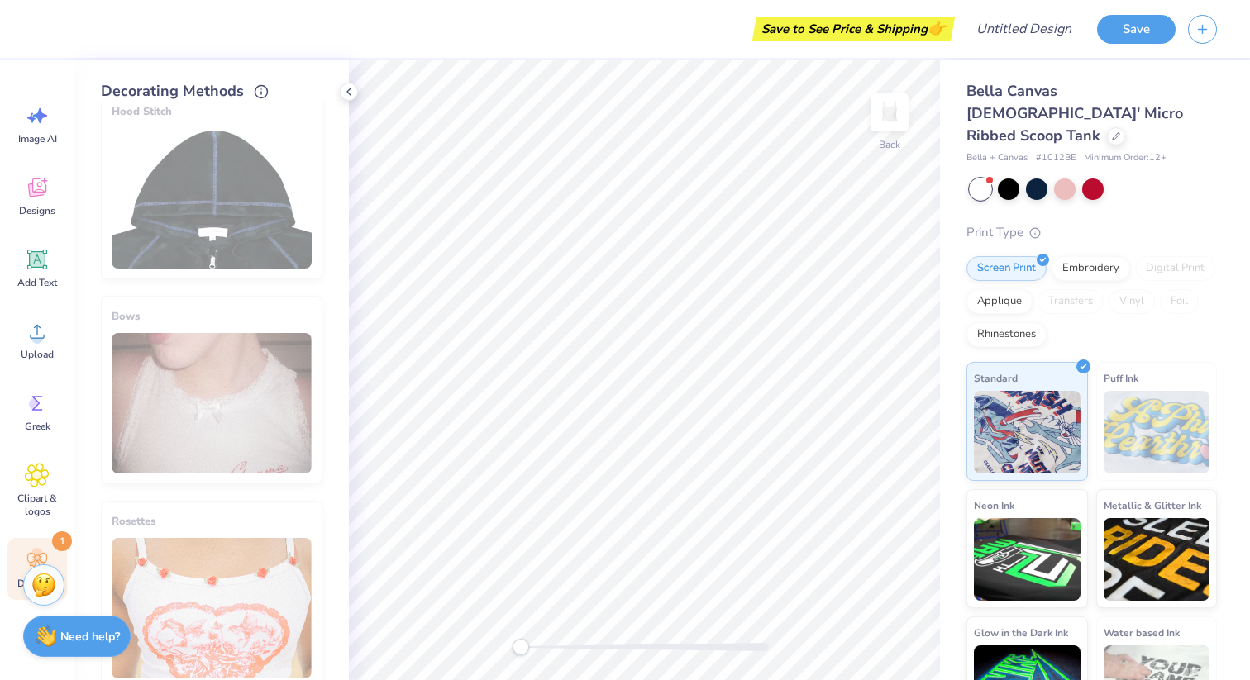
scroll to position [870, 0]
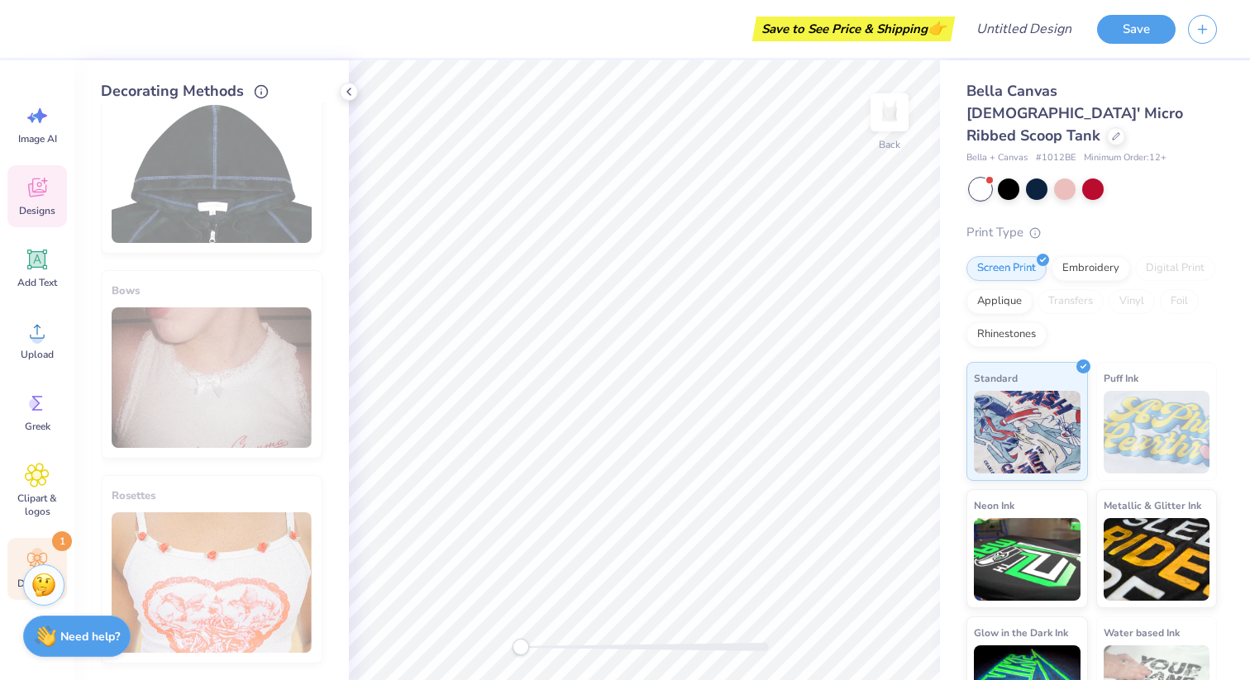
click at [50, 196] on div "Designs" at bounding box center [37, 196] width 60 height 62
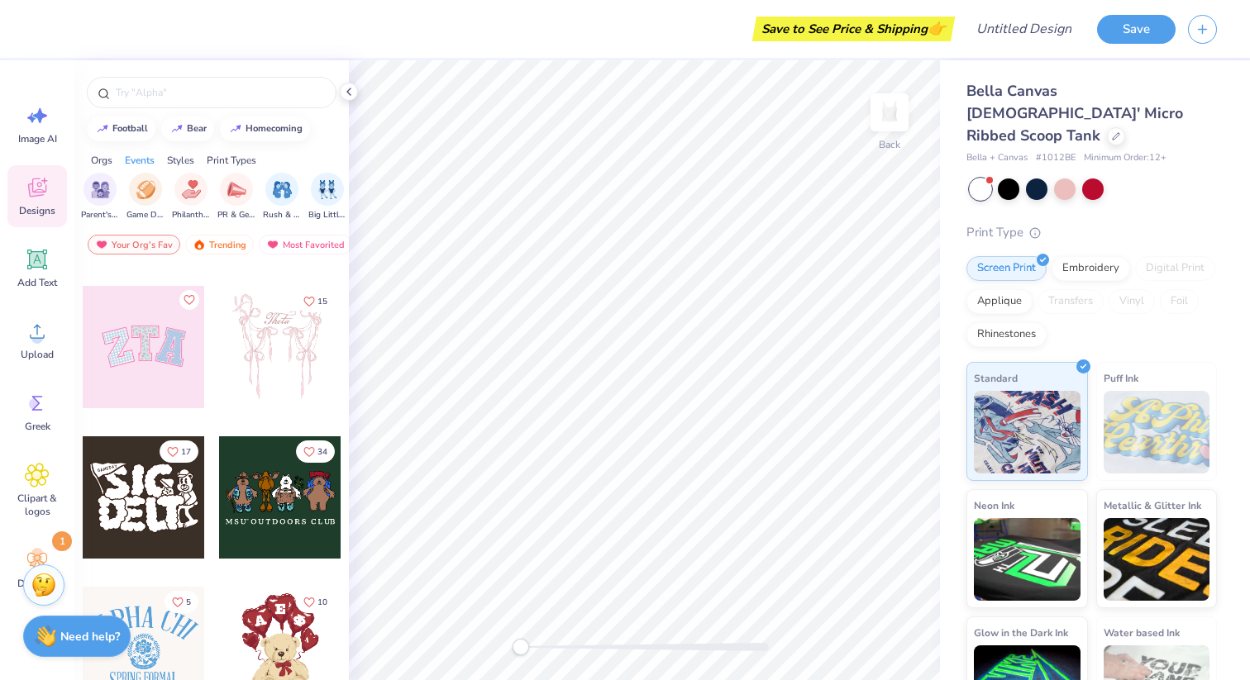
scroll to position [0, 212]
click at [277, 188] on img "filter for Rush & Bid" at bounding box center [278, 188] width 19 height 19
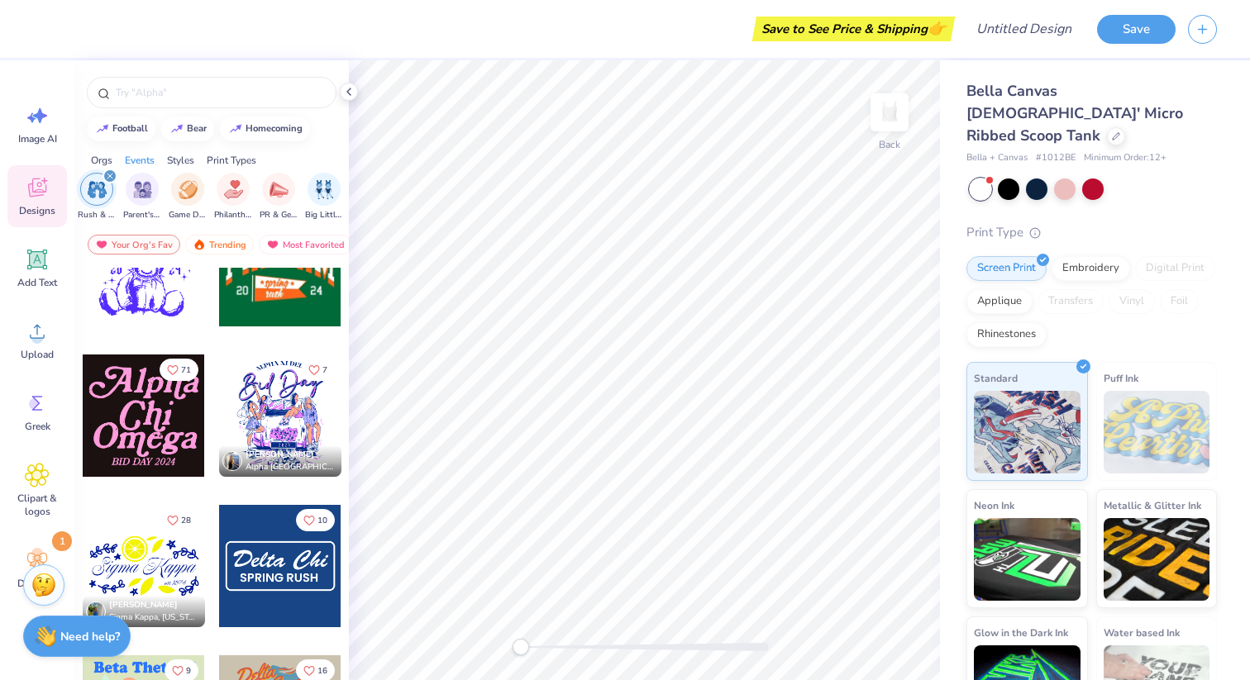
scroll to position [5933, 0]
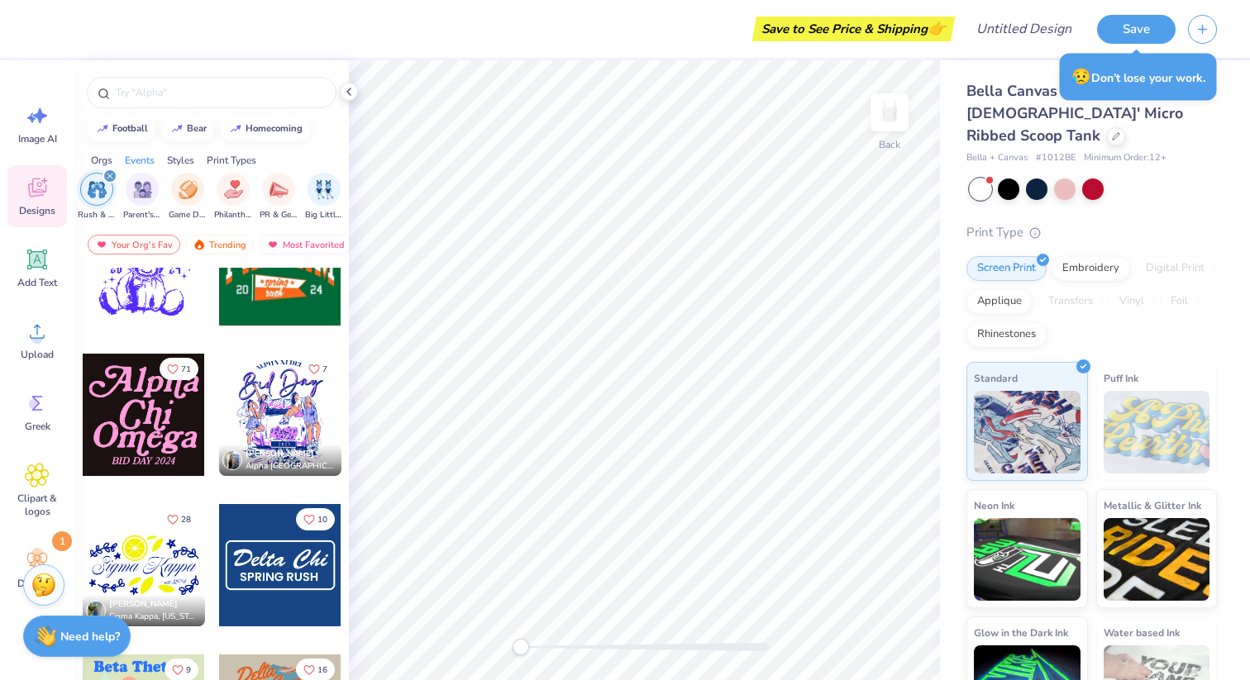
click at [121, 424] on div at bounding box center [144, 415] width 122 height 122
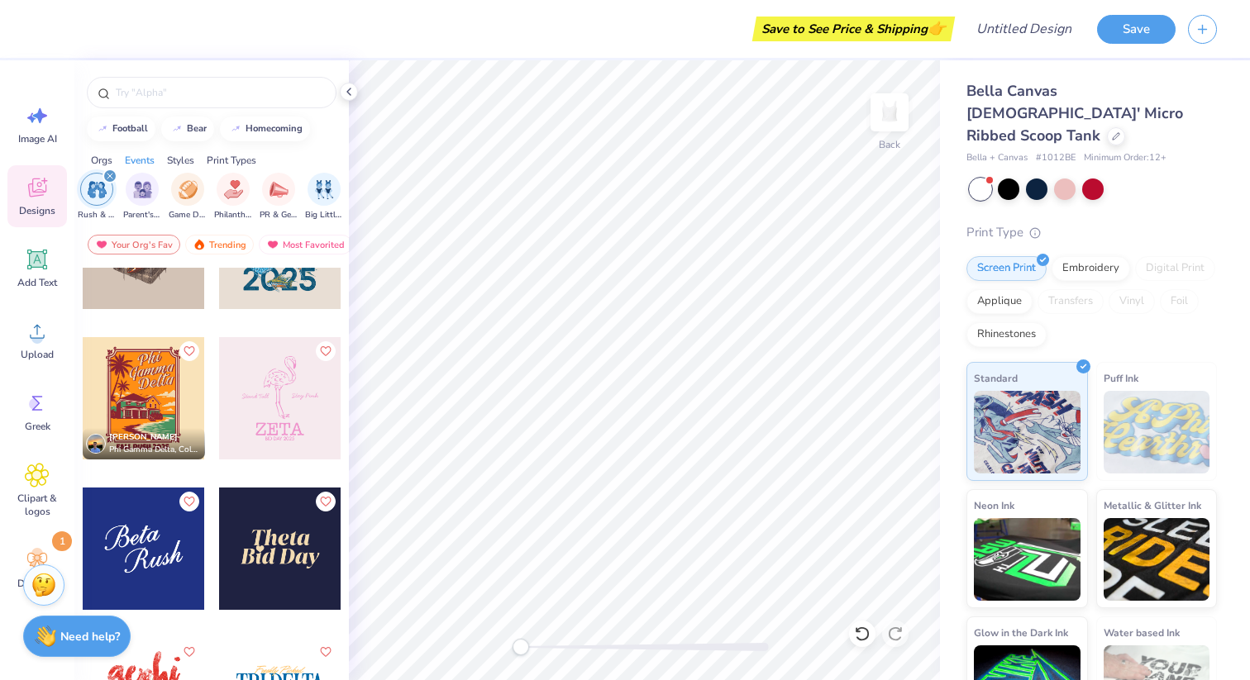
scroll to position [10165, 0]
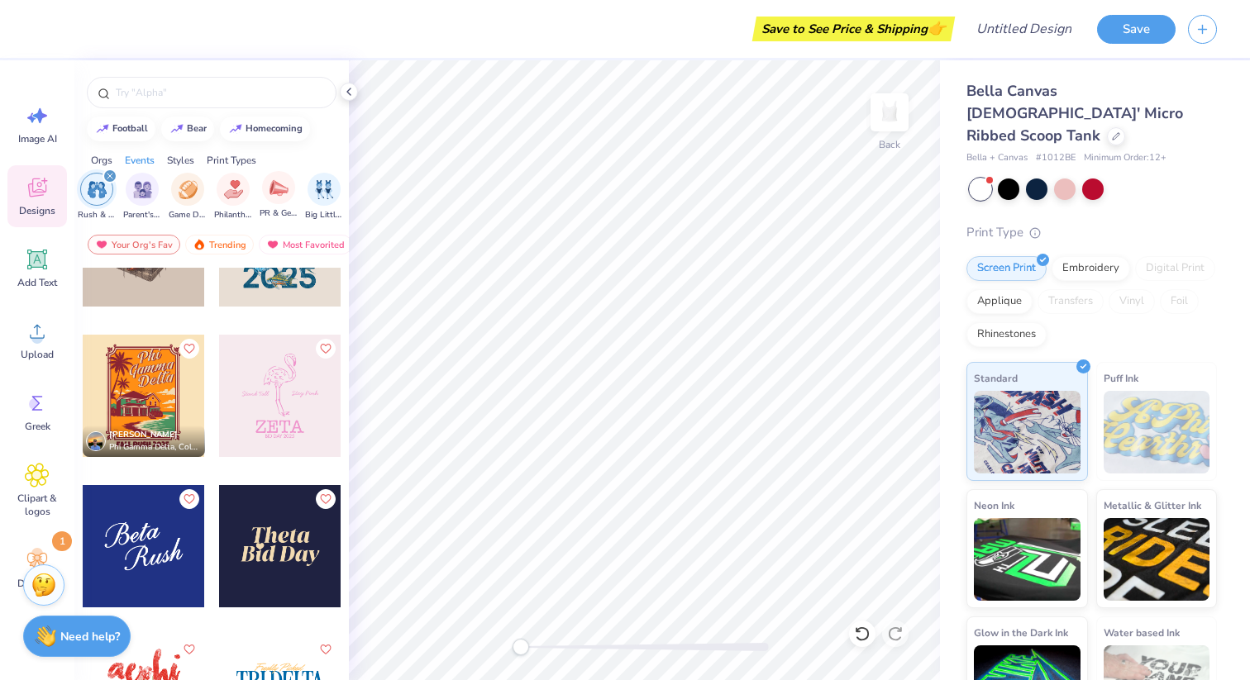
click at [276, 205] on div "PR & General" at bounding box center [279, 195] width 38 height 49
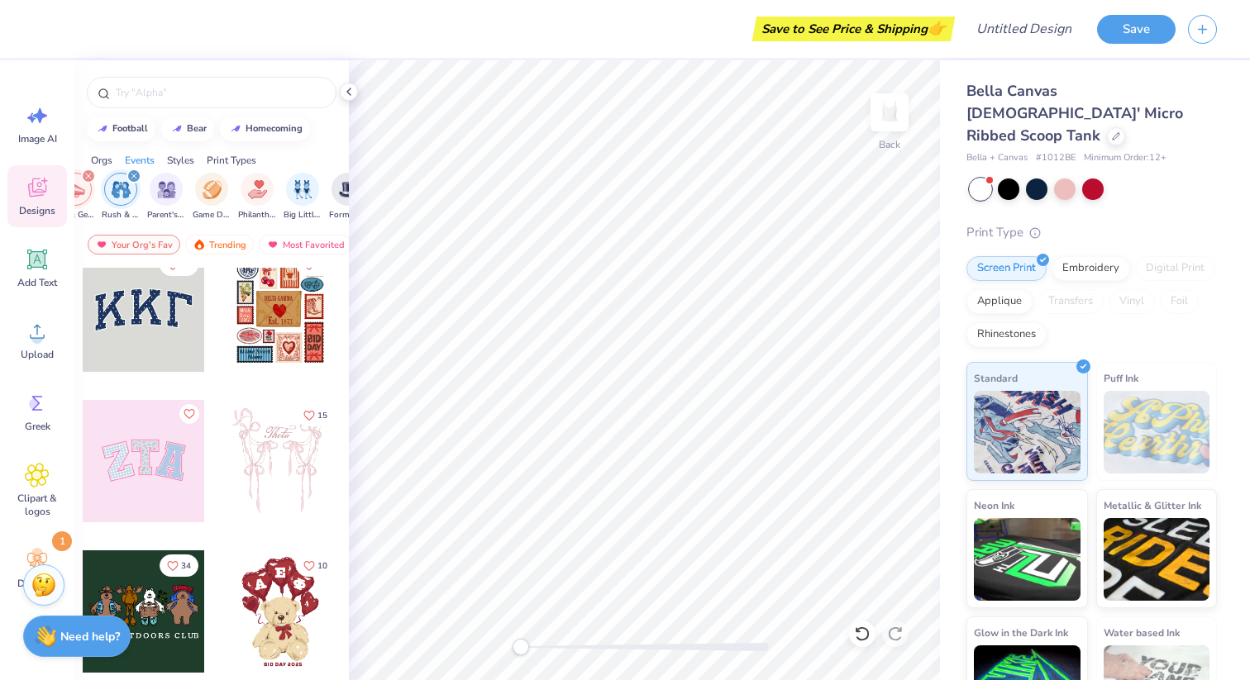
scroll to position [21, 0]
click at [89, 172] on div "filter for PR & General" at bounding box center [88, 176] width 15 height 15
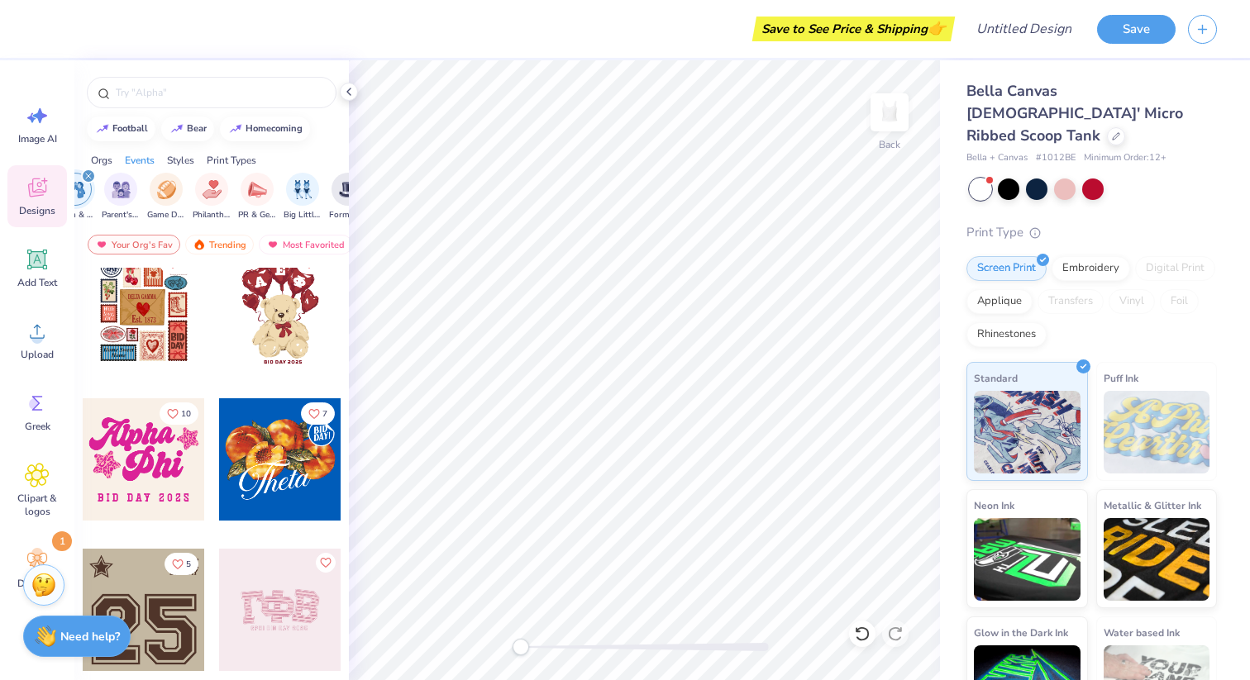
click at [83, 174] on div "filter for Rush & Bid" at bounding box center [88, 176] width 15 height 15
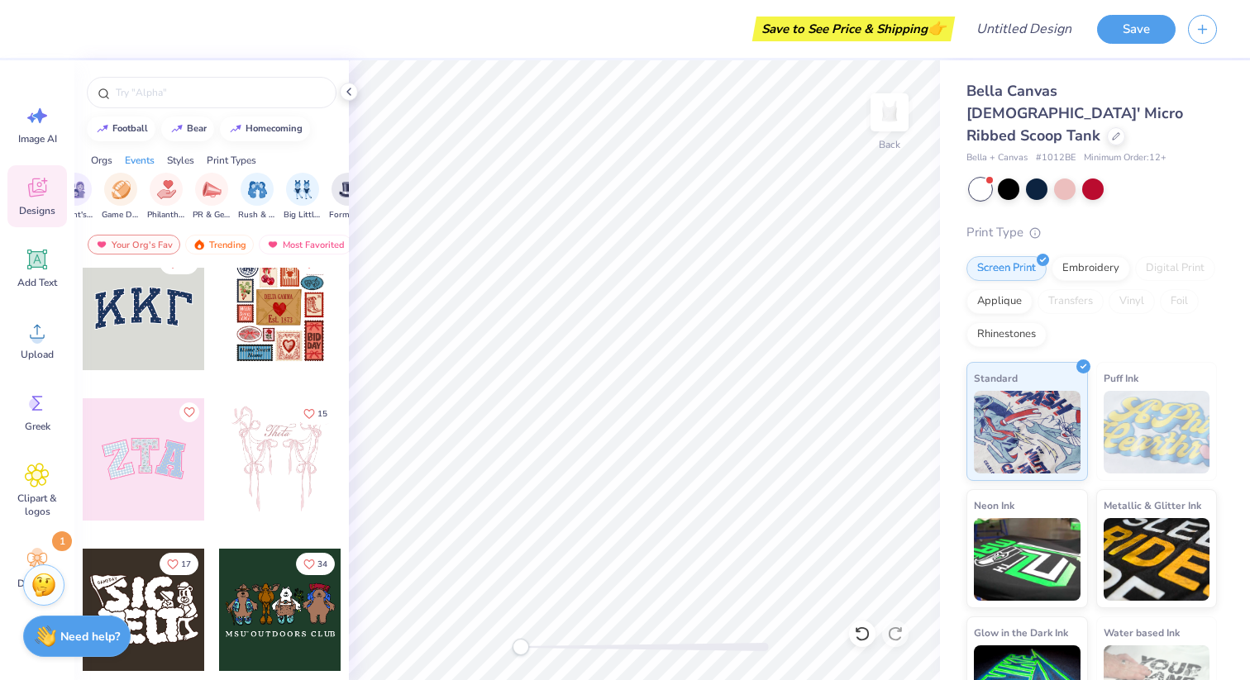
click at [181, 163] on div "Styles" at bounding box center [180, 160] width 27 height 15
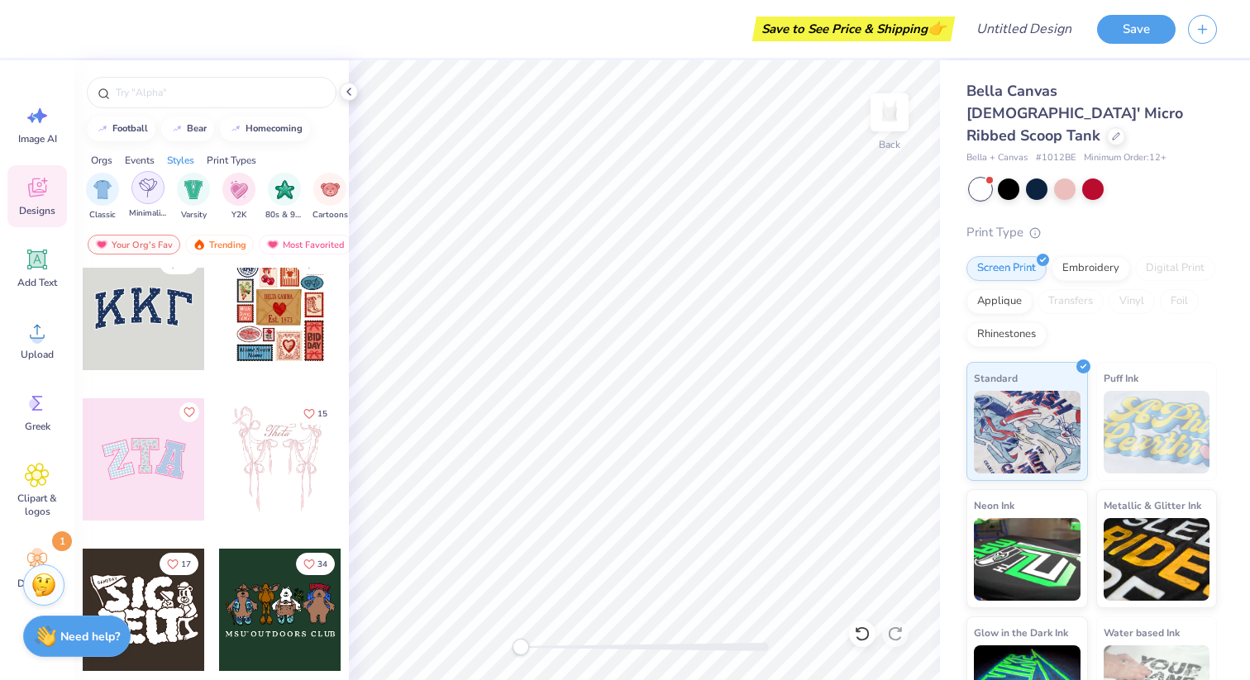
click at [141, 194] on img "filter for Minimalist" at bounding box center [148, 188] width 18 height 19
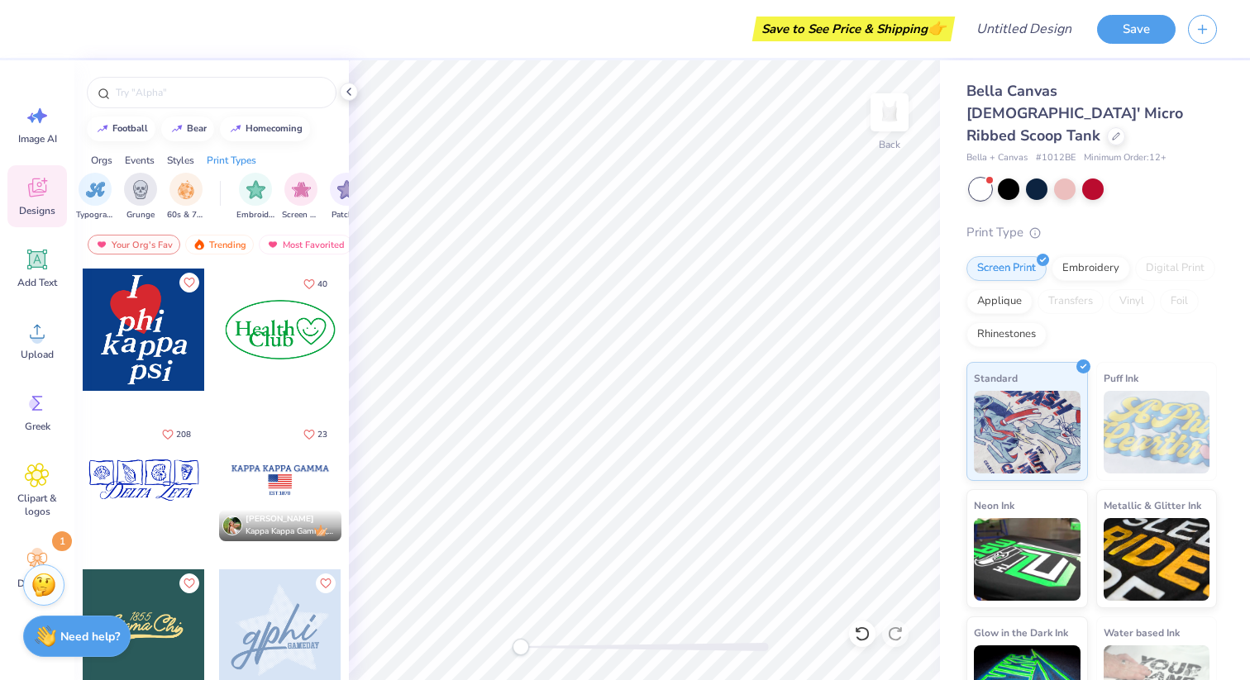
scroll to position [0, 1201]
click at [250, 185] on img "filter for Embroidery" at bounding box center [246, 188] width 19 height 19
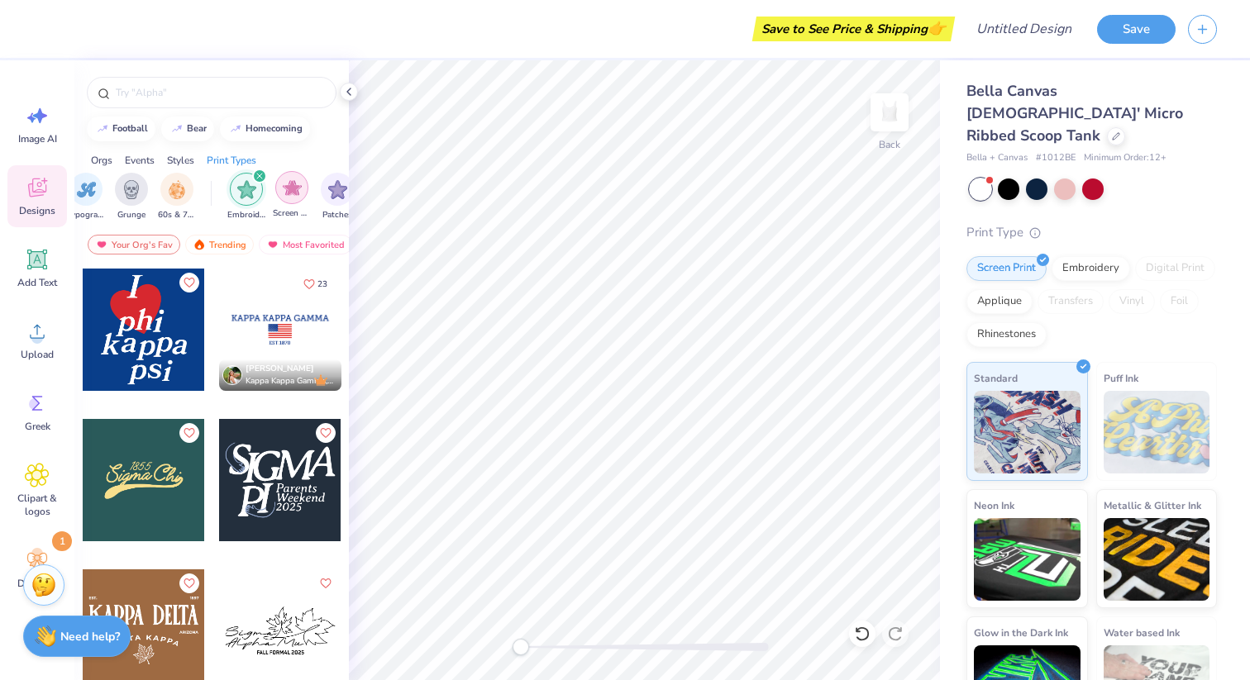
click at [279, 191] on div "filter for Screen Print" at bounding box center [291, 187] width 33 height 33
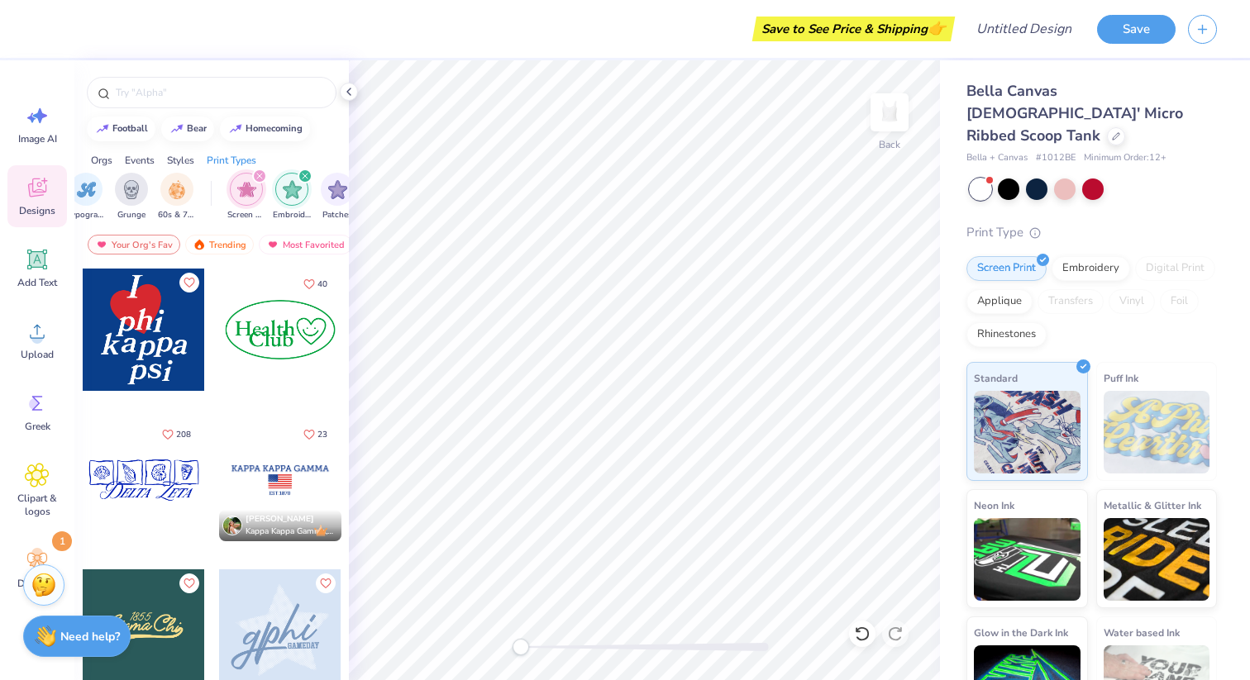
click at [260, 170] on div "filter for Screen Print" at bounding box center [259, 176] width 15 height 15
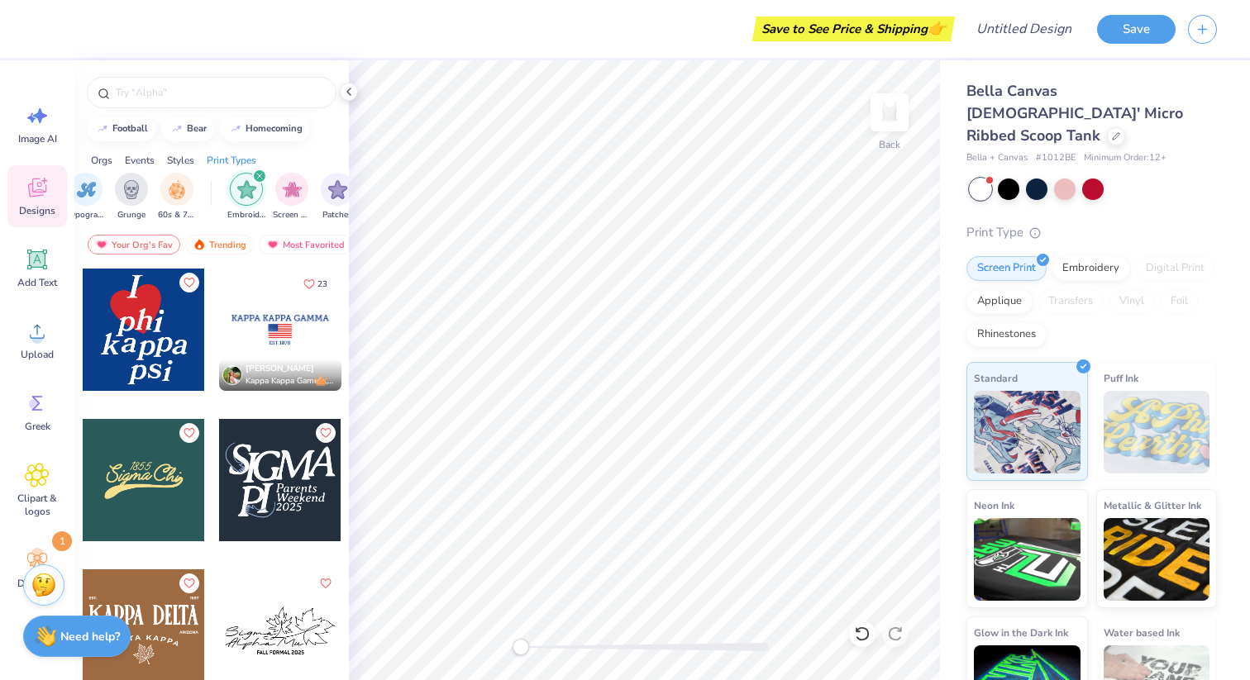
click at [260, 171] on div "filter for Embroidery" at bounding box center [259, 176] width 15 height 15
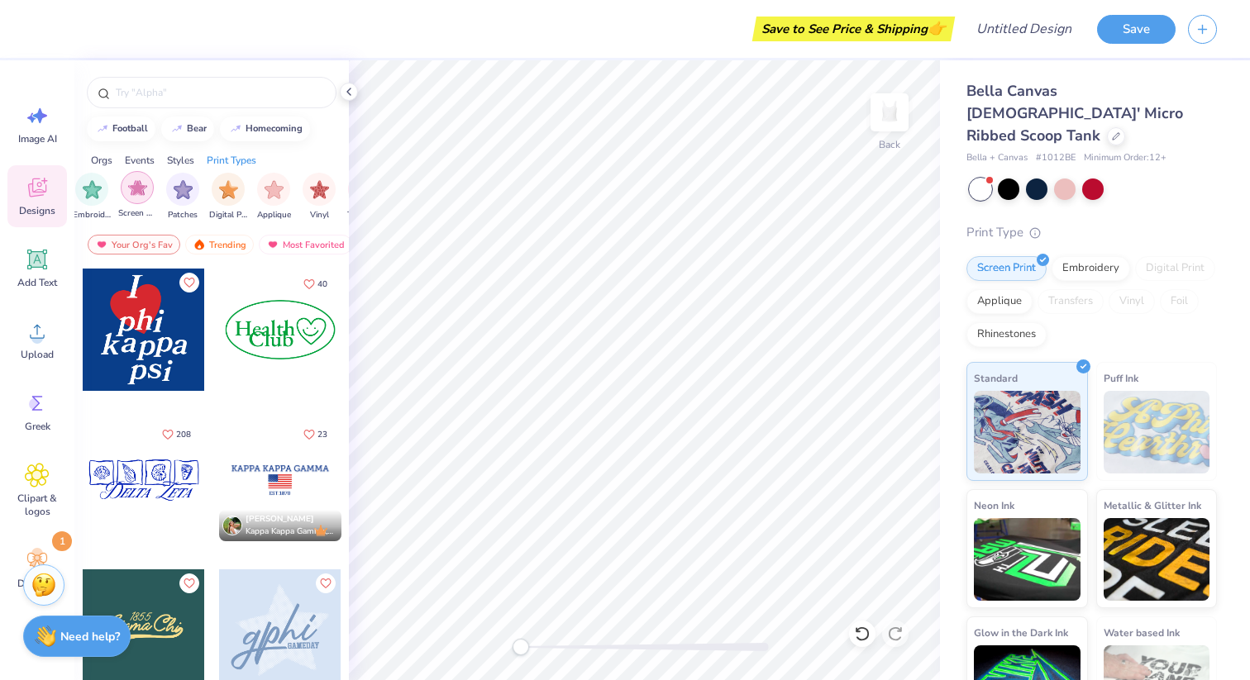
scroll to position [0, 1357]
click at [277, 198] on div "filter for Applique" at bounding box center [272, 187] width 33 height 33
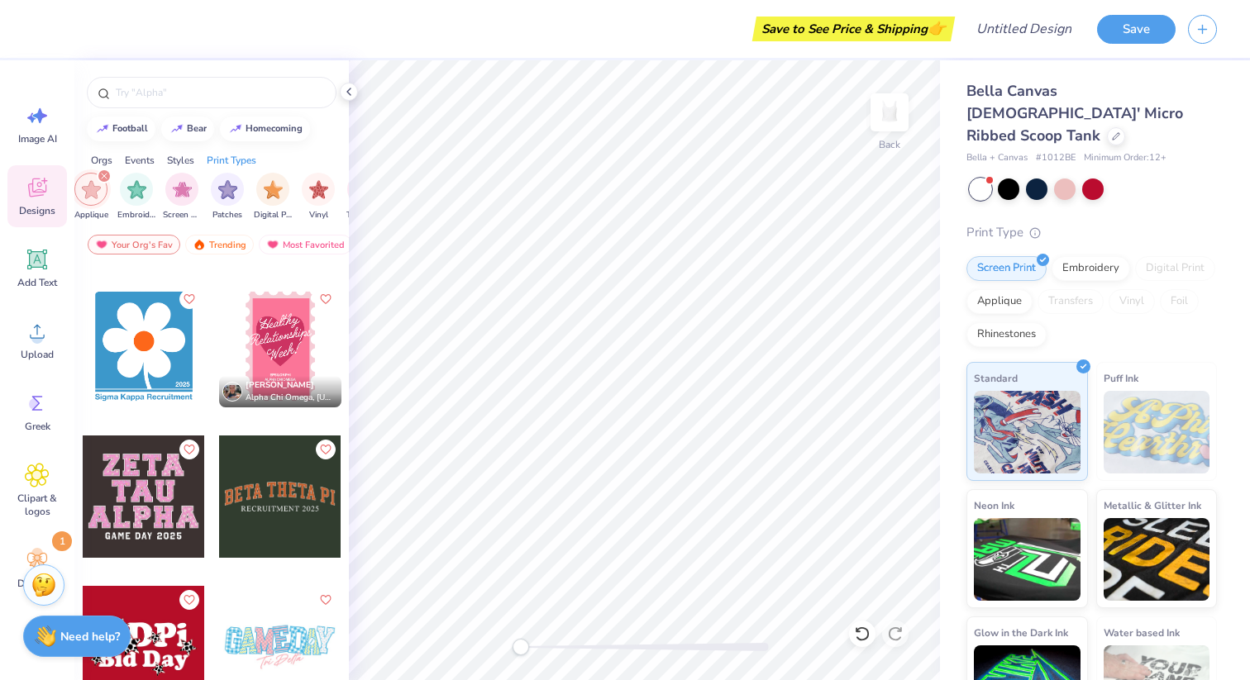
scroll to position [1497, 0]
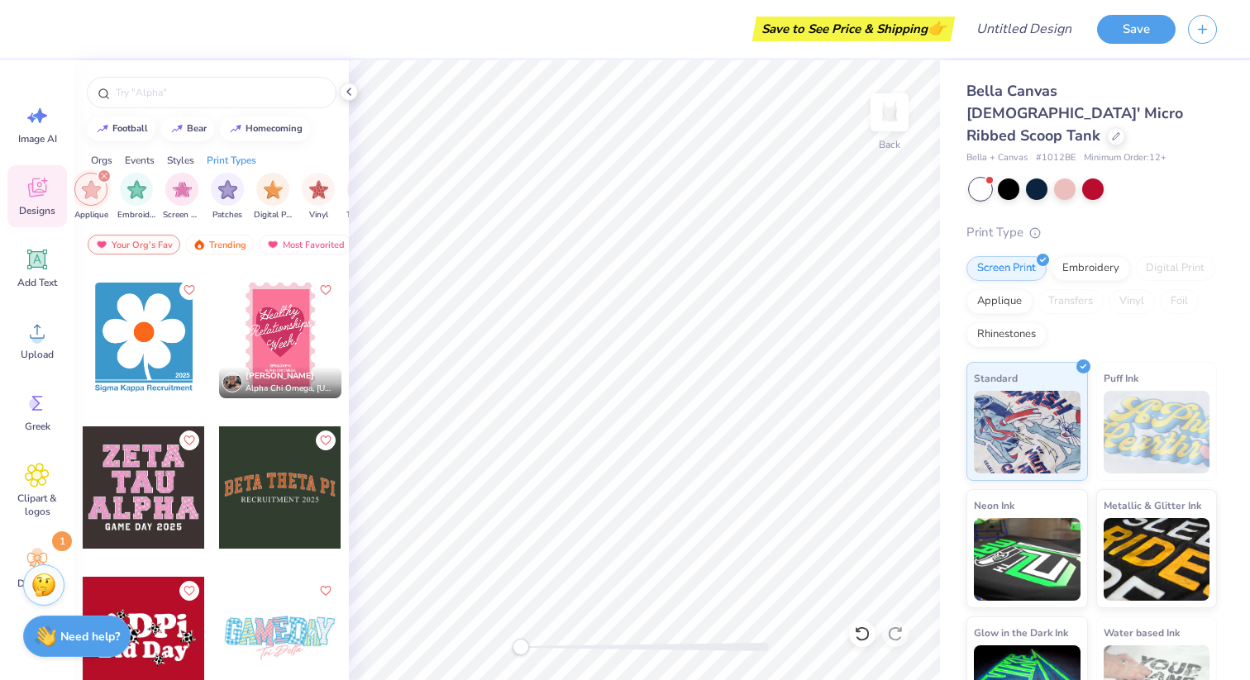
click at [104, 174] on icon "filter for Applique" at bounding box center [104, 176] width 7 height 7
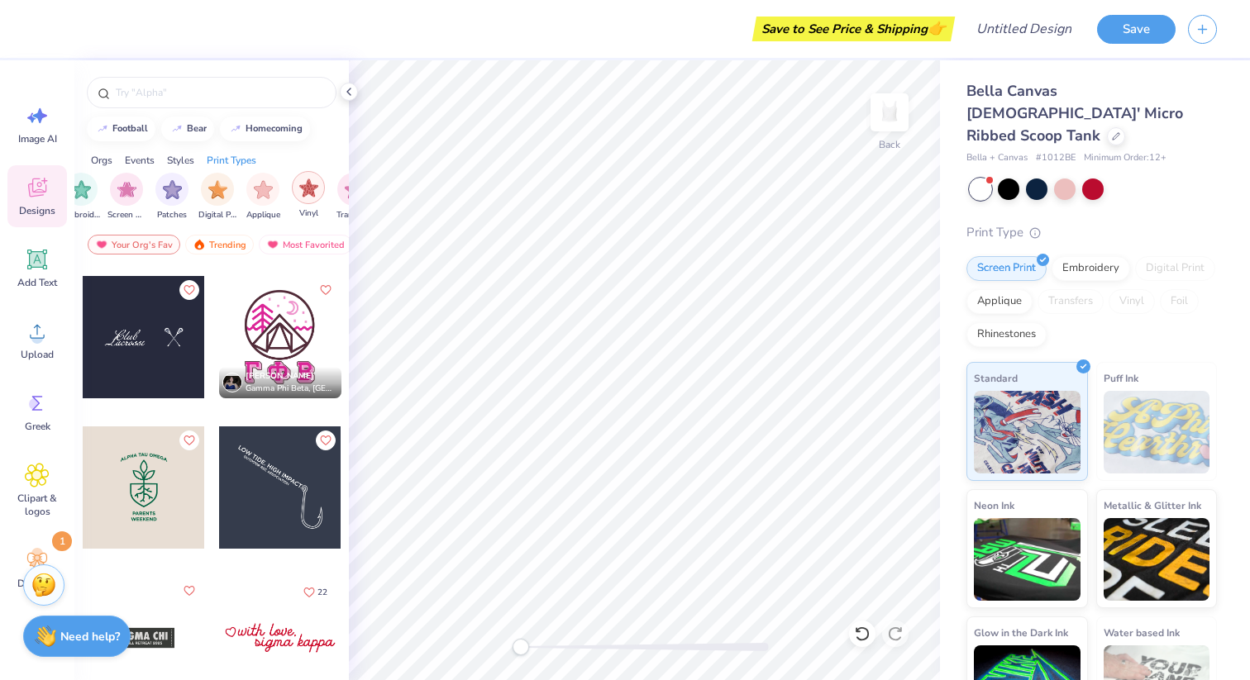
scroll to position [0, 1345]
click at [279, 191] on img "filter for Applique" at bounding box center [284, 188] width 19 height 19
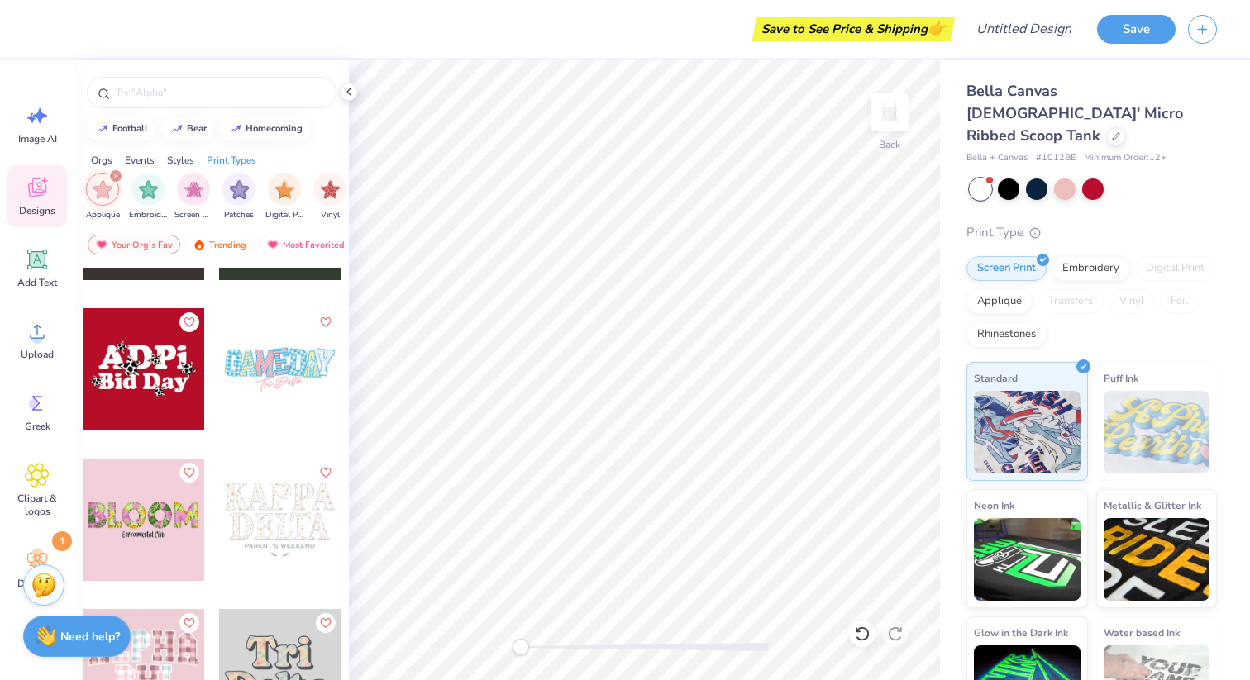
scroll to position [1767, 0]
click at [273, 494] on div at bounding box center [280, 518] width 122 height 122
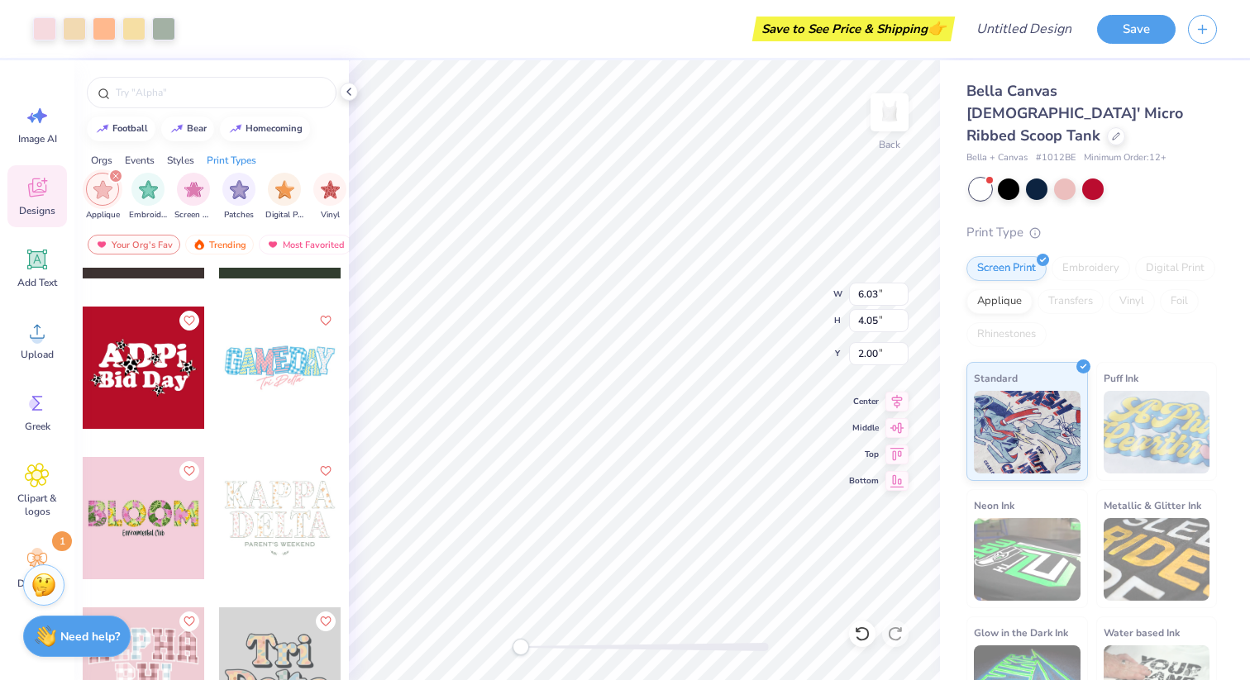
type input "5.46"
type input "1.50"
type input "3.60"
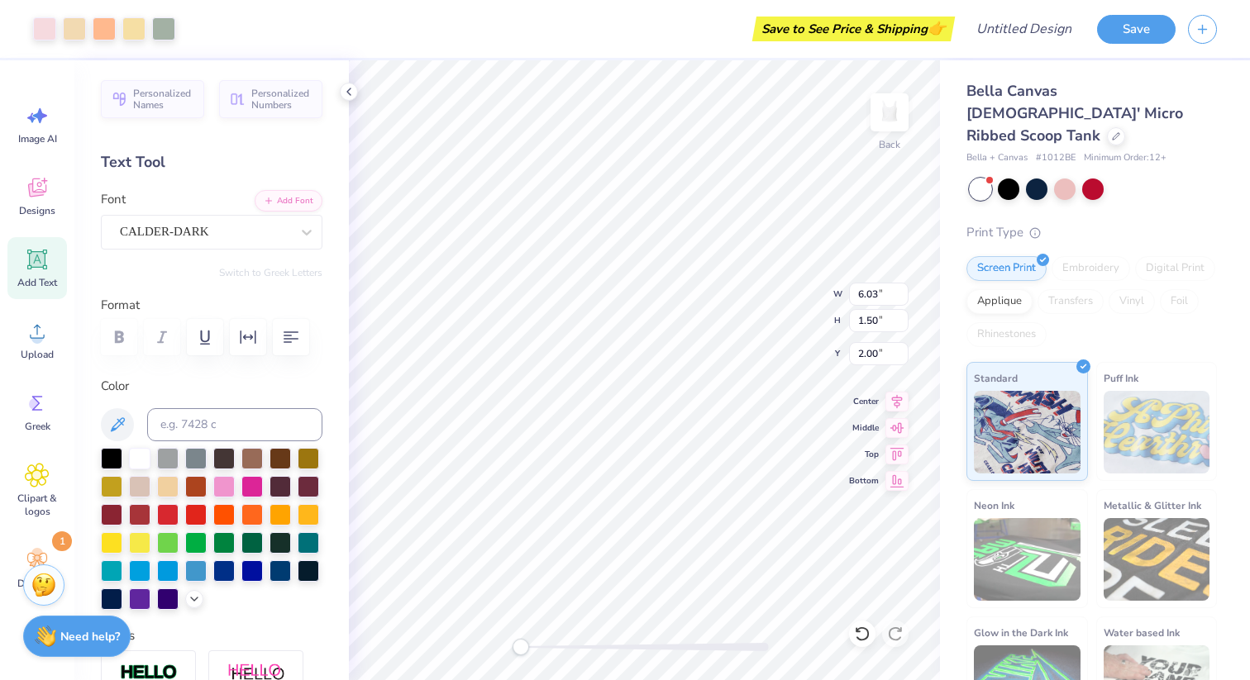
type input "1.25"
type input "1.65"
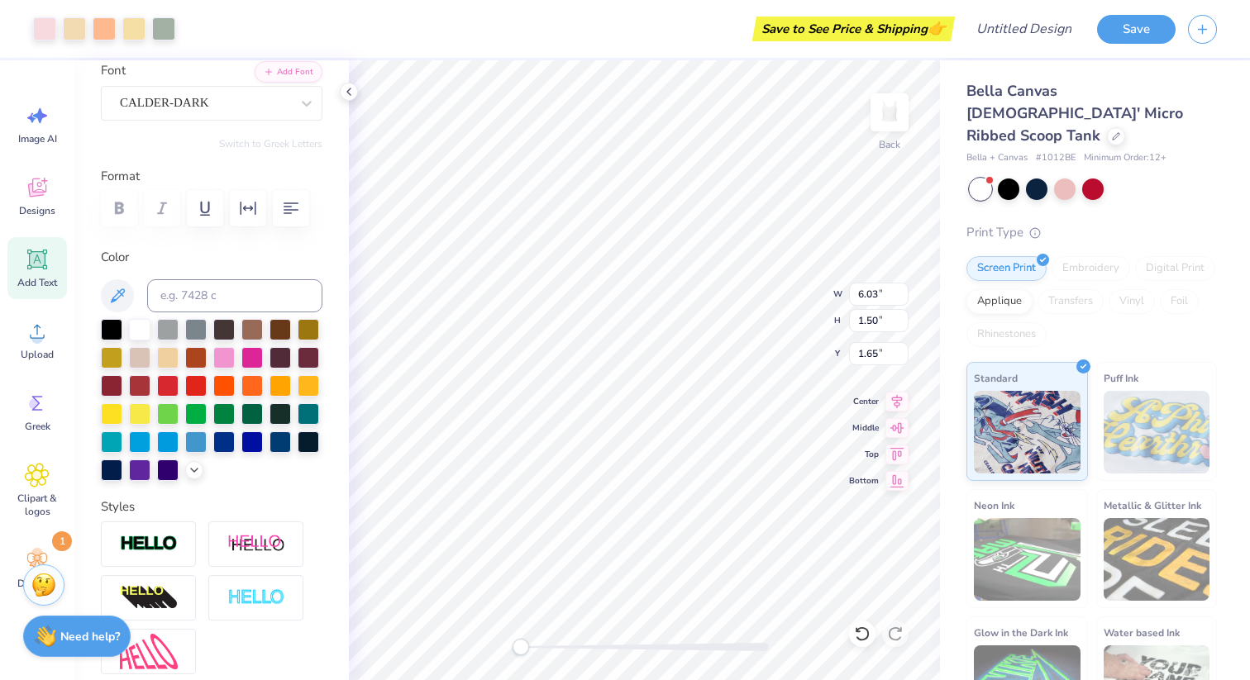
scroll to position [0, 0]
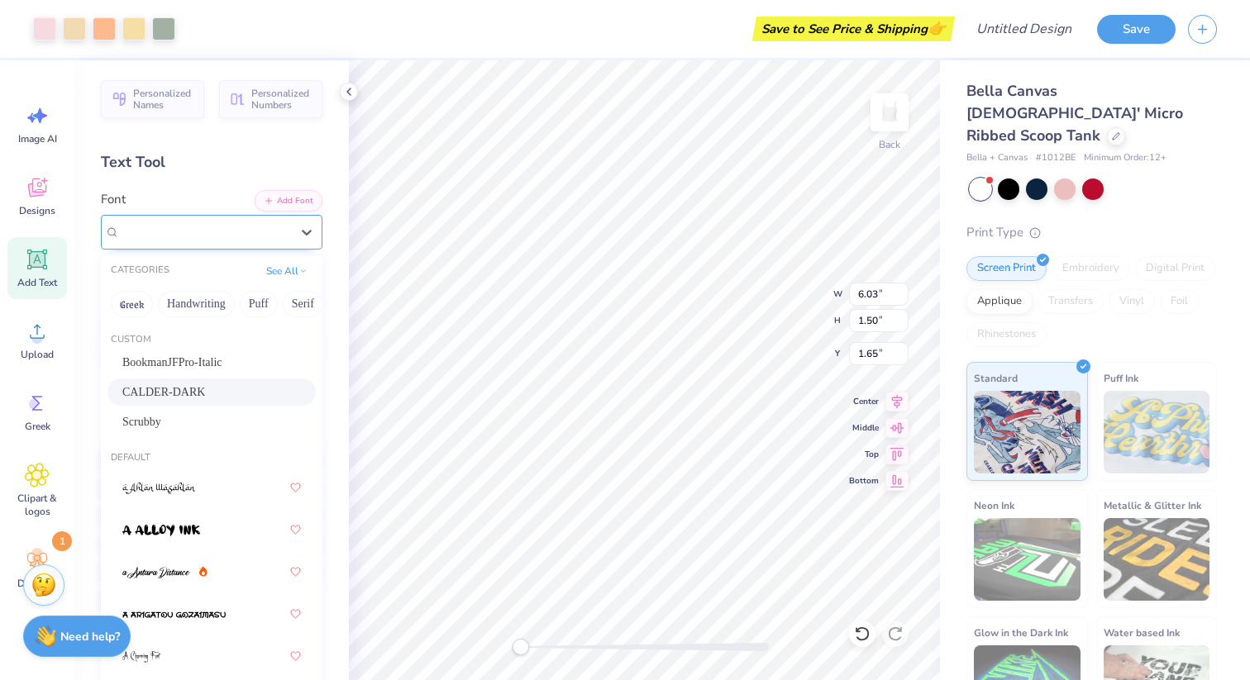
click at [217, 237] on div "CALDER-DARK" at bounding box center [205, 232] width 174 height 26
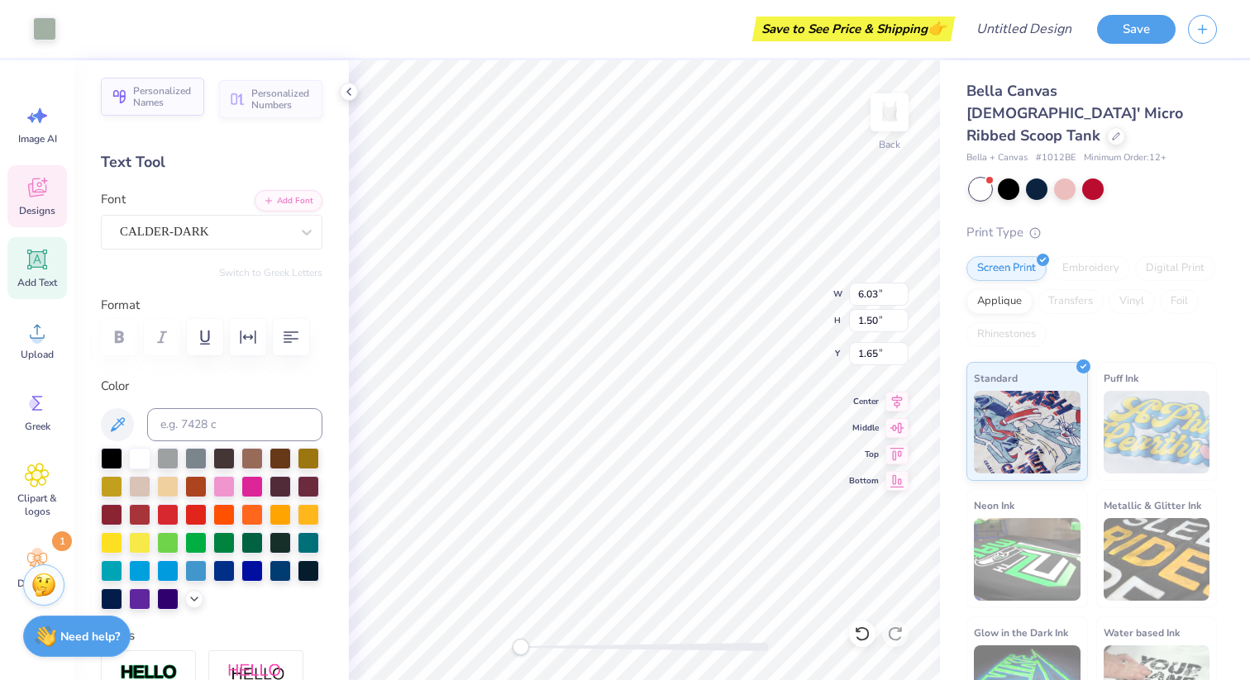
click at [179, 93] on span "Personalized Names" at bounding box center [163, 96] width 61 height 23
type input "6.21"
type input "1.00"
type input "5.00"
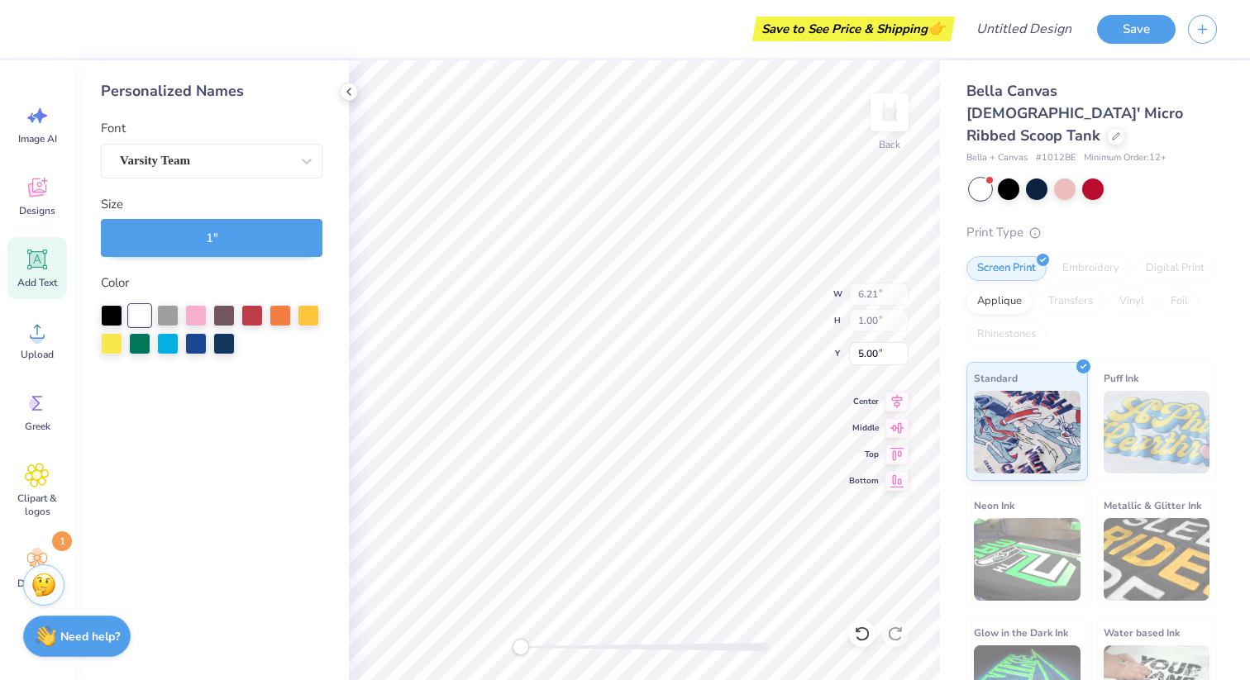
type input "6.03"
type input "1.50"
type input "1.66"
type input "6.21"
type input "1.00"
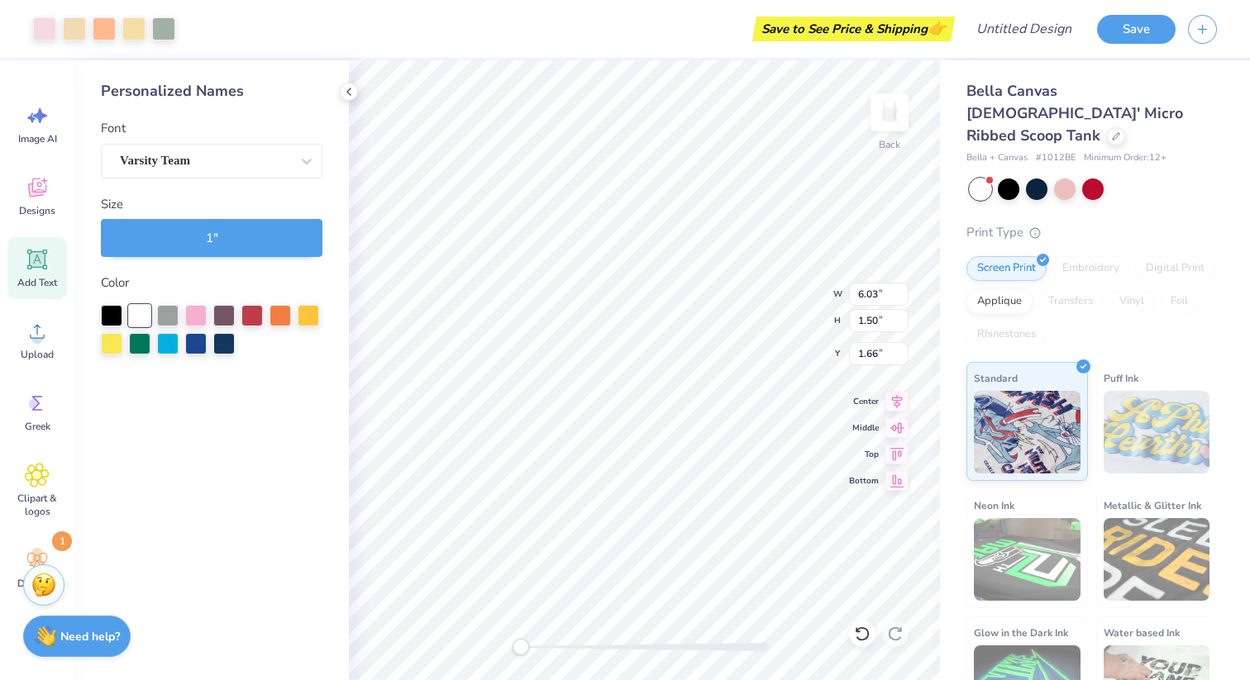
type input "5.00"
click at [351, 92] on icon at bounding box center [348, 91] width 13 height 13
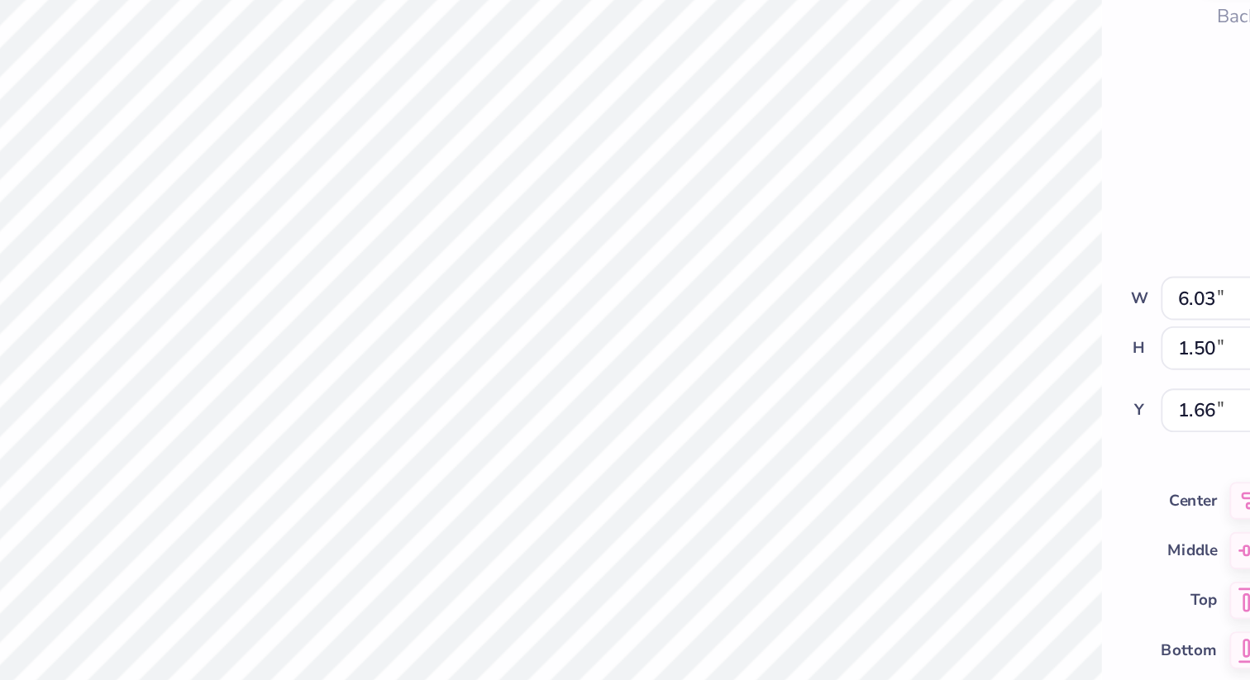
type input "1.67"
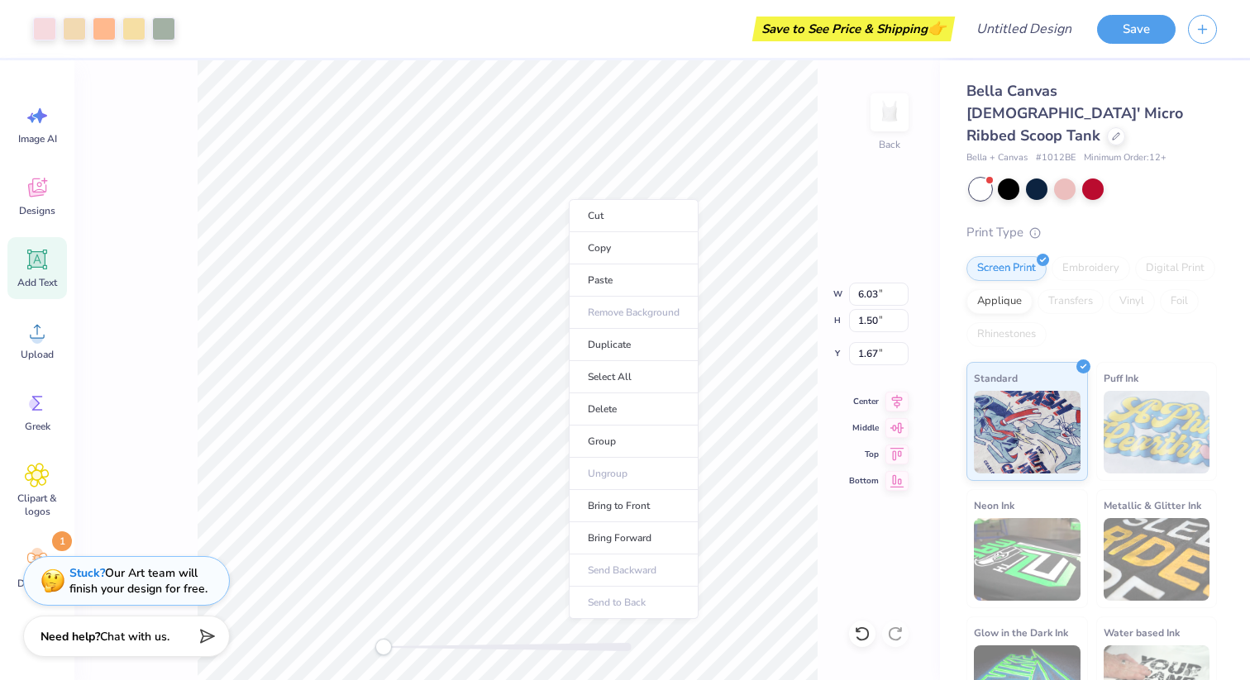
click at [150, 339] on div "Back W 6.03 6.03 " H 1.50 1.50 " Y 1.67 1.67 " Center Middle Top Bottom" at bounding box center [507, 370] width 866 height 620
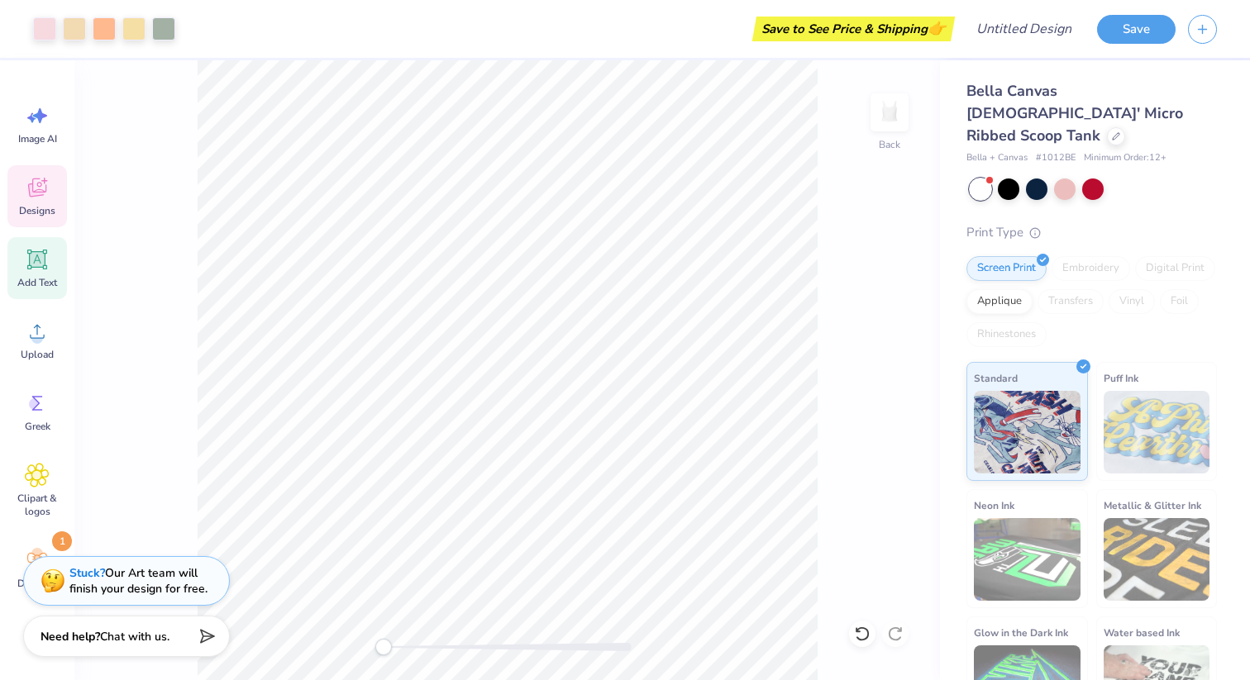
click at [36, 182] on icon at bounding box center [37, 187] width 25 height 25
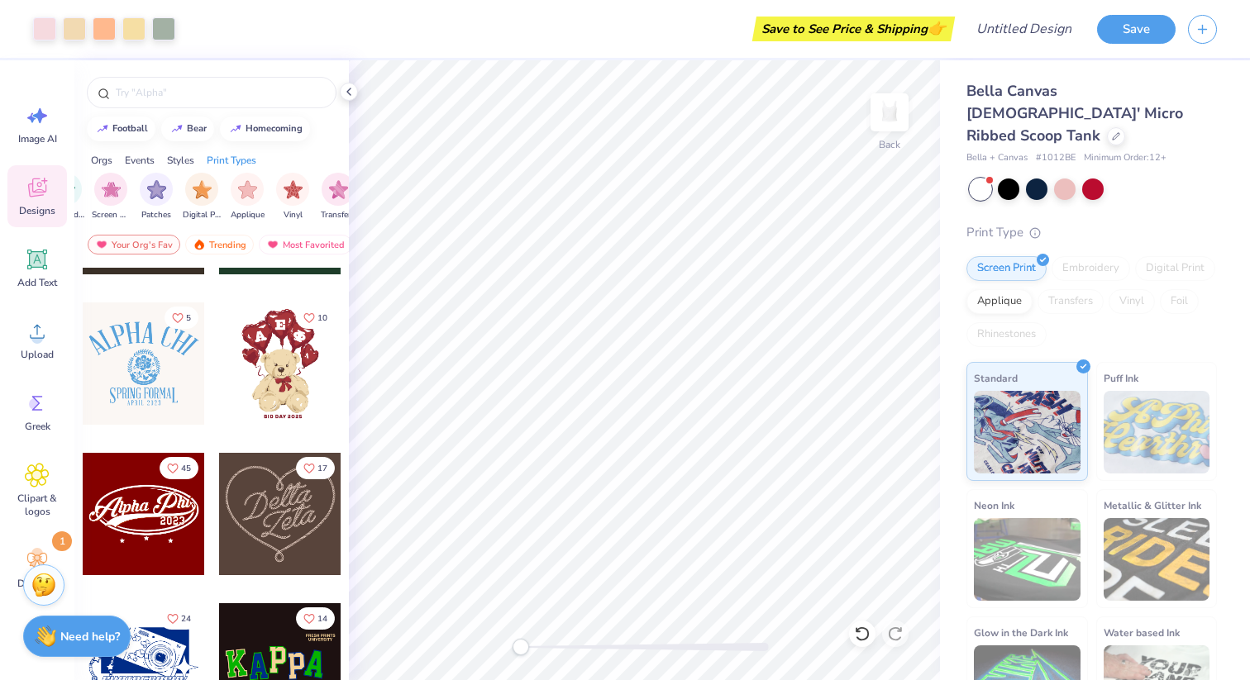
scroll to position [0, 1400]
click at [192, 188] on img "filter for Digital Print" at bounding box center [184, 188] width 19 height 19
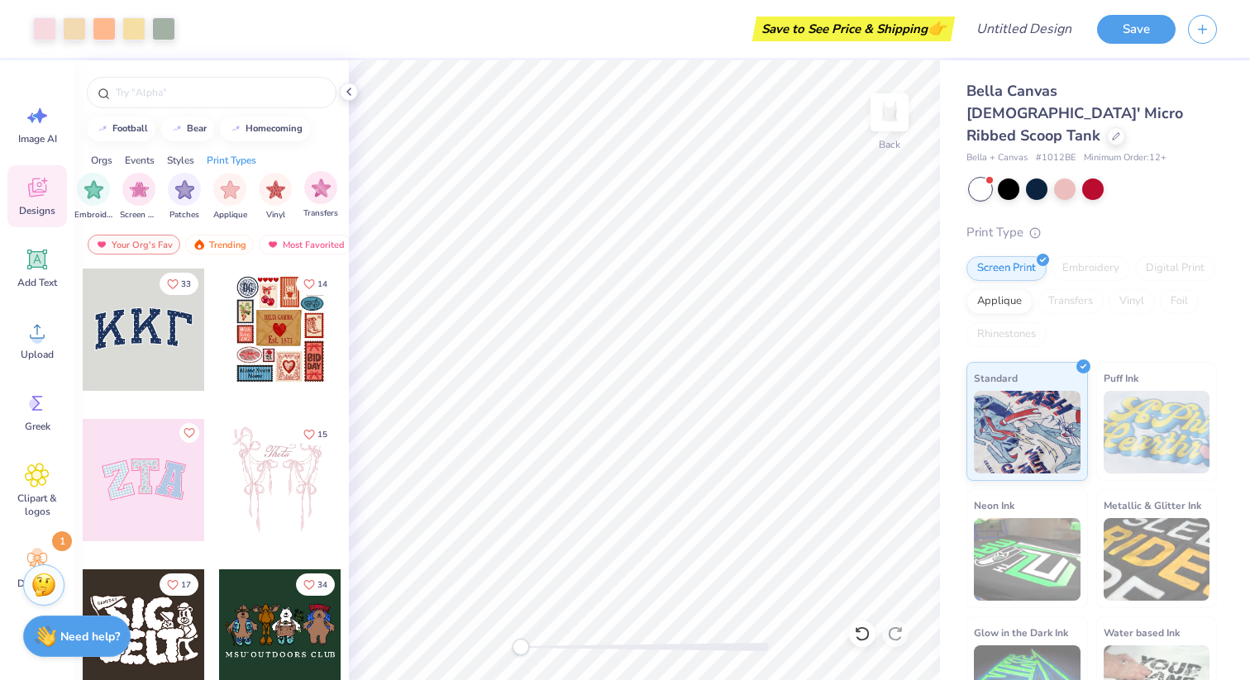
click at [310, 202] on div "Transfers" at bounding box center [320, 195] width 35 height 49
click at [270, 196] on img "filter for Applique" at bounding box center [275, 188] width 19 height 19
click at [150, 174] on icon "filter for Digital Print" at bounding box center [152, 176] width 7 height 7
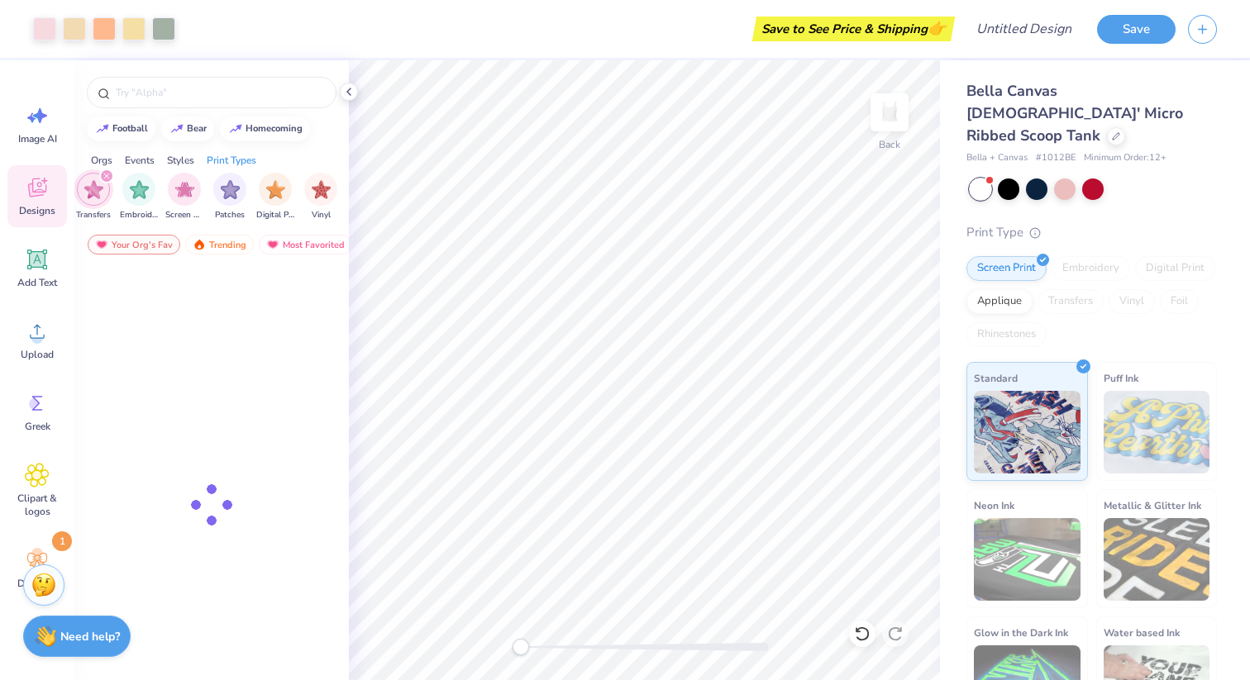
click at [106, 174] on icon "filter for Transfers" at bounding box center [106, 176] width 7 height 7
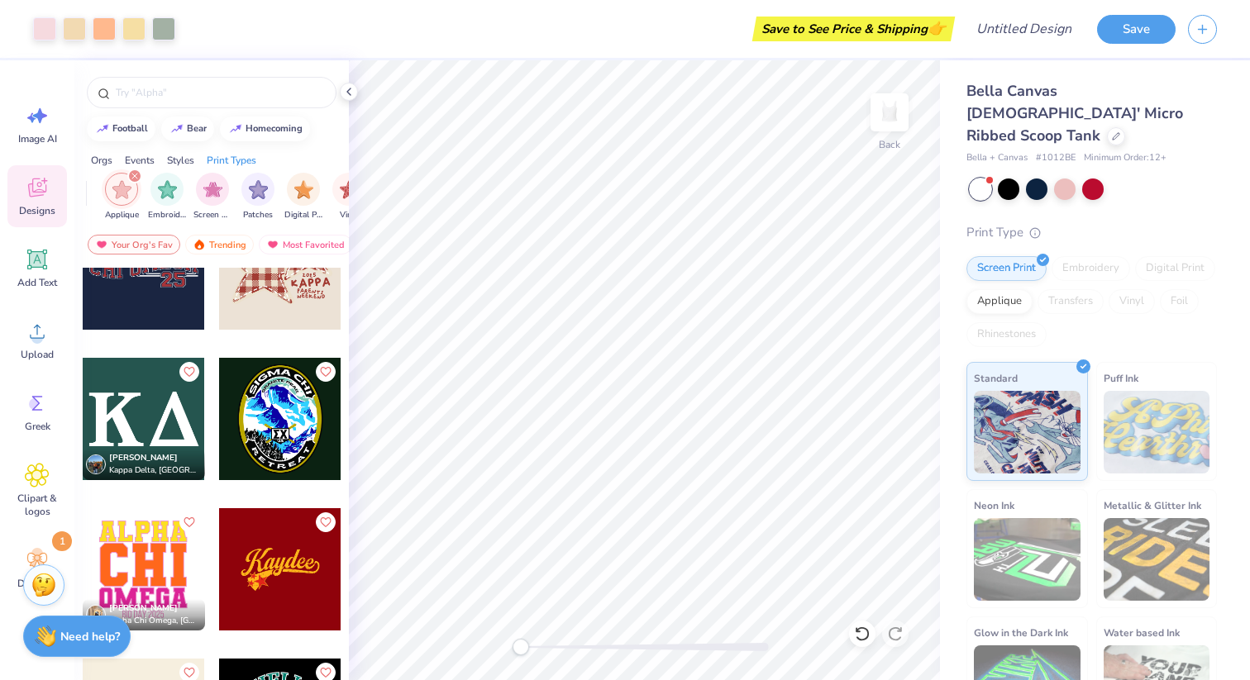
scroll to position [1282, 0]
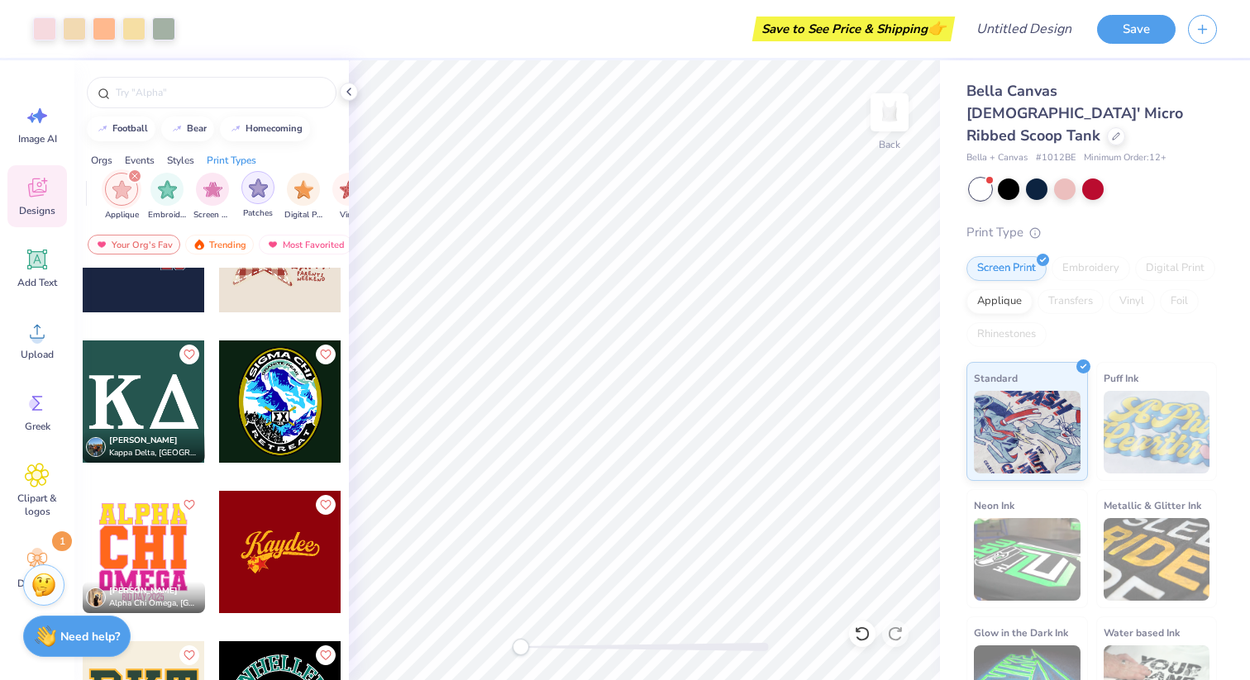
click at [256, 198] on div "filter for Patches" at bounding box center [257, 187] width 33 height 33
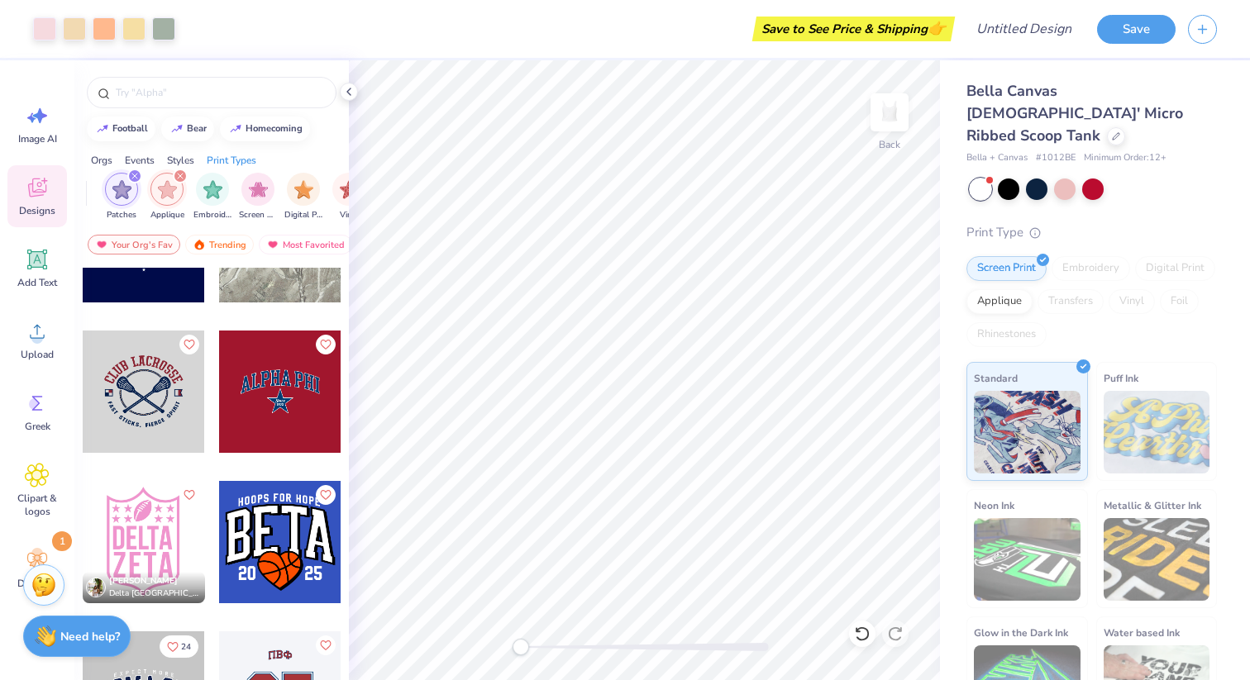
scroll to position [994, 0]
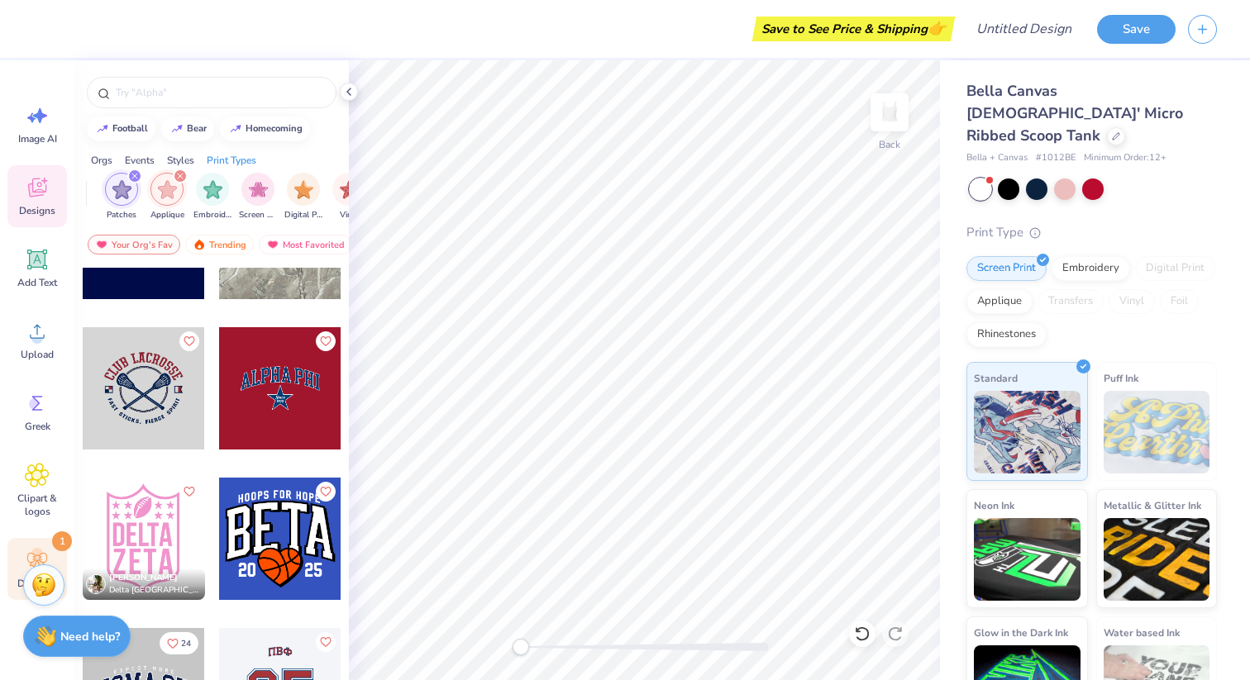
click at [36, 559] on icon at bounding box center [37, 560] width 25 height 25
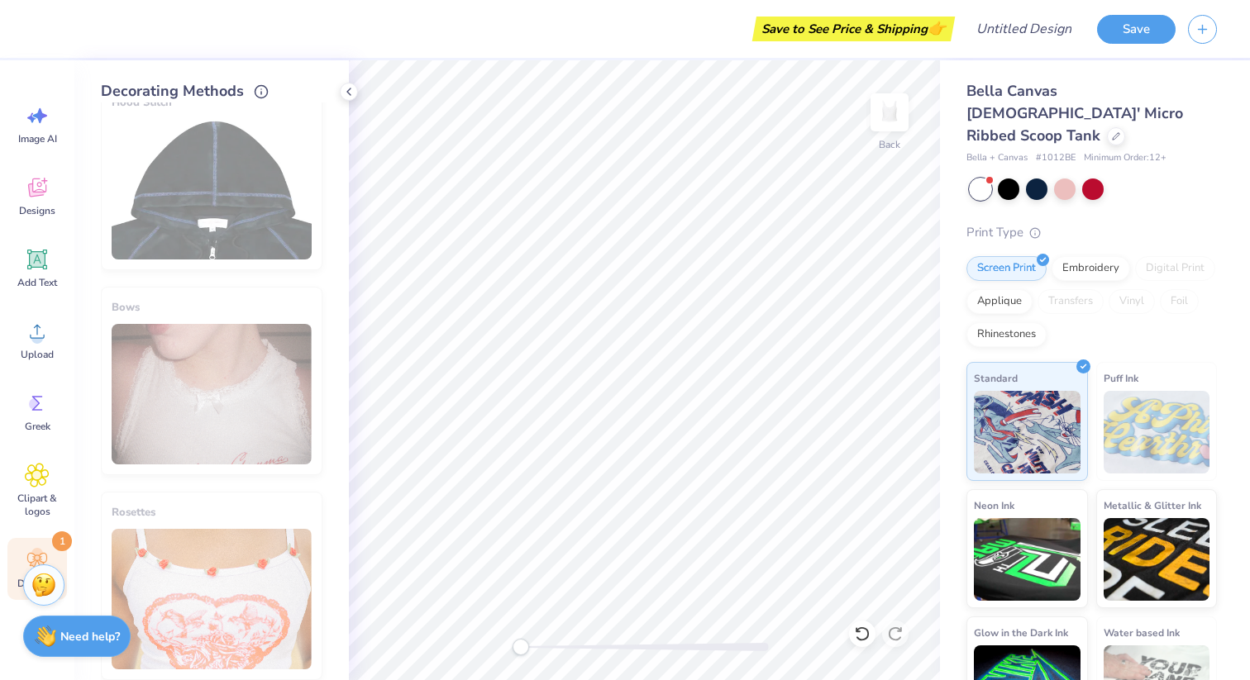
scroll to position [870, 0]
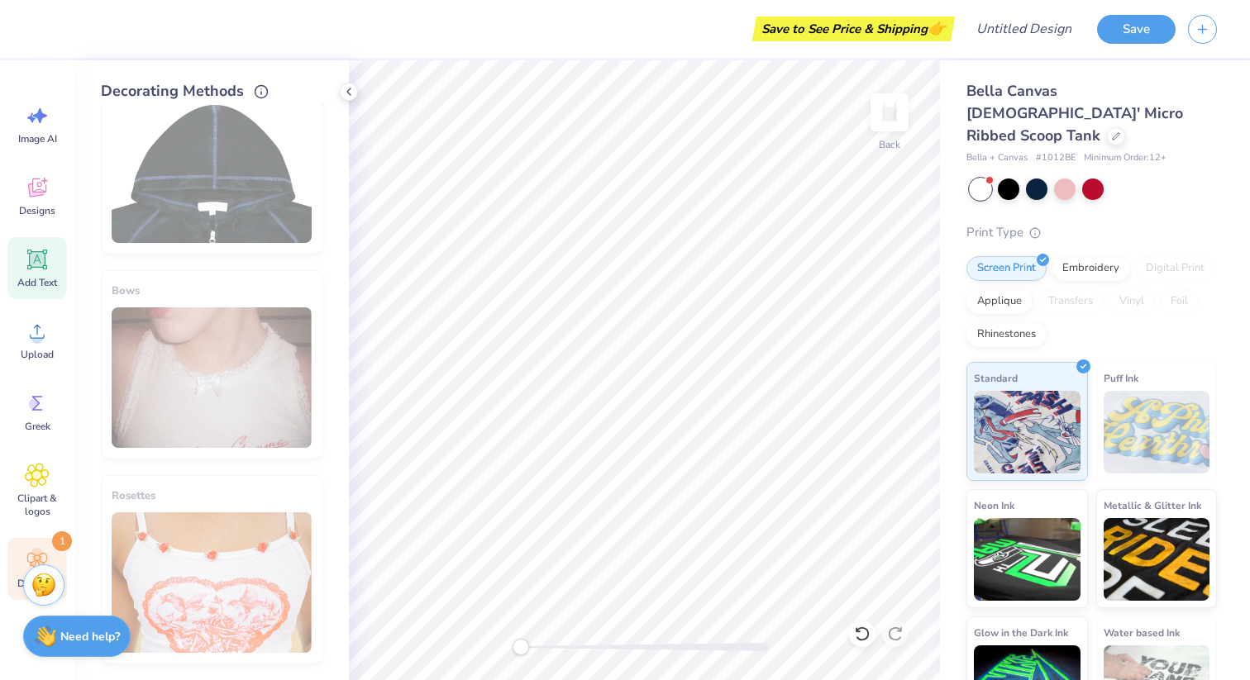
click at [45, 265] on icon at bounding box center [37, 260] width 20 height 20
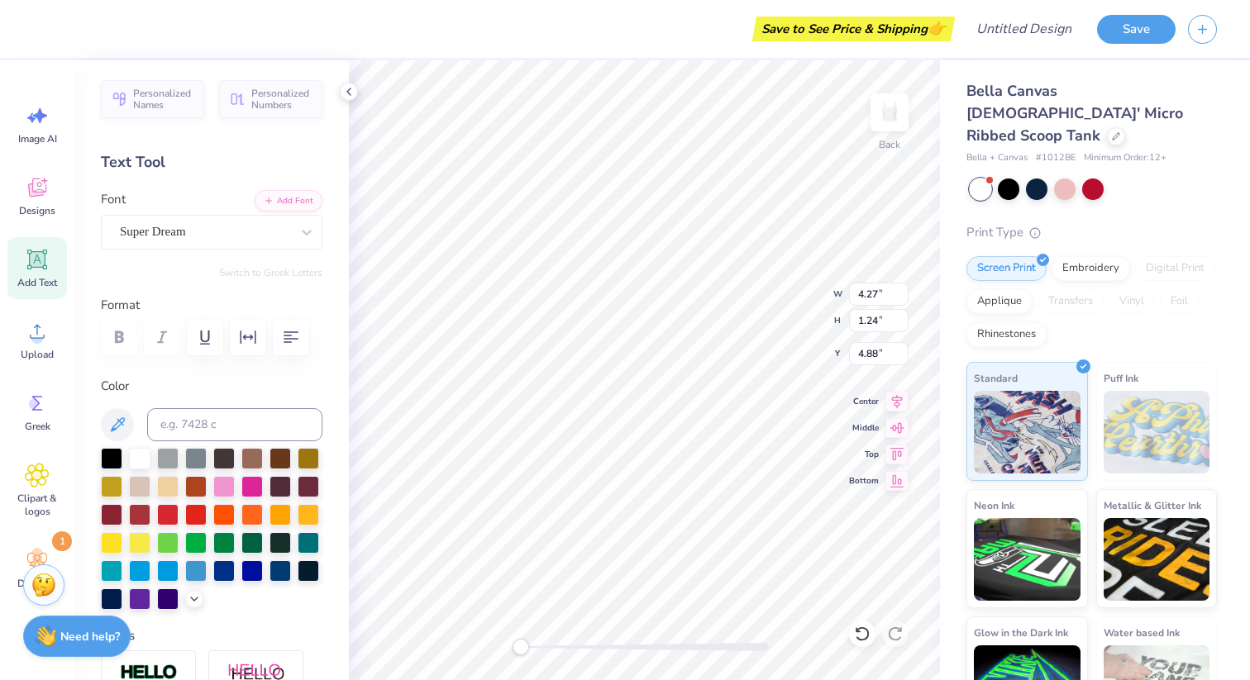
scroll to position [0, 1]
type textarea "SIGMA"
click at [269, 244] on div "Super Dream" at bounding box center [205, 232] width 174 height 26
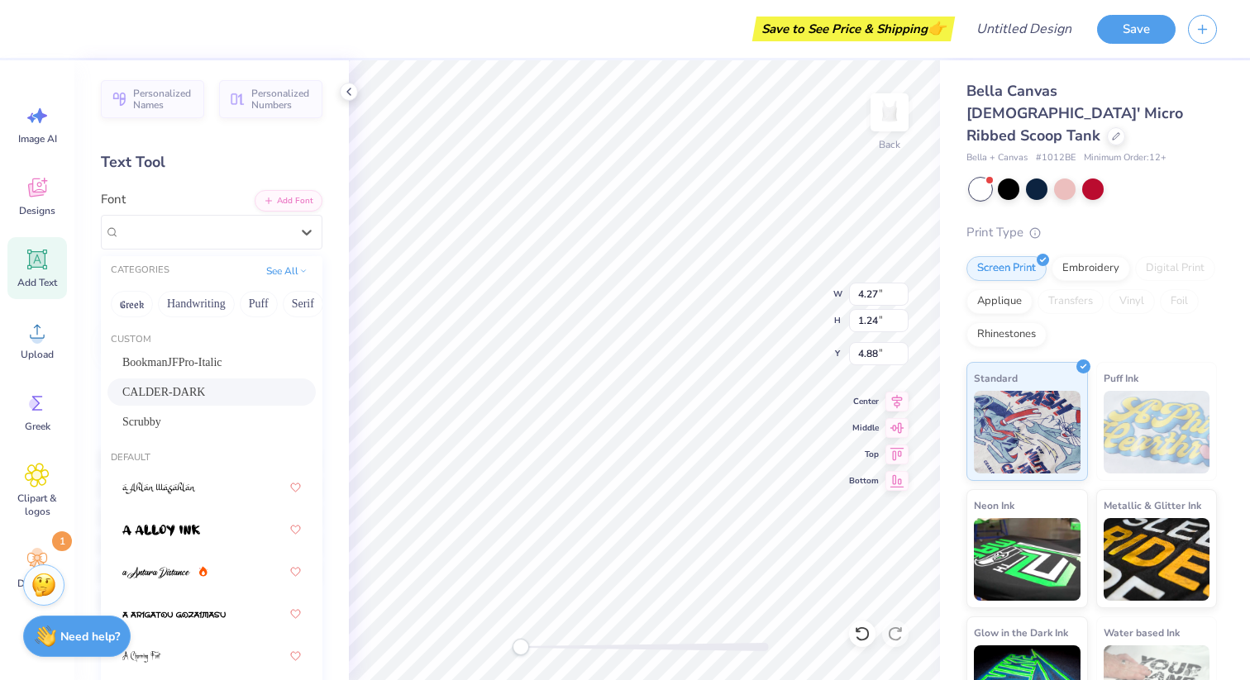
click at [230, 389] on div "CALDER-DARK" at bounding box center [211, 392] width 179 height 17
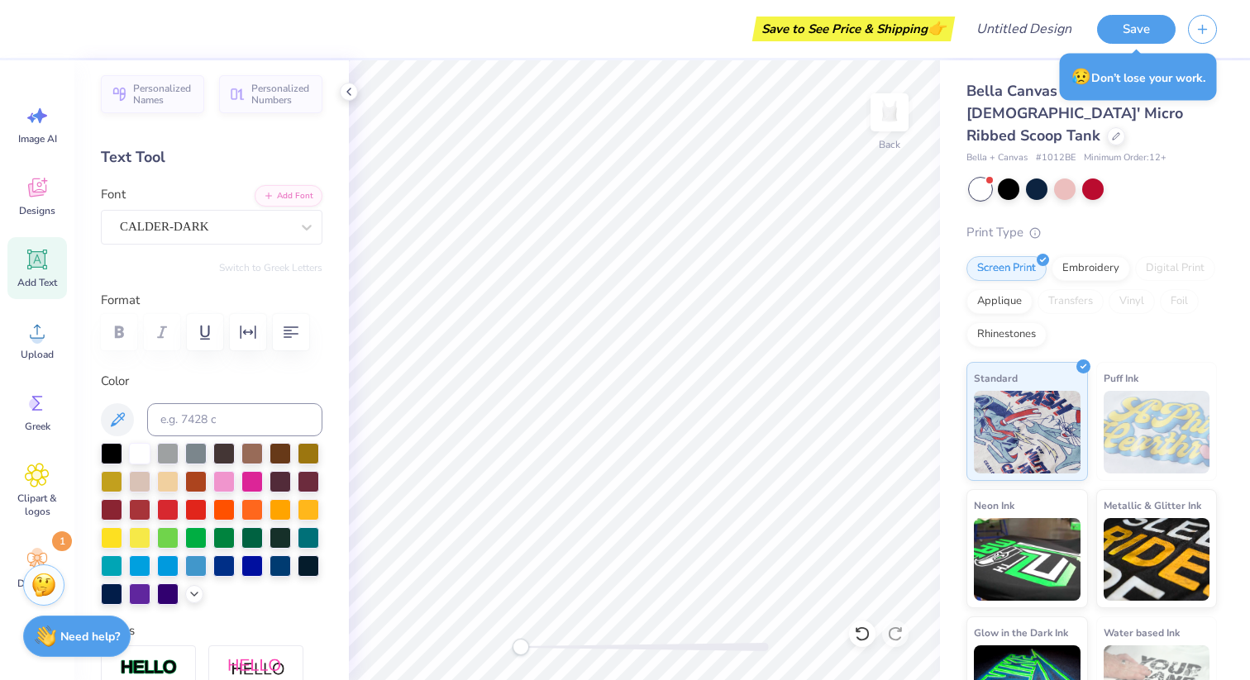
scroll to position [0, 0]
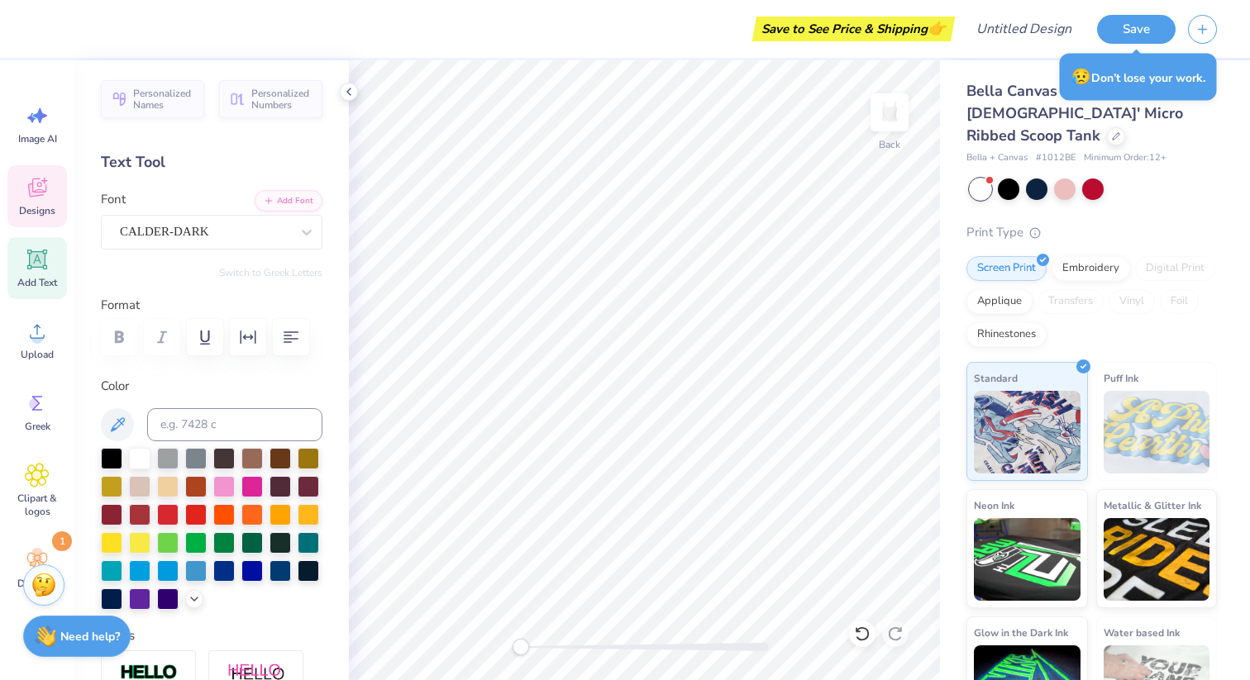
click at [40, 184] on icon at bounding box center [37, 187] width 25 height 25
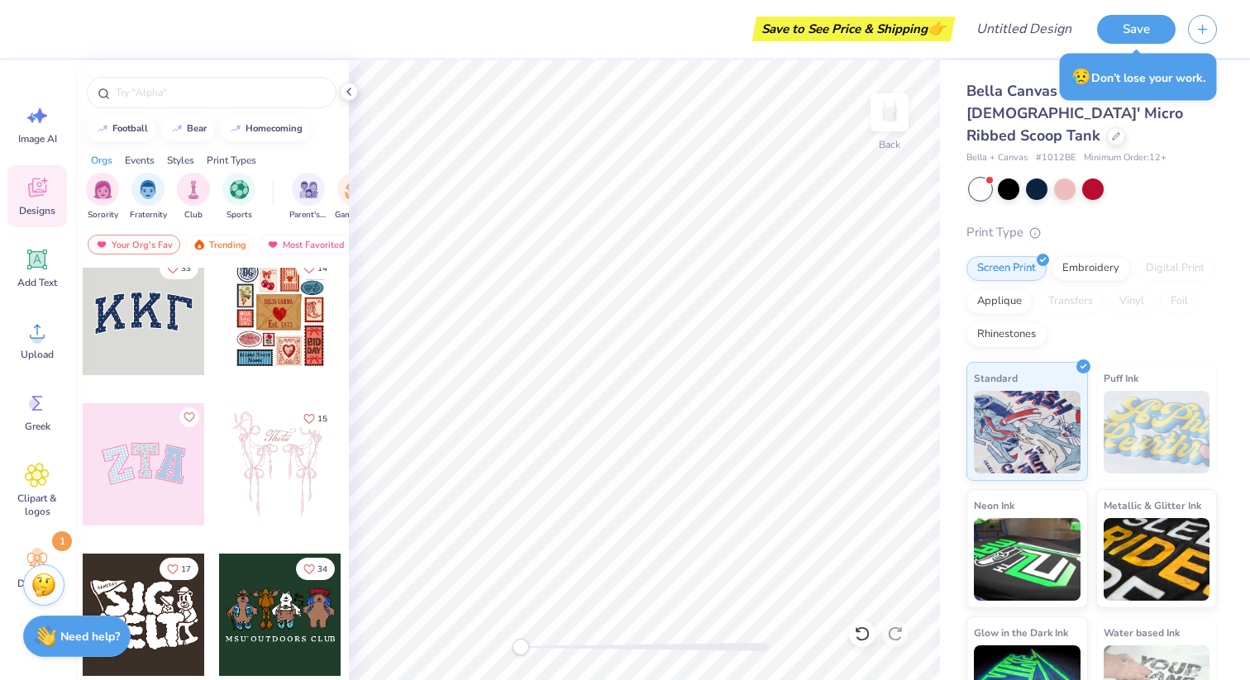
scroll to position [19, 0]
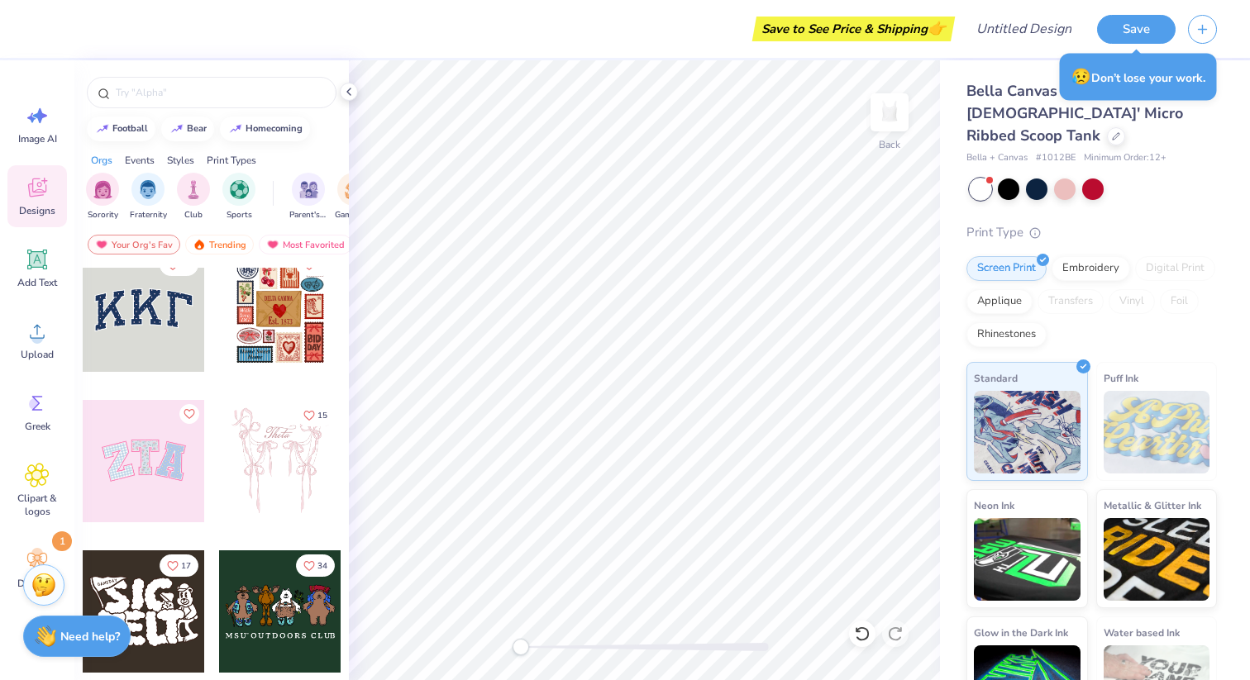
click at [277, 417] on div at bounding box center [280, 461] width 122 height 122
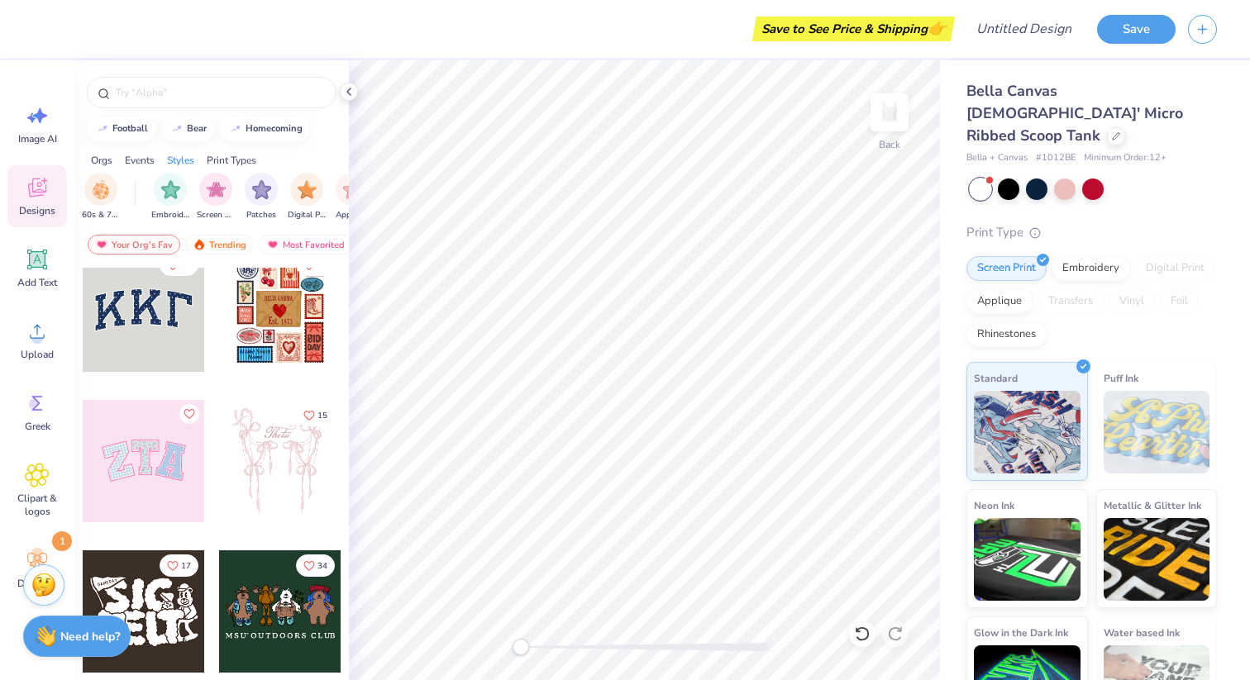
scroll to position [0, 1400]
click at [284, 198] on div "filter for Vinyl" at bounding box center [275, 187] width 33 height 33
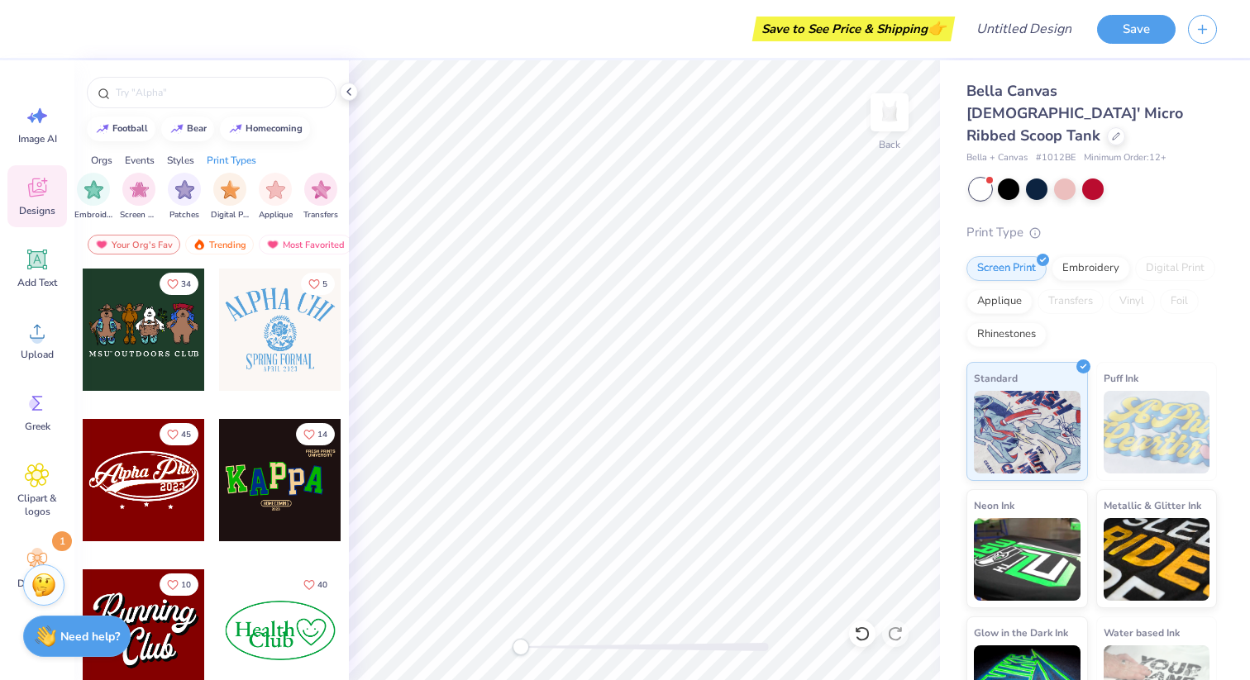
click at [284, 198] on div "filter for Applique" at bounding box center [275, 189] width 33 height 33
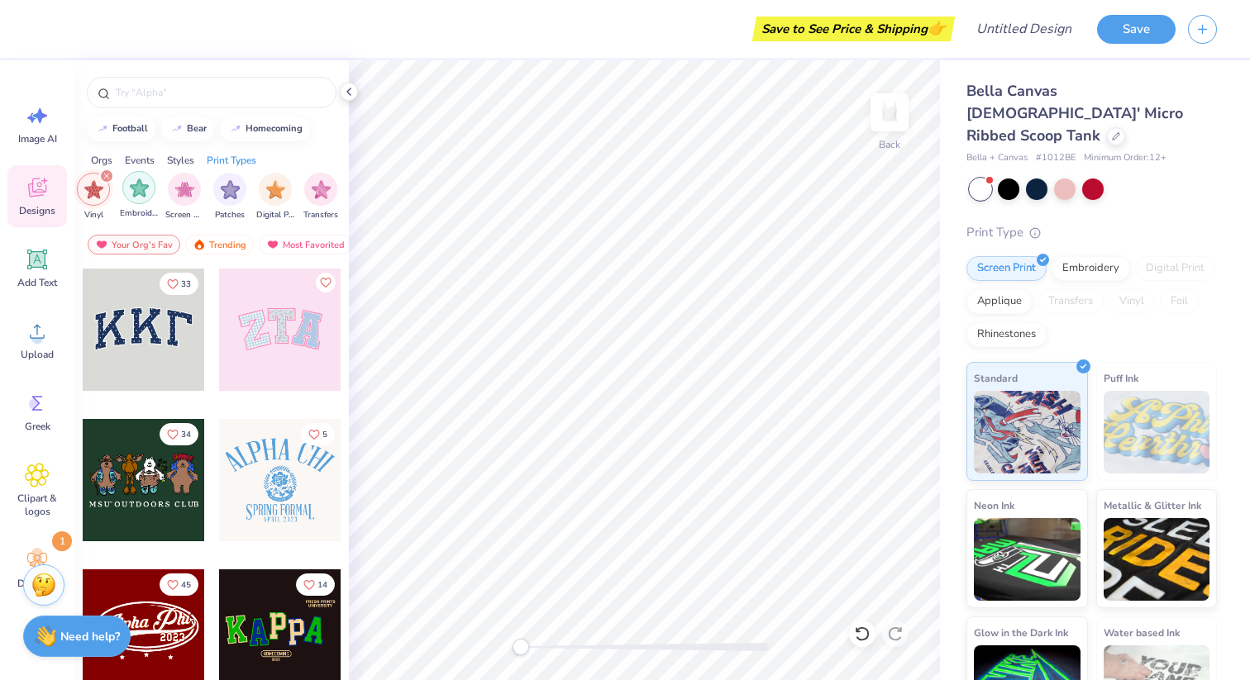
click at [137, 187] on img "filter for Embroidery" at bounding box center [139, 188] width 19 height 19
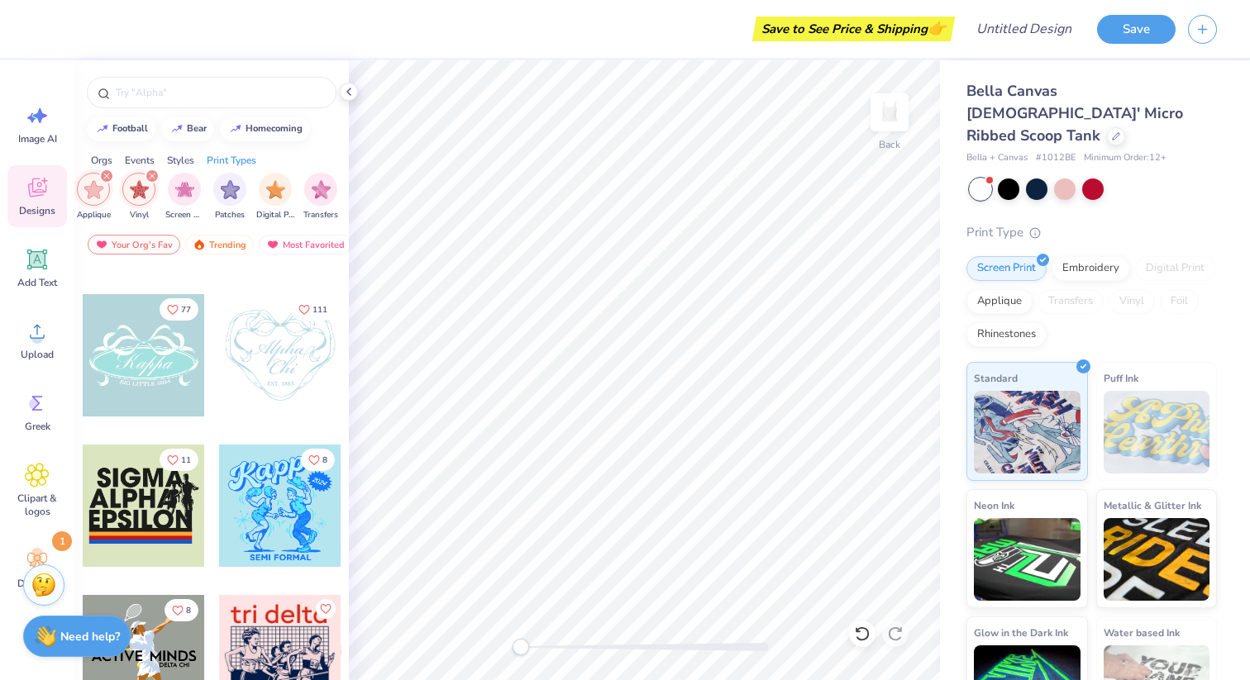
scroll to position [16376, 0]
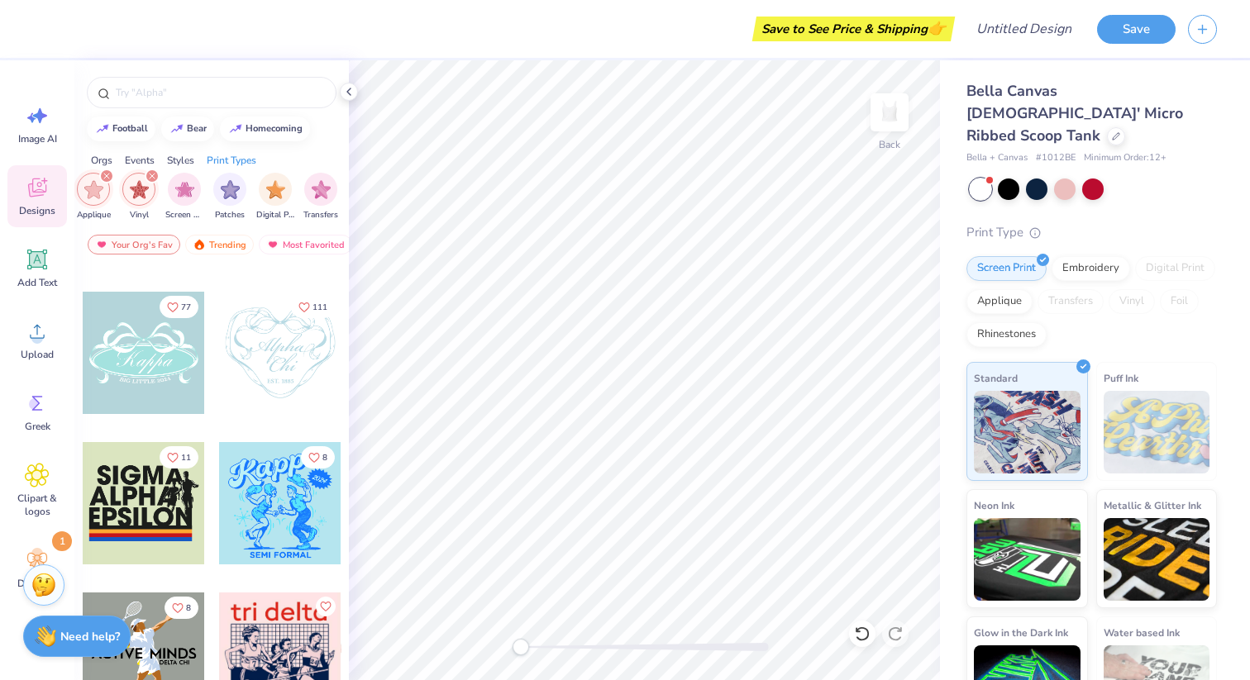
click at [108, 174] on icon "filter for Applique" at bounding box center [106, 176] width 5 height 5
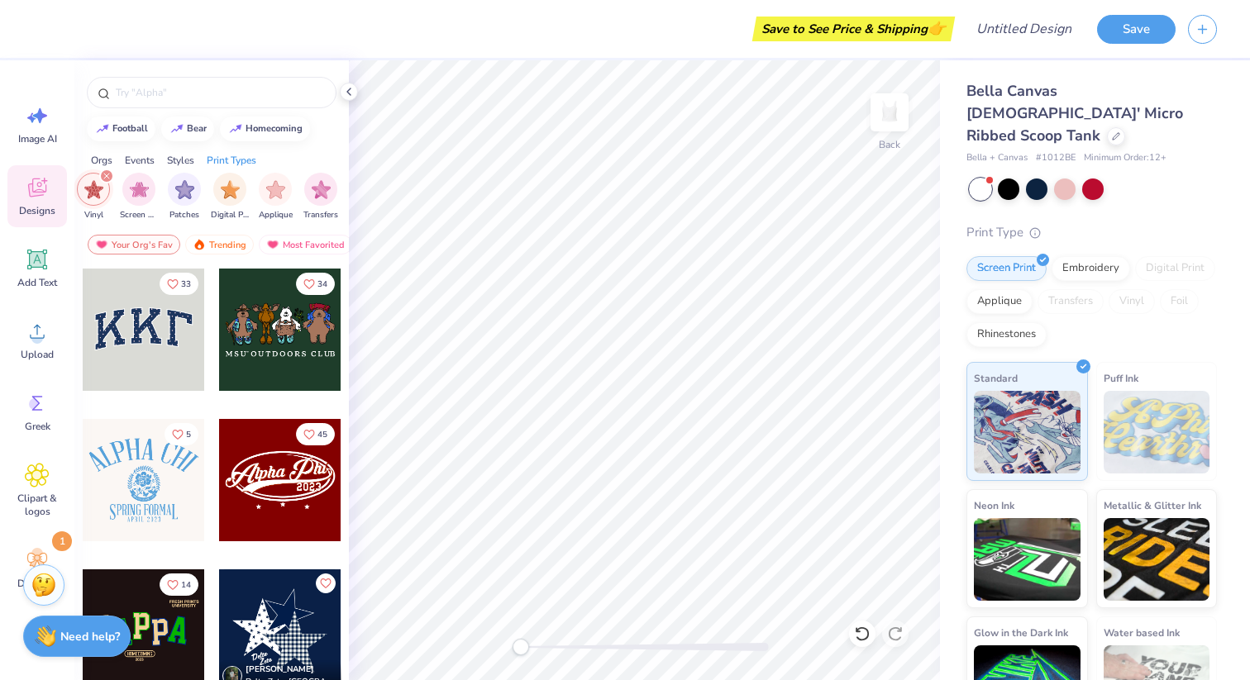
click at [105, 175] on icon "filter for Vinyl" at bounding box center [106, 176] width 7 height 7
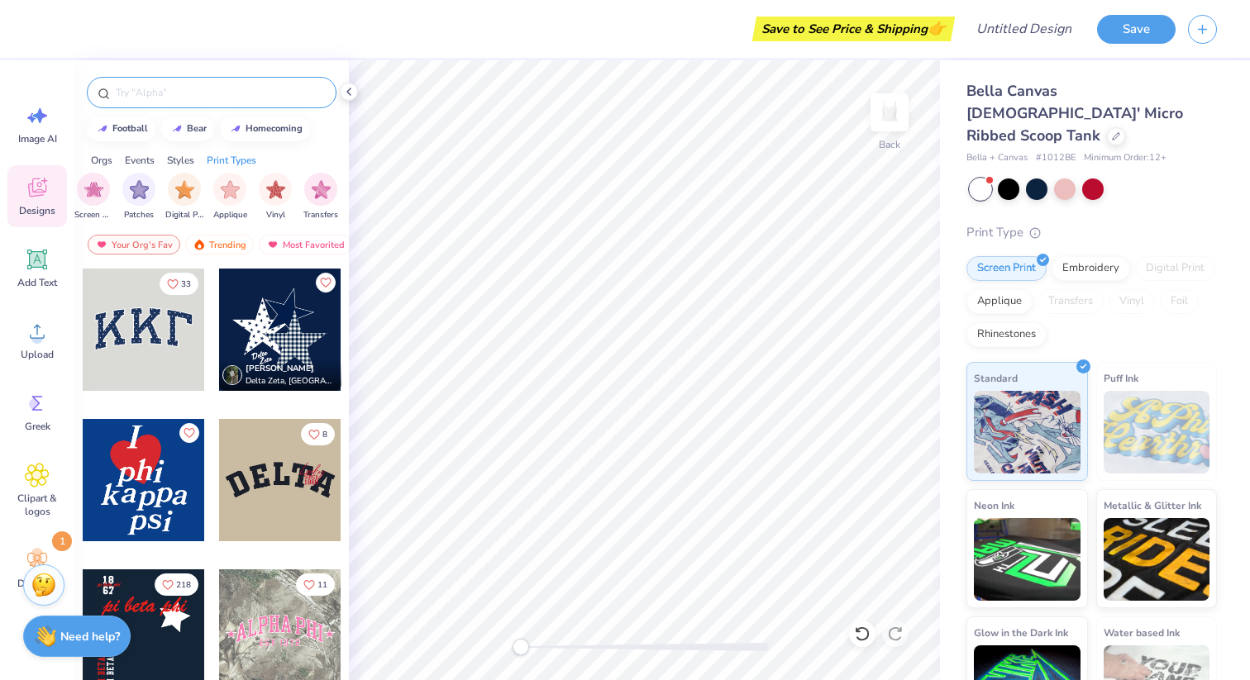
click at [161, 95] on input "text" at bounding box center [220, 92] width 212 height 17
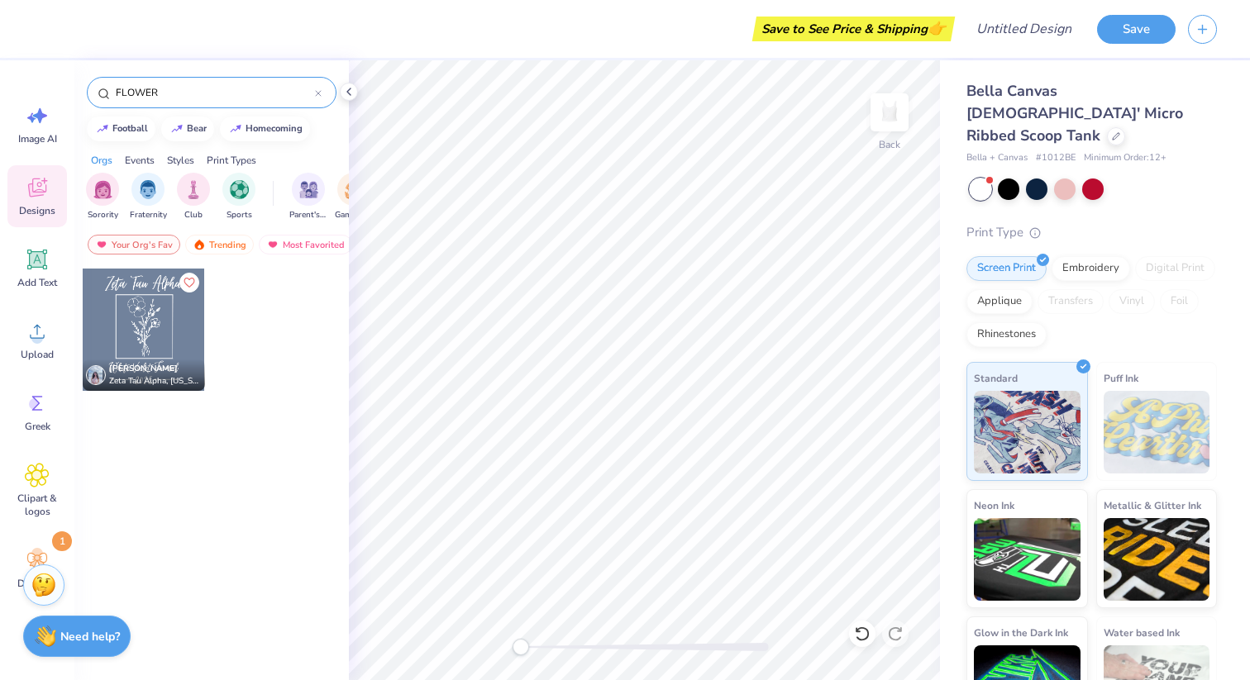
type input "FLOWER"
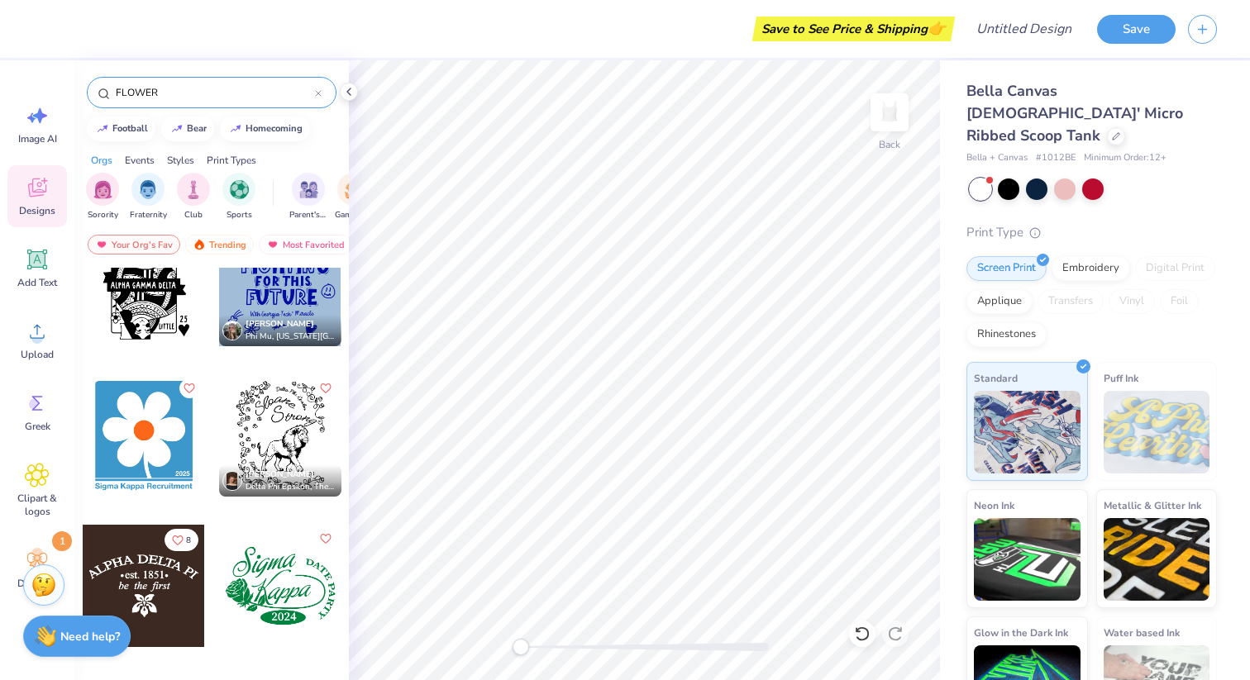
scroll to position [2617, 0]
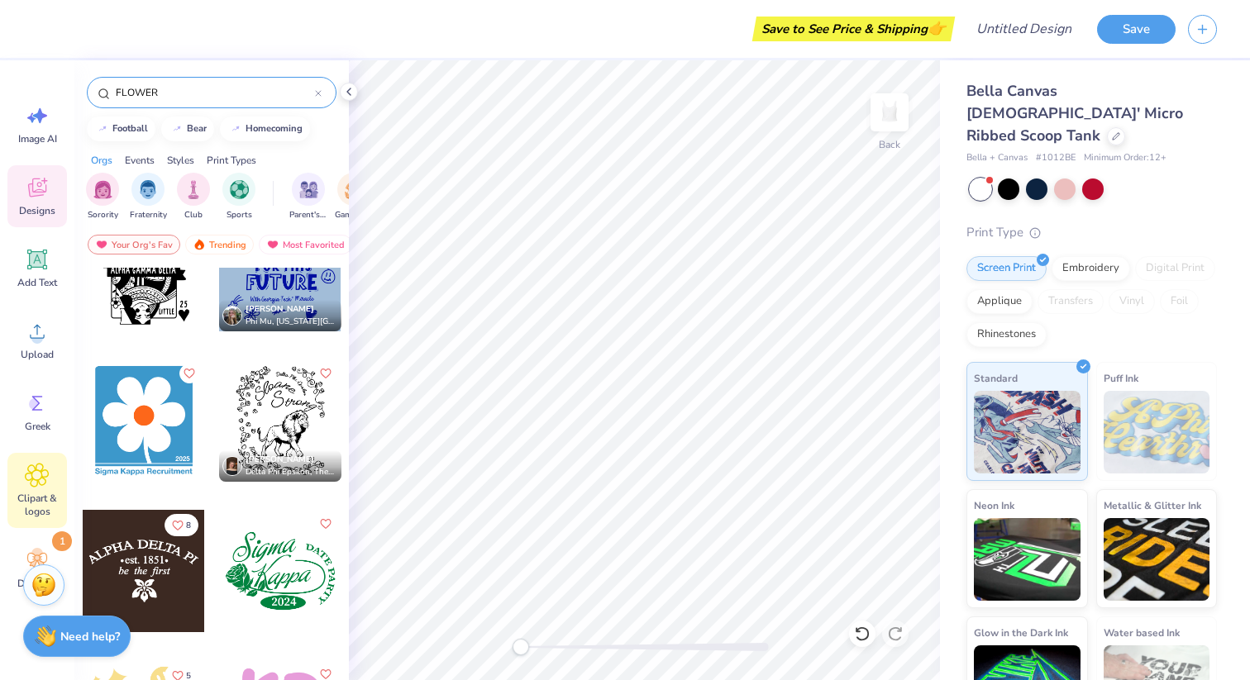
click at [42, 465] on icon at bounding box center [37, 475] width 23 height 23
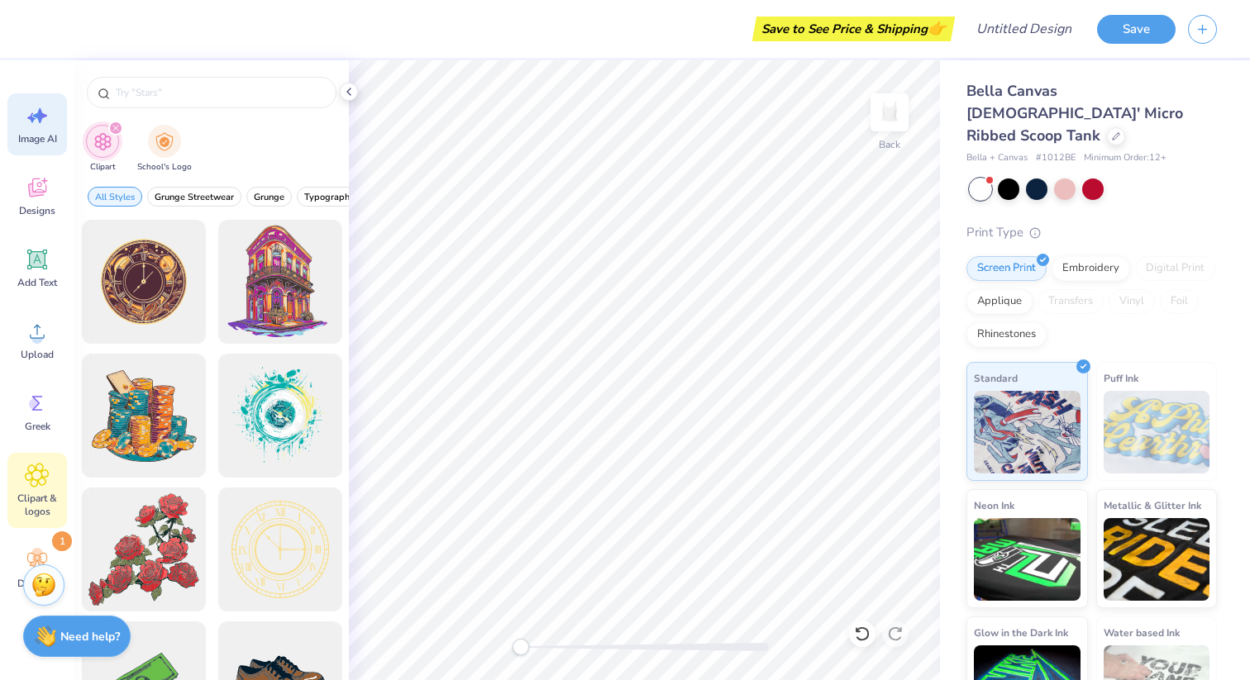
click at [39, 142] on span "Image AI" at bounding box center [37, 138] width 39 height 13
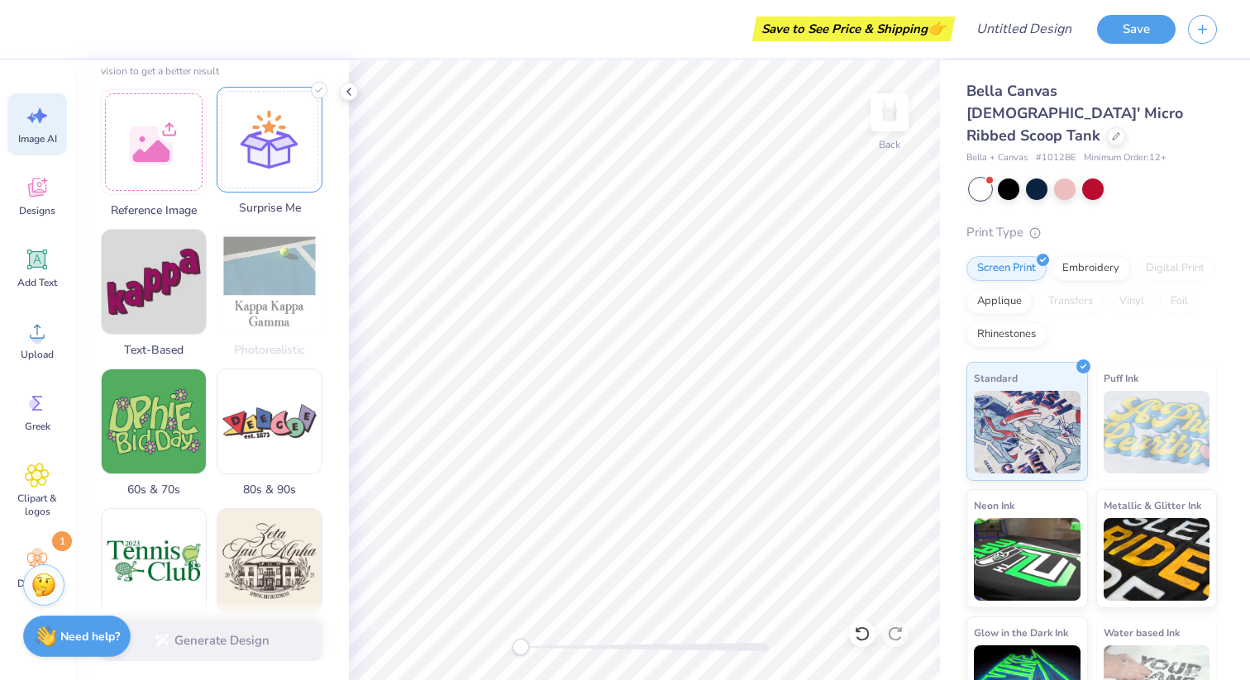
scroll to position [0, 0]
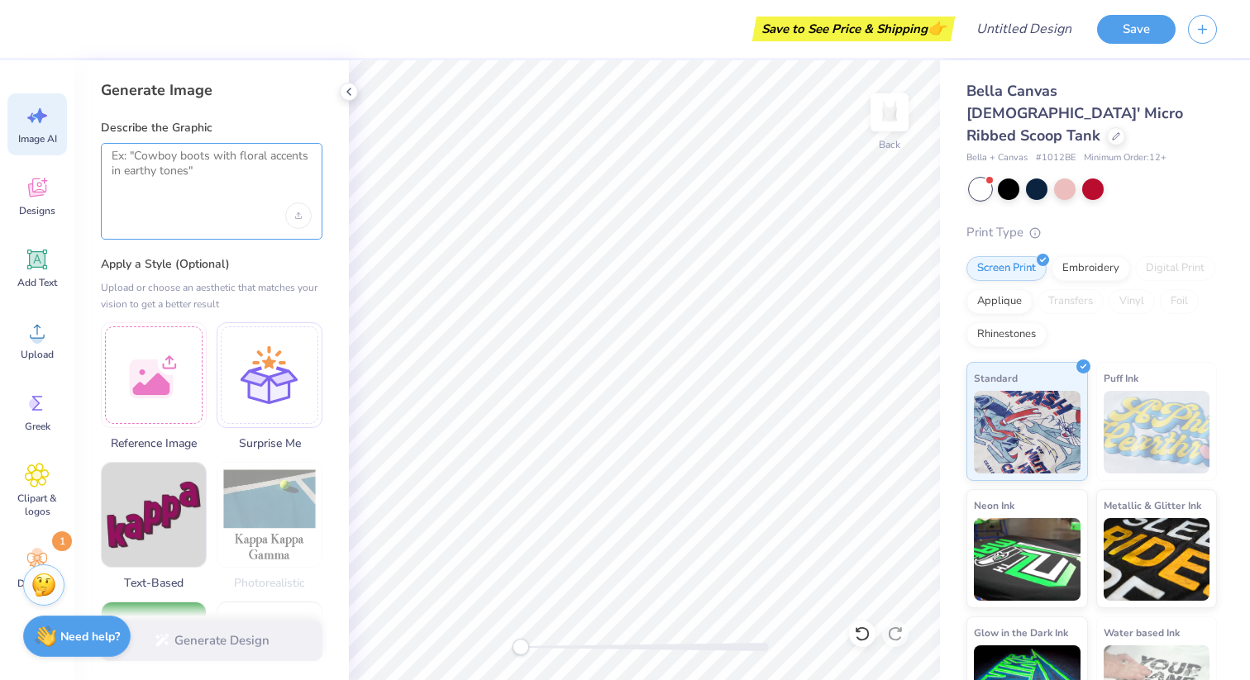
click at [211, 181] on textarea at bounding box center [212, 169] width 200 height 41
type textarea "S"
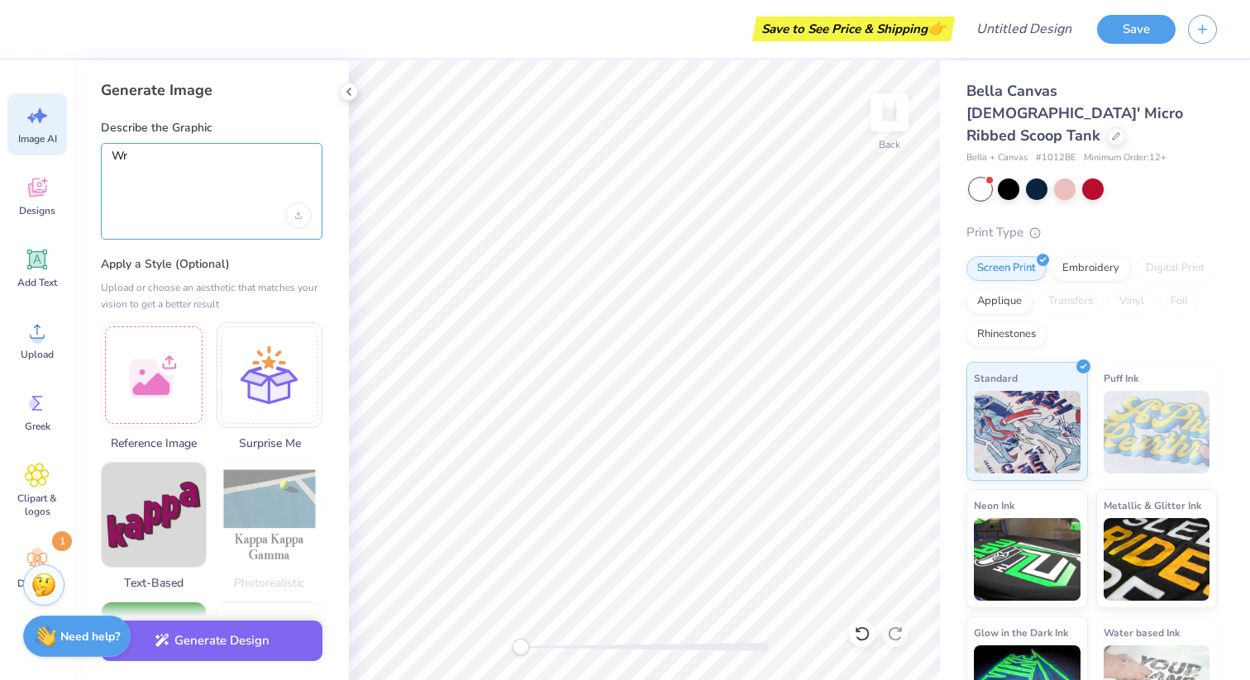
type textarea "W"
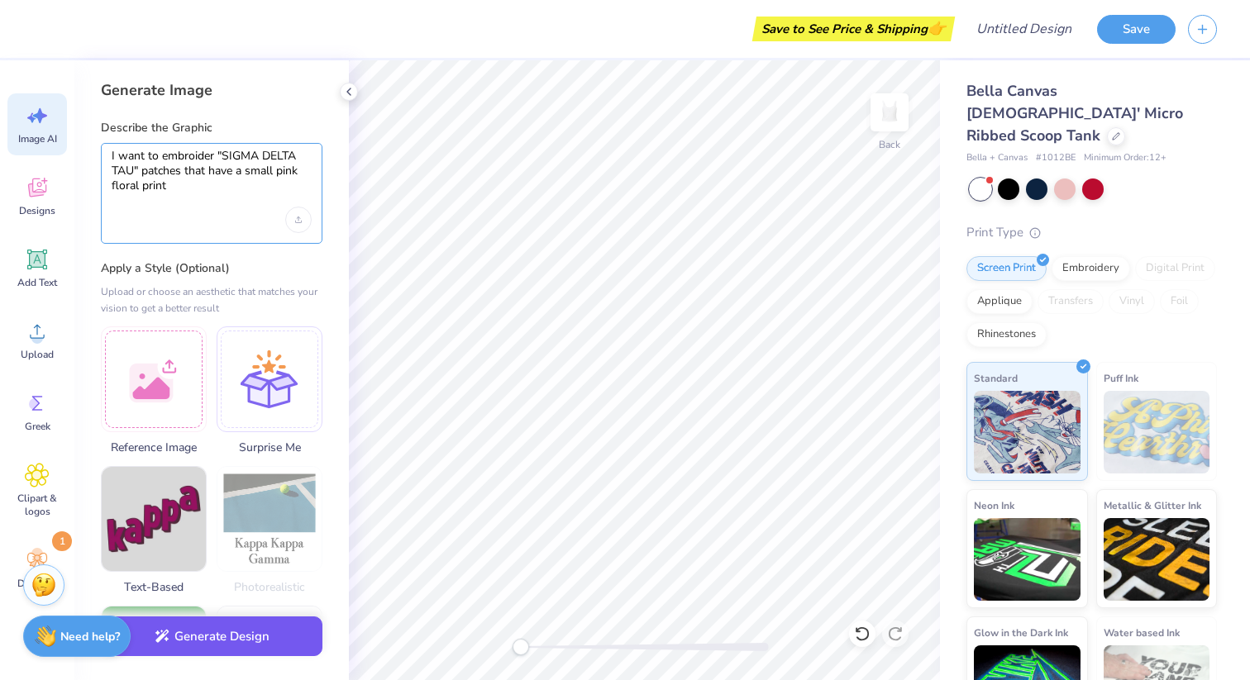
type textarea "I want to embroider "SIGMA DELTA TAU" patches that have a small pink floral pri…"
click at [279, 623] on button "Generate Design" at bounding box center [212, 637] width 222 height 41
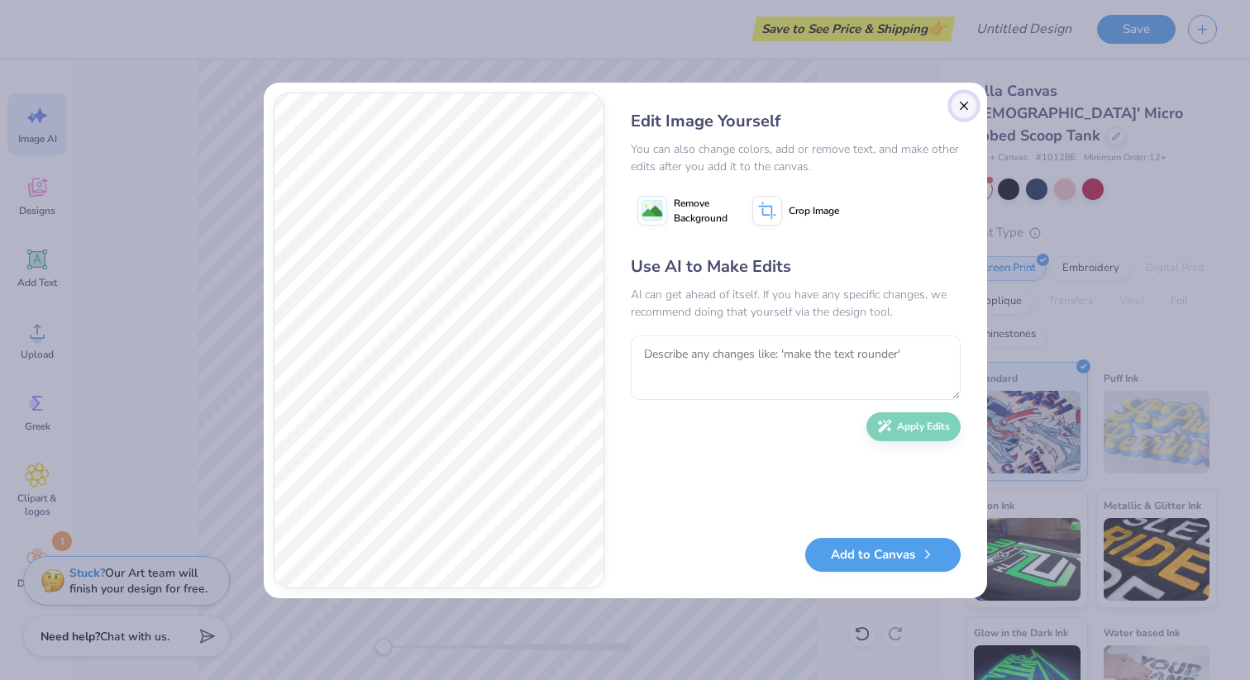
click at [821, 103] on button "Close" at bounding box center [964, 106] width 26 height 26
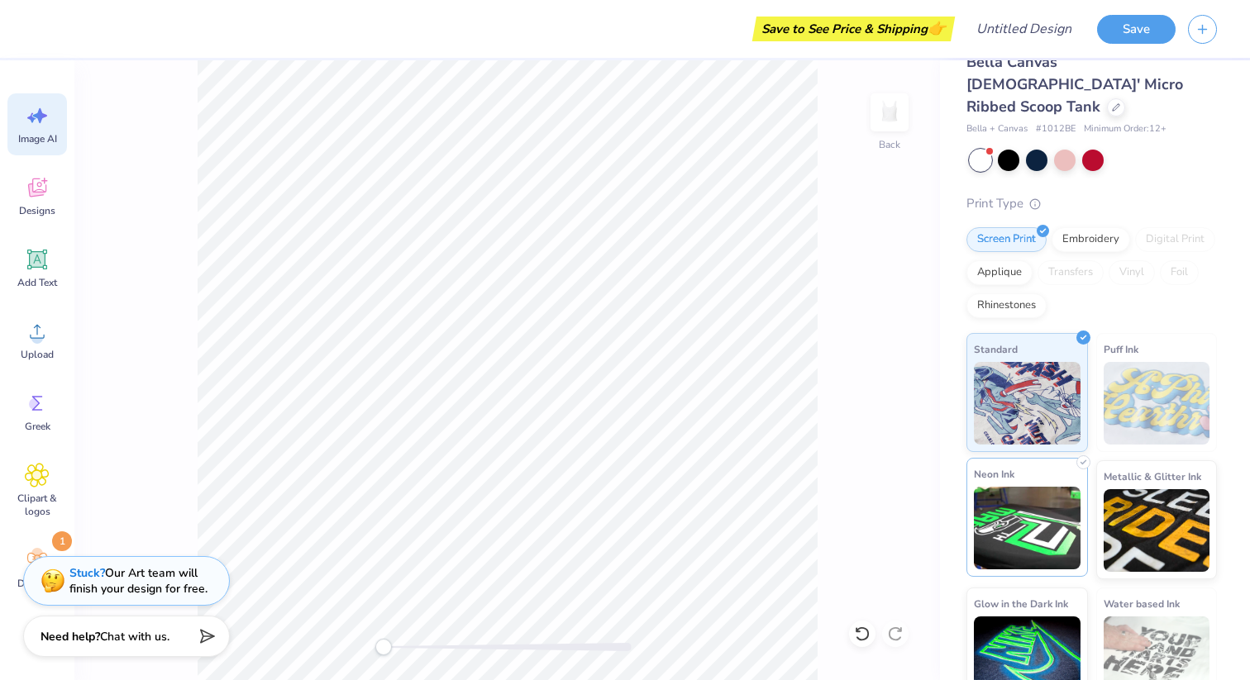
scroll to position [33, 0]
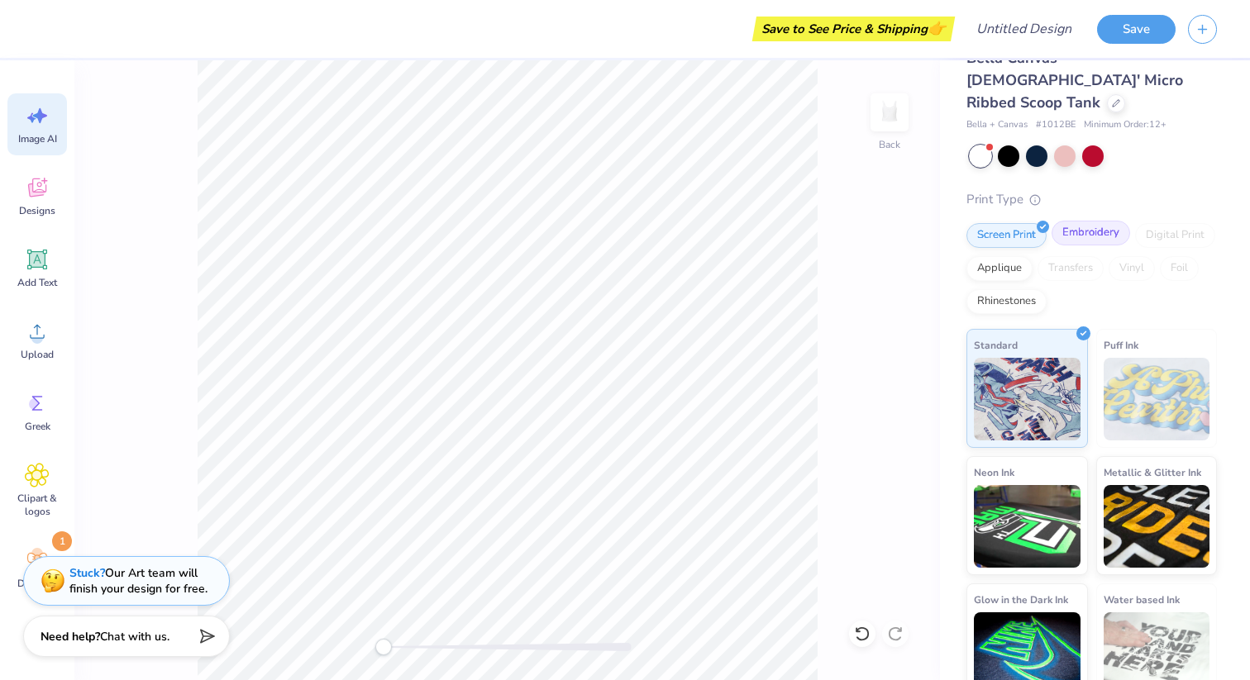
click at [821, 221] on div "Embroidery" at bounding box center [1091, 233] width 79 height 25
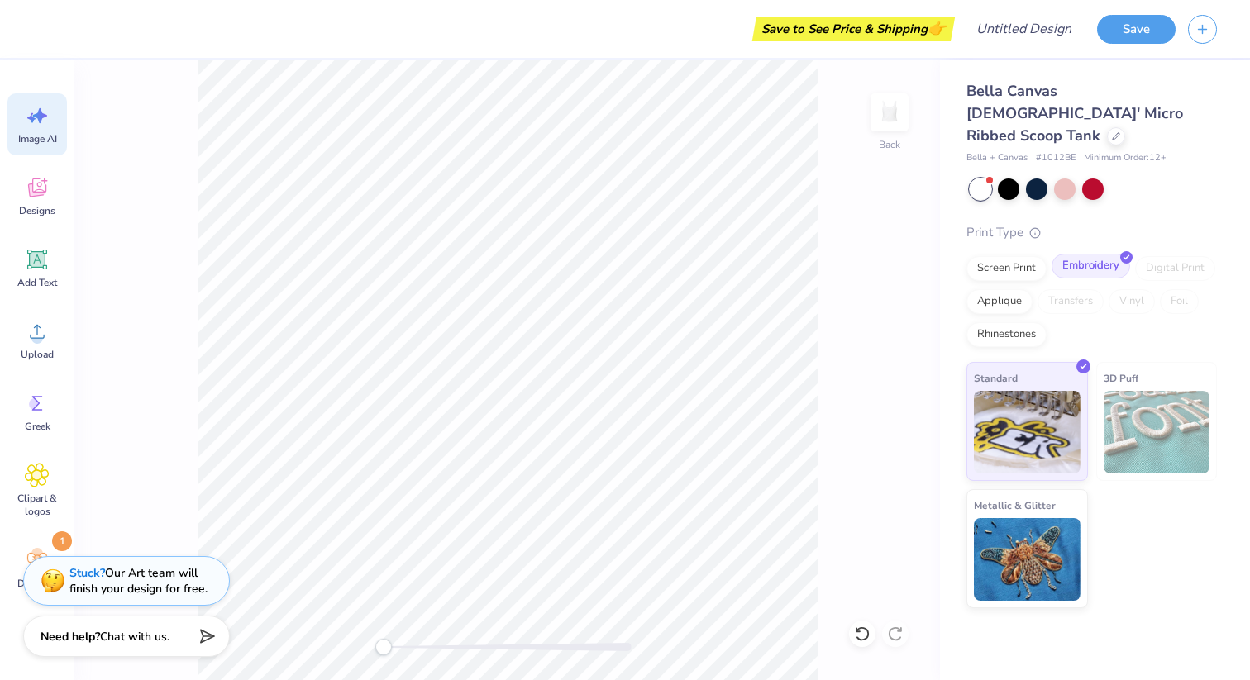
scroll to position [0, 0]
click at [821, 287] on div "Applique" at bounding box center [999, 299] width 66 height 25
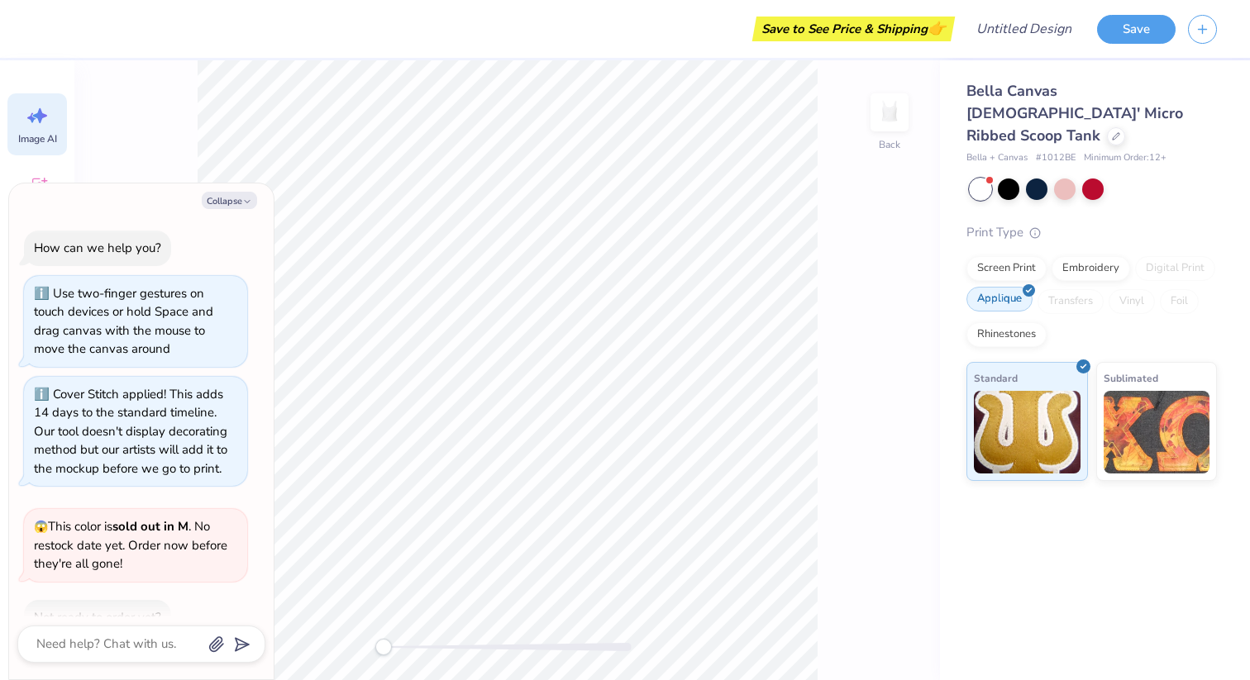
scroll to position [317, 0]
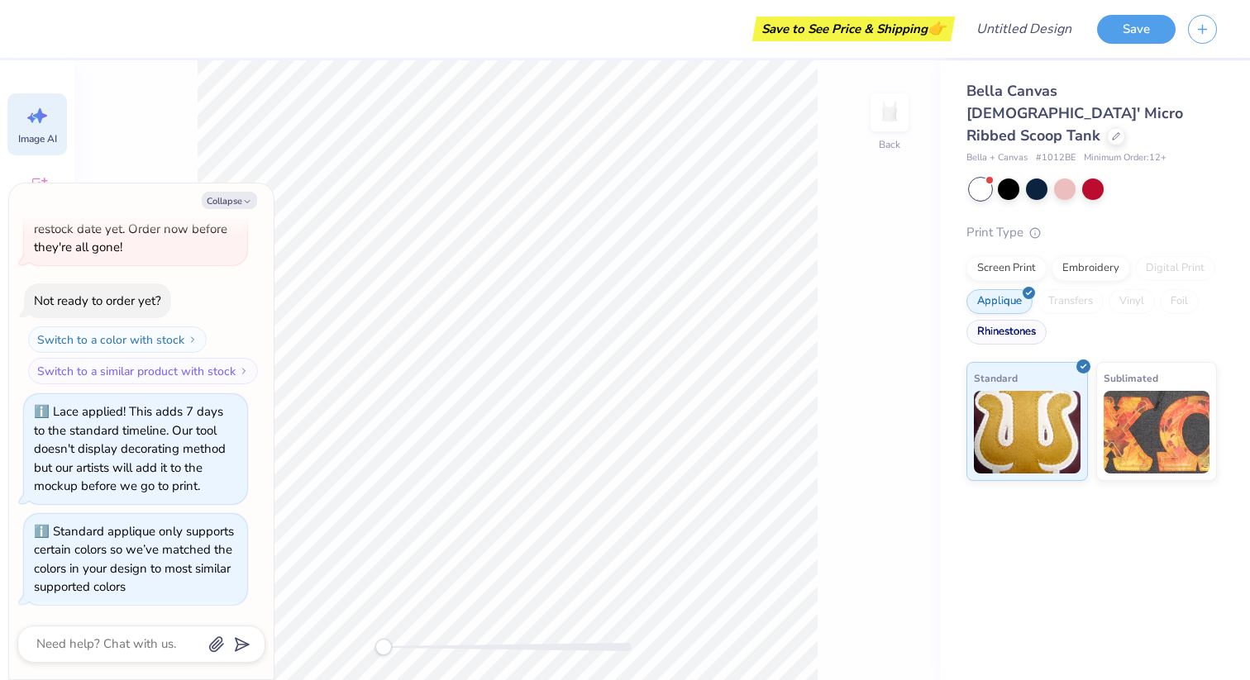
click at [821, 320] on div "Rhinestones" at bounding box center [1006, 332] width 80 height 25
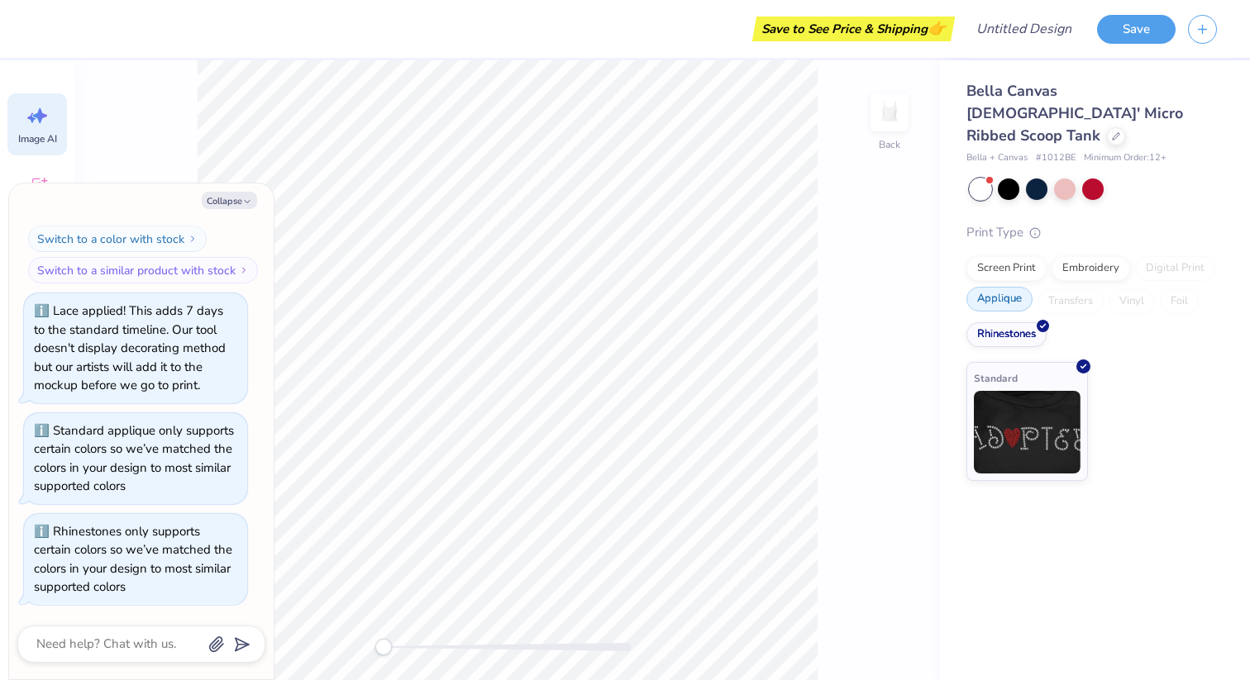
click at [821, 289] on div "Screen Print Embroidery Digital Print Applique Transfers Vinyl Foil Rhinestones" at bounding box center [1091, 301] width 250 height 91
click at [821, 287] on div "Applique" at bounding box center [999, 299] width 66 height 25
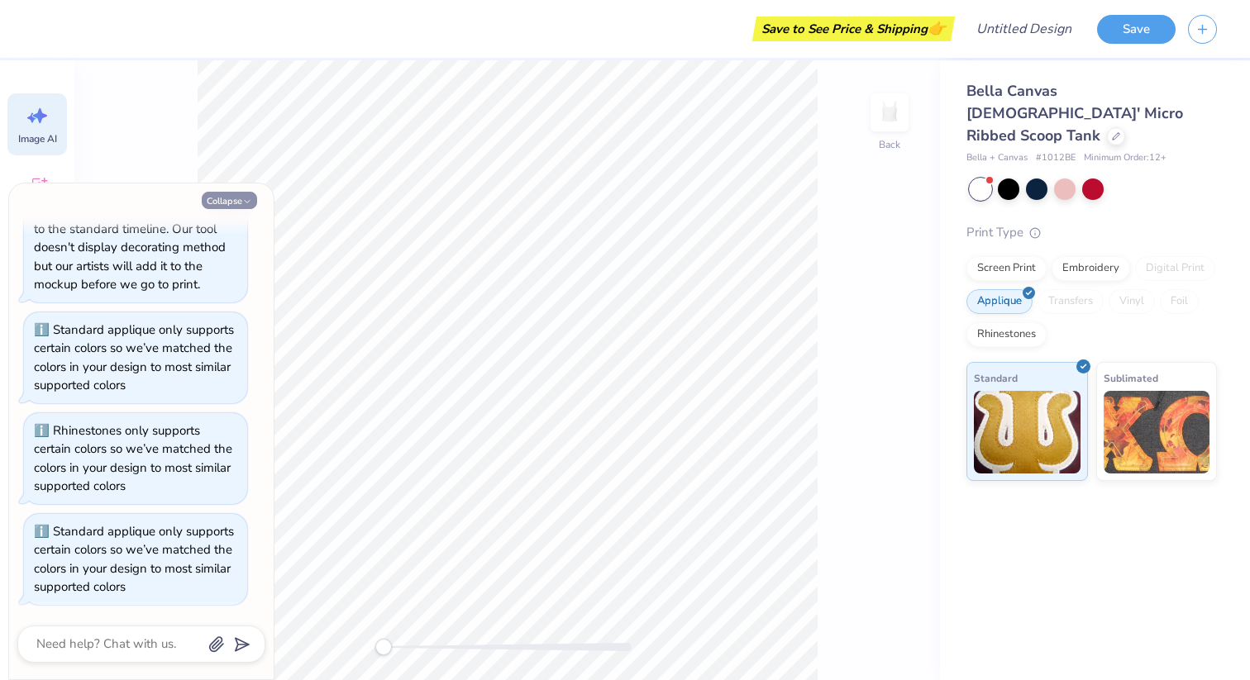
click at [243, 195] on button "Collapse" at bounding box center [229, 200] width 55 height 17
type textarea "x"
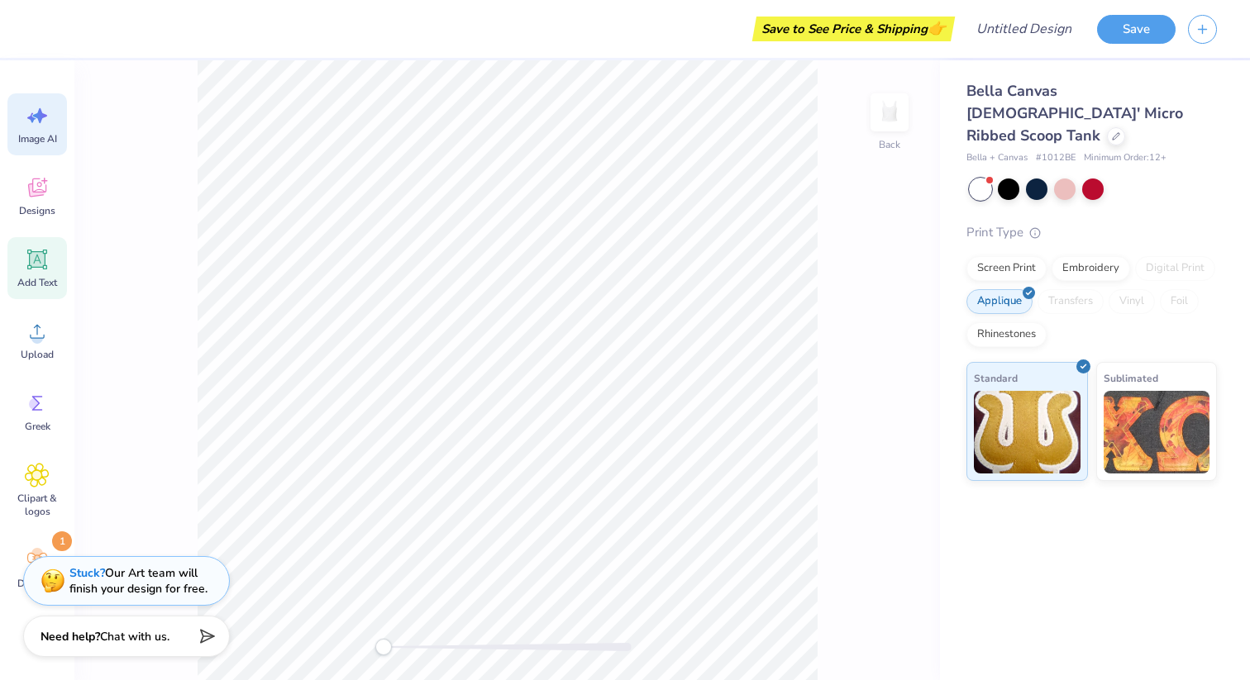
click at [38, 265] on icon at bounding box center [38, 260] width 16 height 16
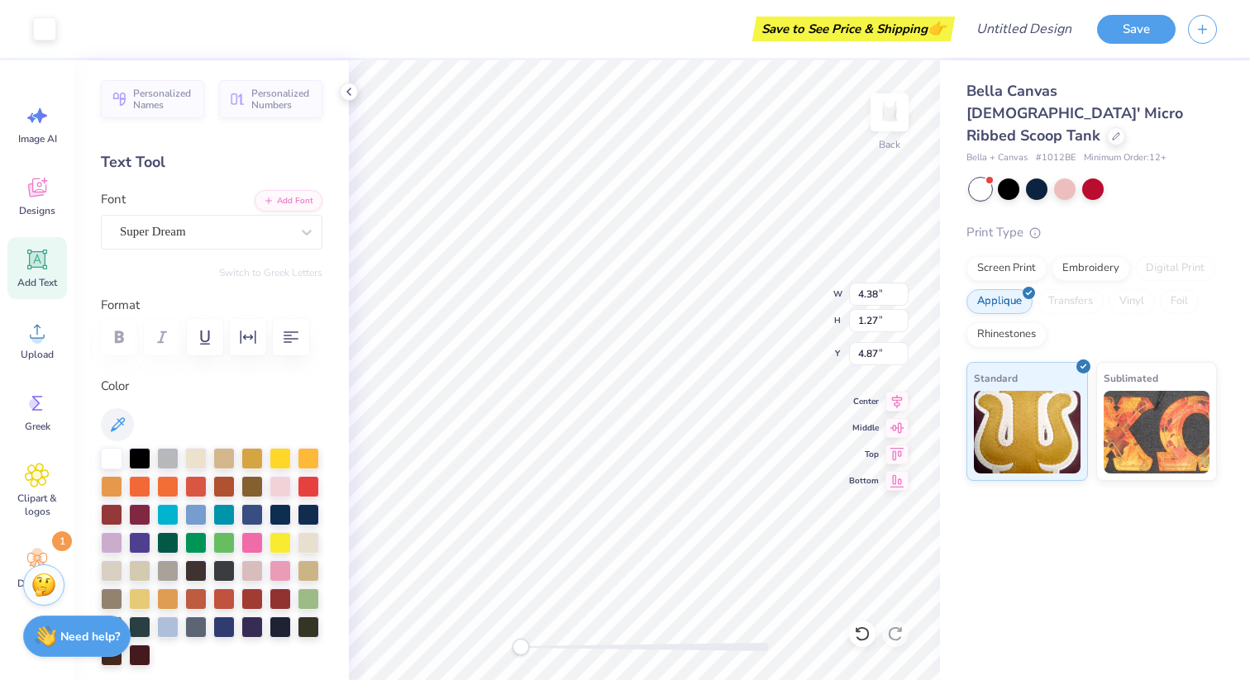
scroll to position [0, 0]
click at [34, 500] on span "Clipart & logos" at bounding box center [37, 505] width 55 height 26
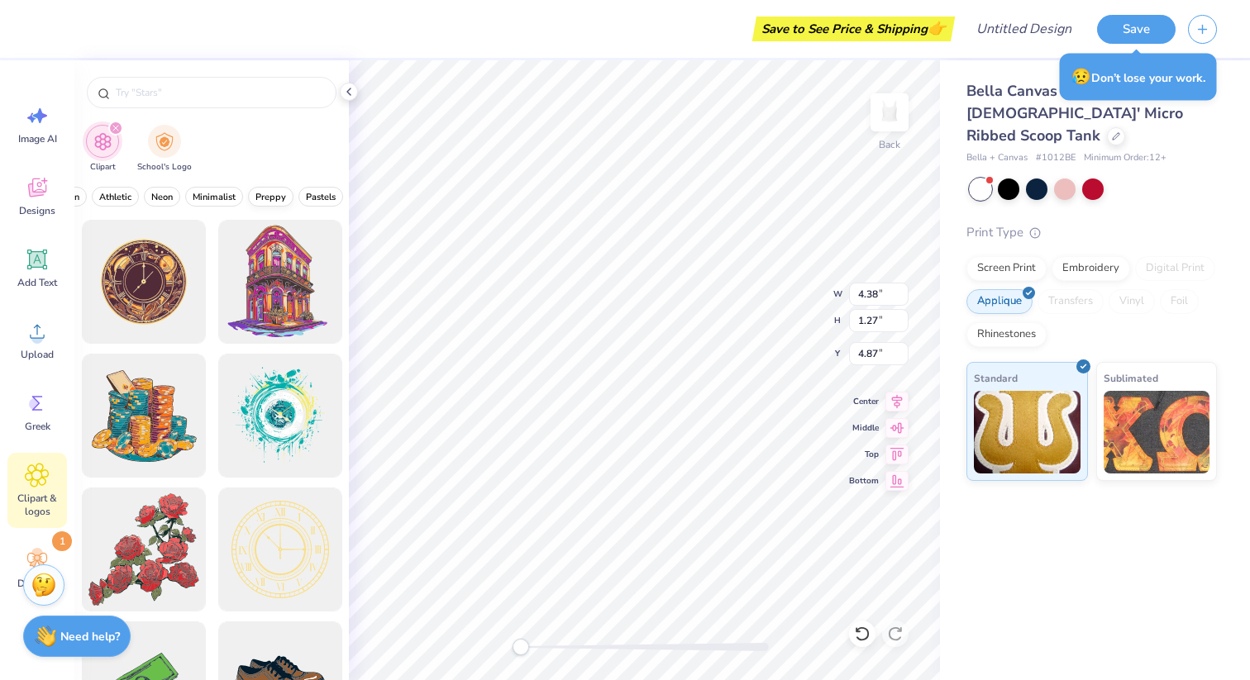
scroll to position [0, 684]
click at [34, 197] on icon at bounding box center [37, 187] width 25 height 25
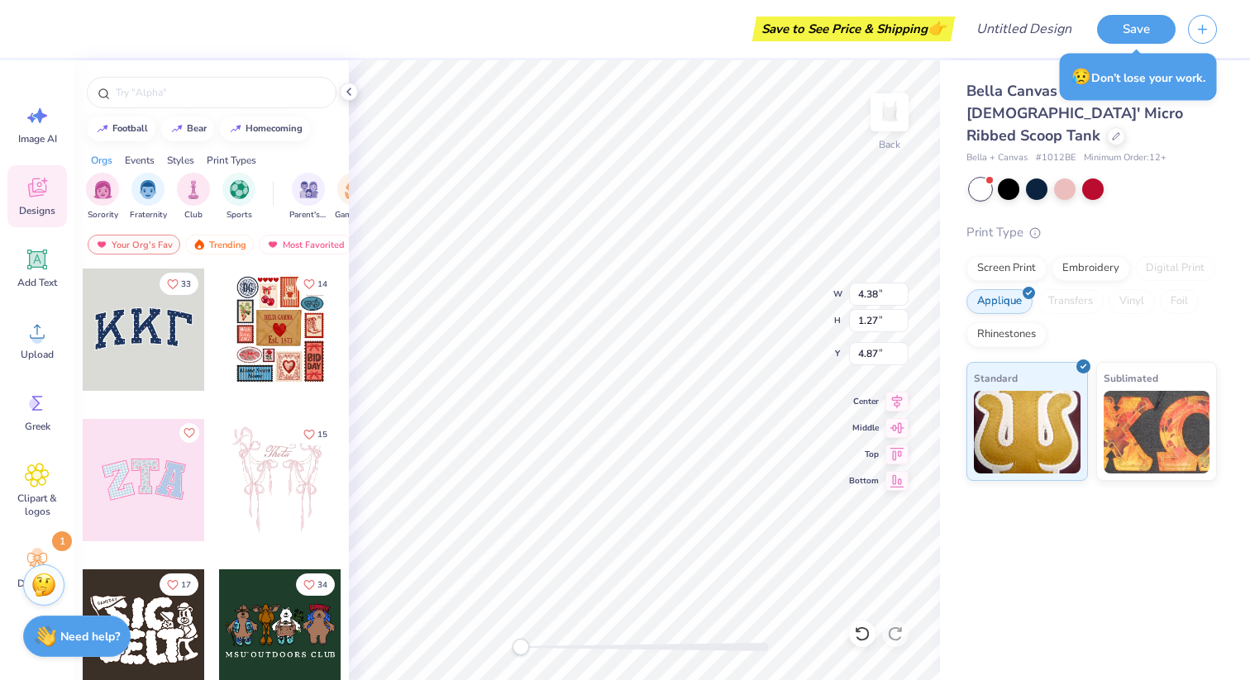
click at [117, 500] on div at bounding box center [144, 480] width 122 height 122
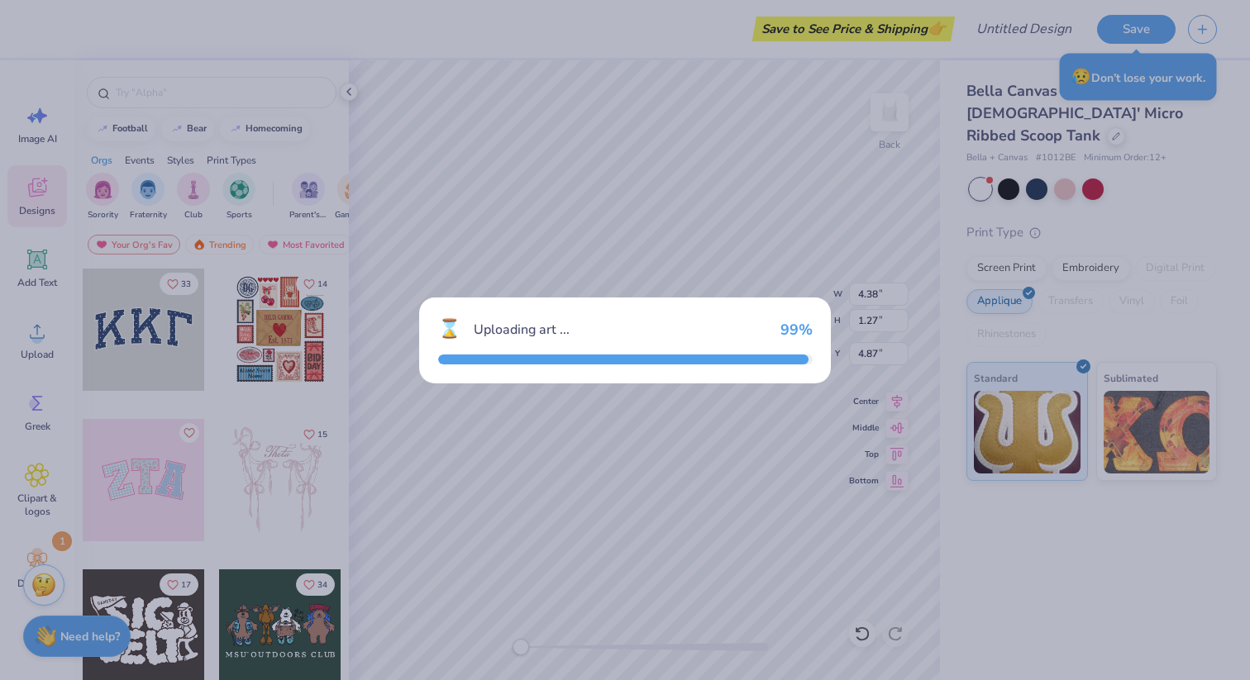
type input "6.95"
type input "3.48"
type input "2.00"
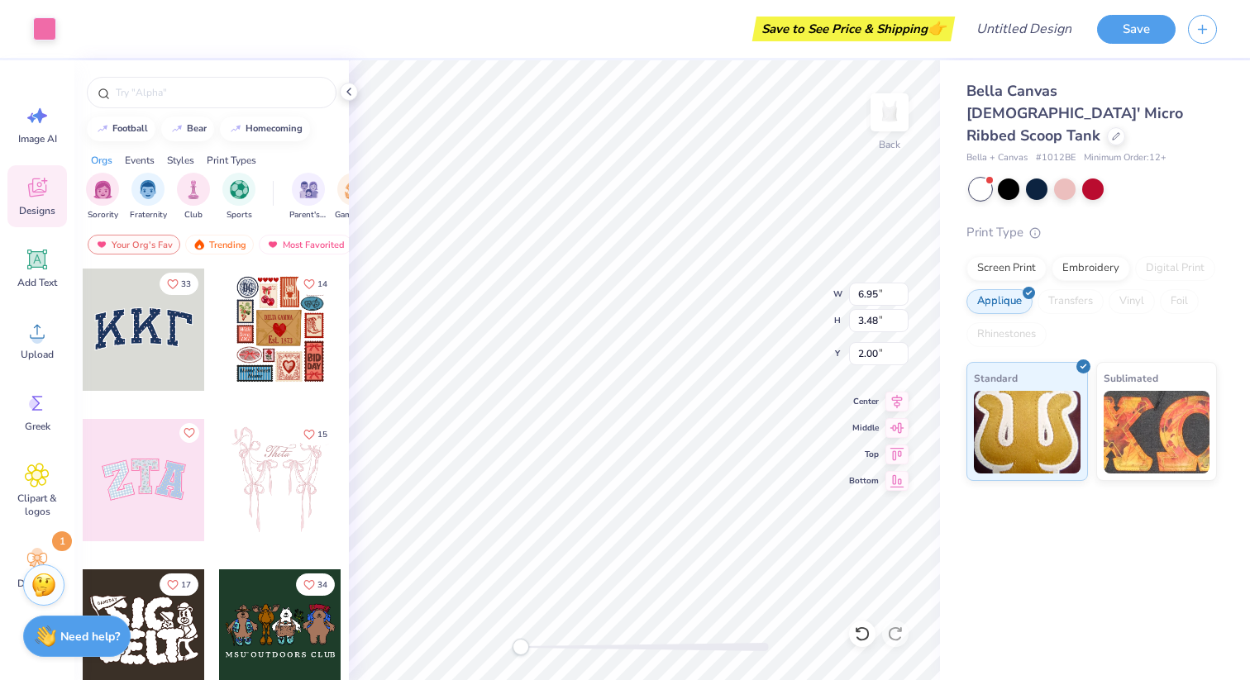
type input "6.83"
type input "3.37"
type input "2.05"
click at [39, 550] on circle at bounding box center [37, 554] width 12 height 12
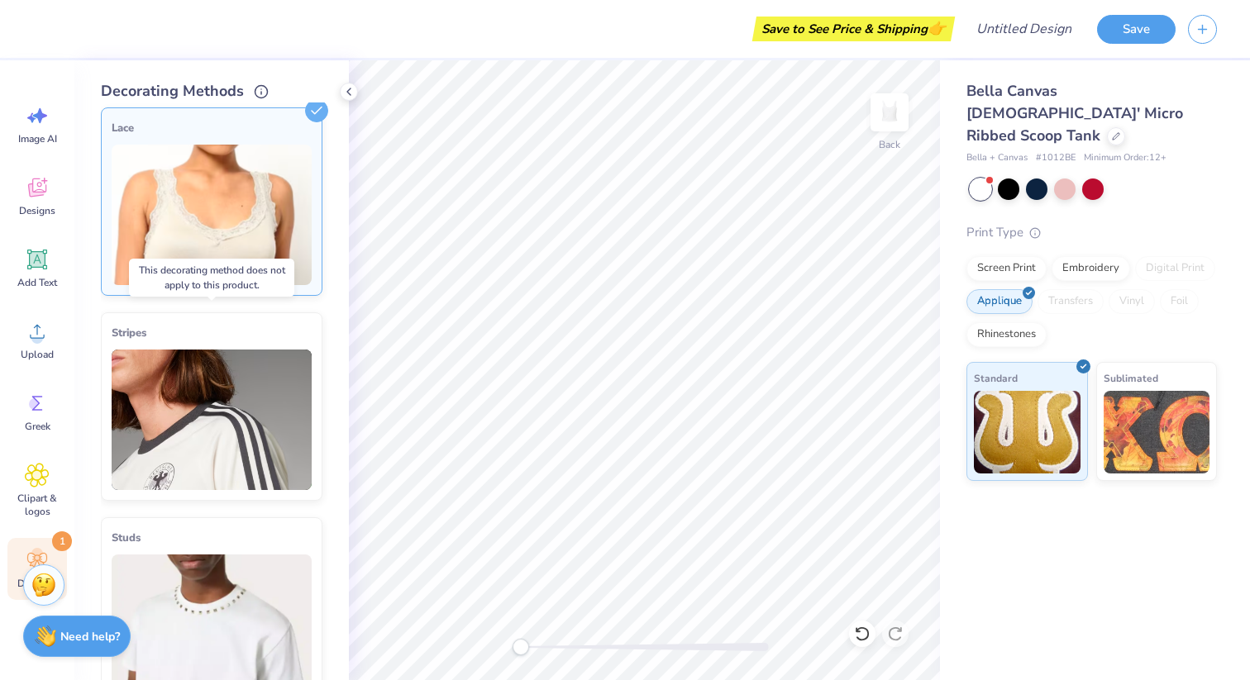
scroll to position [0, 0]
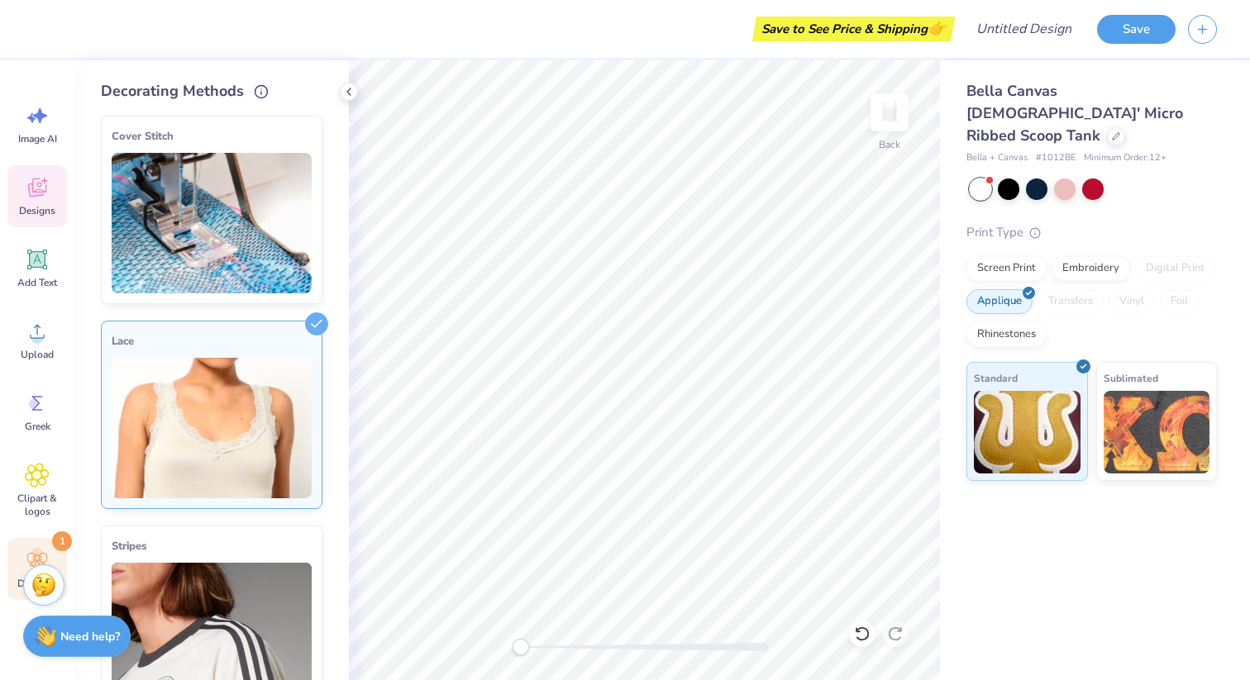
click at [41, 193] on icon at bounding box center [37, 190] width 16 height 13
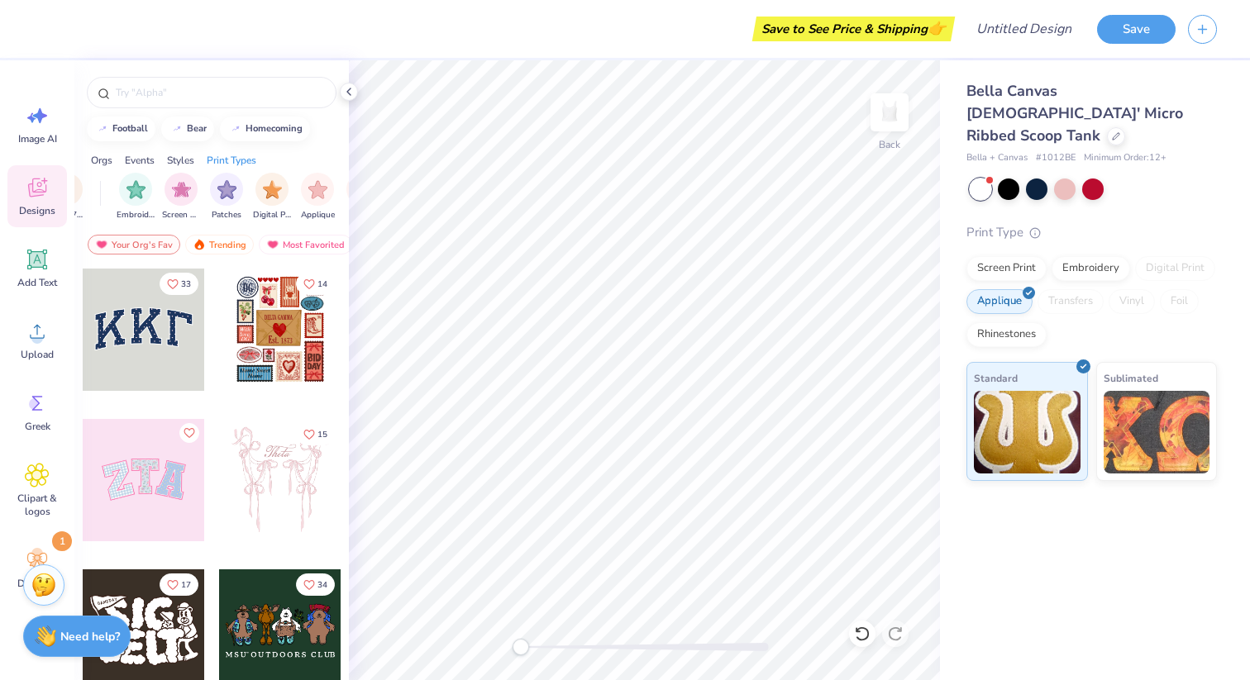
scroll to position [0, 1400]
click at [233, 198] on div "filter for Applique" at bounding box center [229, 189] width 33 height 33
